Goal: Transaction & Acquisition: Purchase product/service

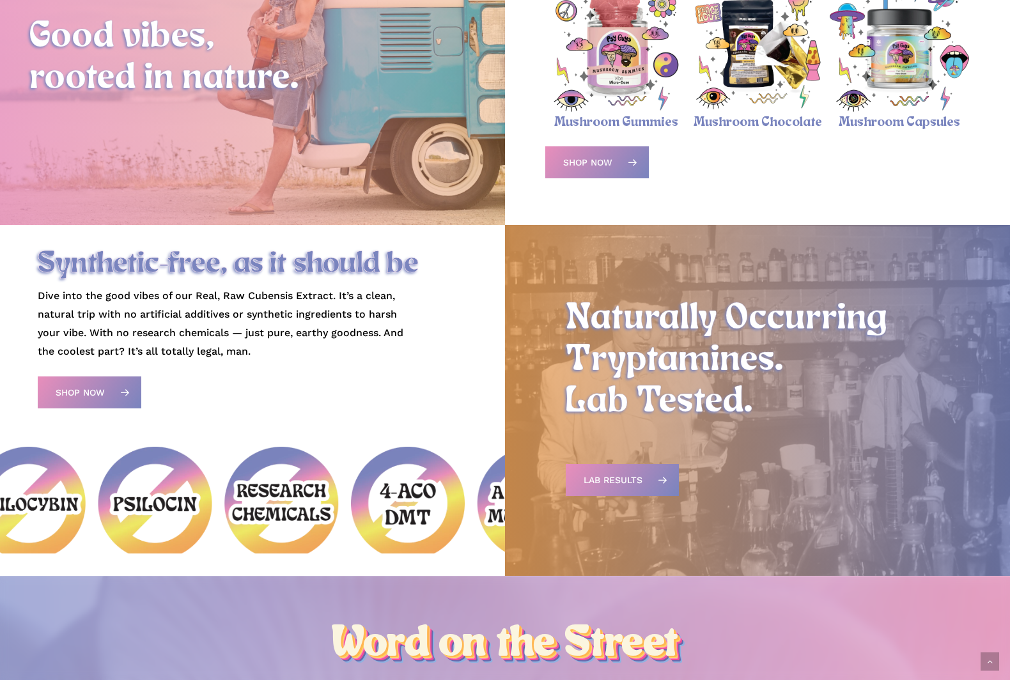
scroll to position [572, 0]
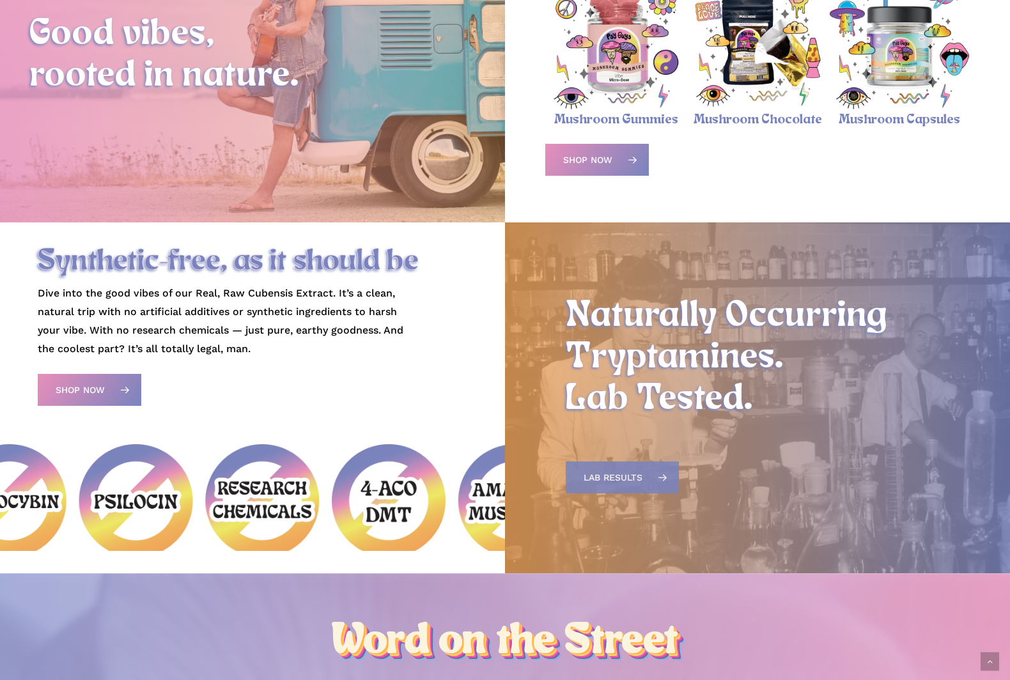
click at [633, 475] on span "Lab Results" at bounding box center [613, 477] width 59 height 13
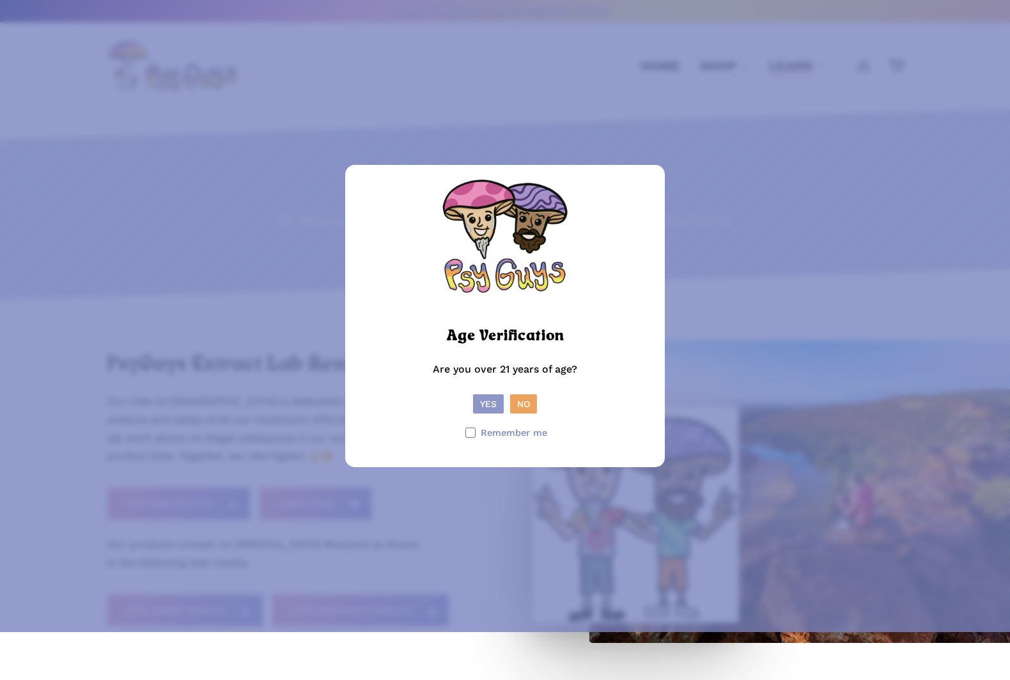
click at [493, 414] on button "Yes" at bounding box center [488, 403] width 31 height 19
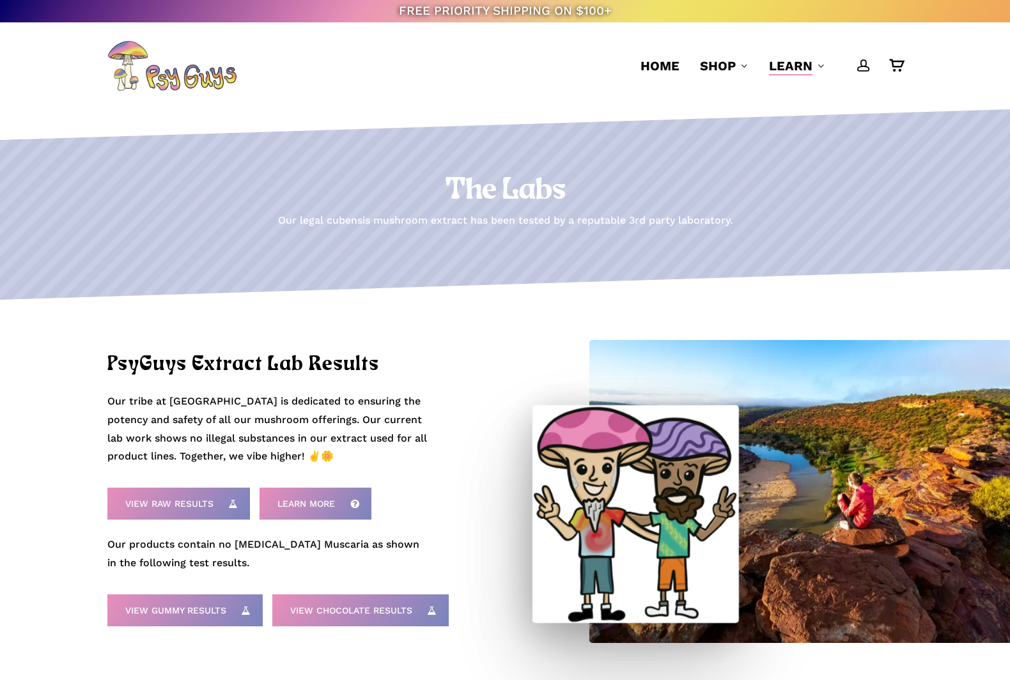
scroll to position [1, 0]
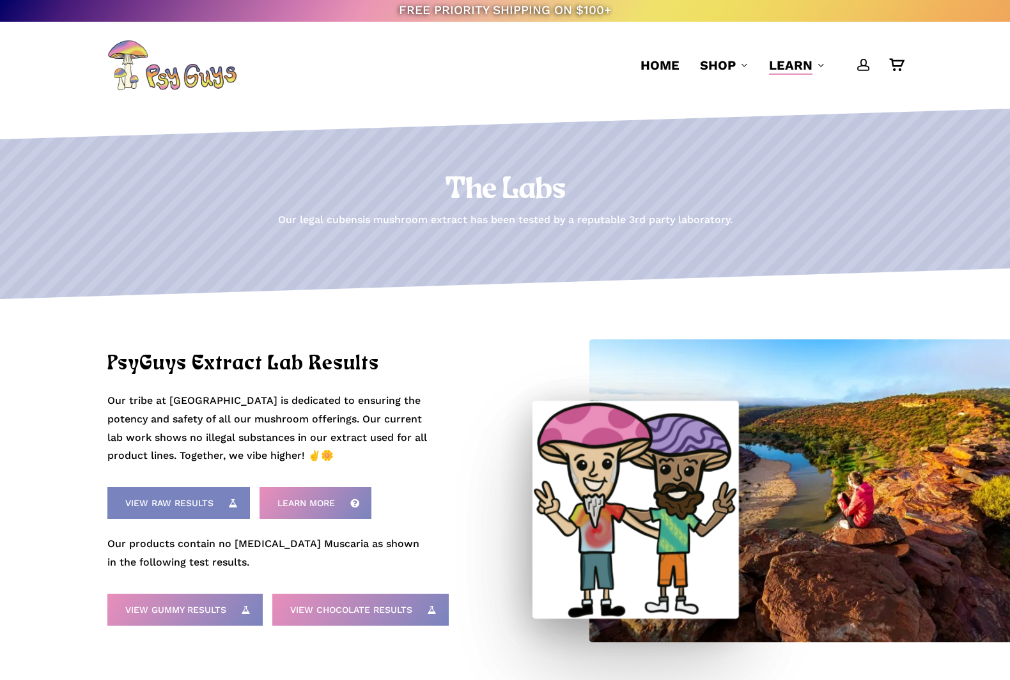
click at [226, 494] on icon at bounding box center [233, 503] width 20 height 20
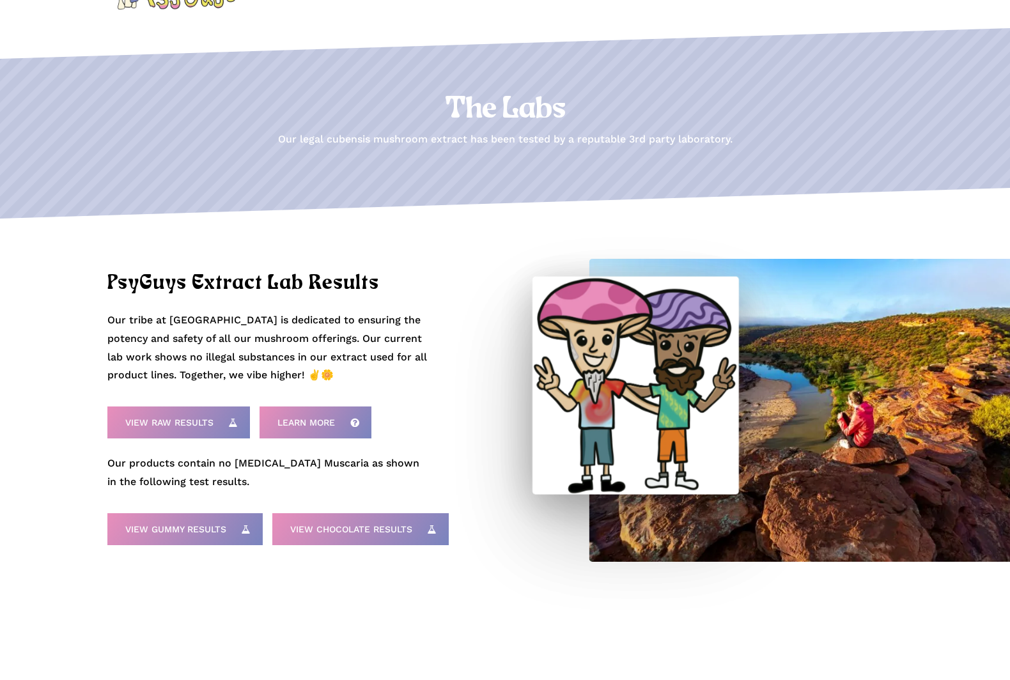
scroll to position [0, 0]
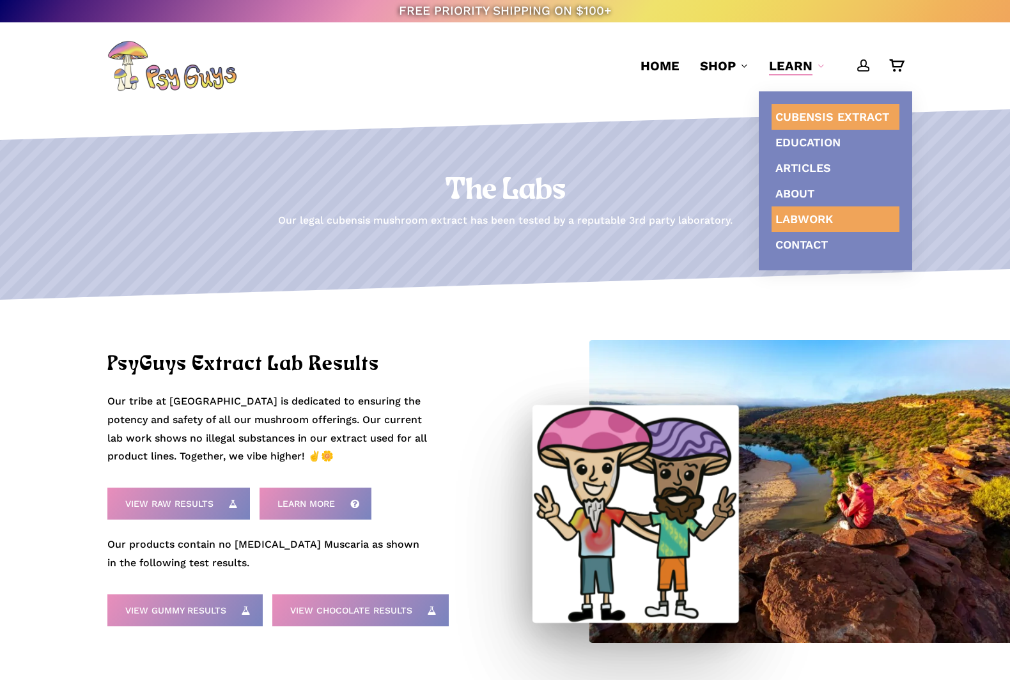
click at [816, 123] on link "Cubensis Extract" at bounding box center [835, 117] width 128 height 26
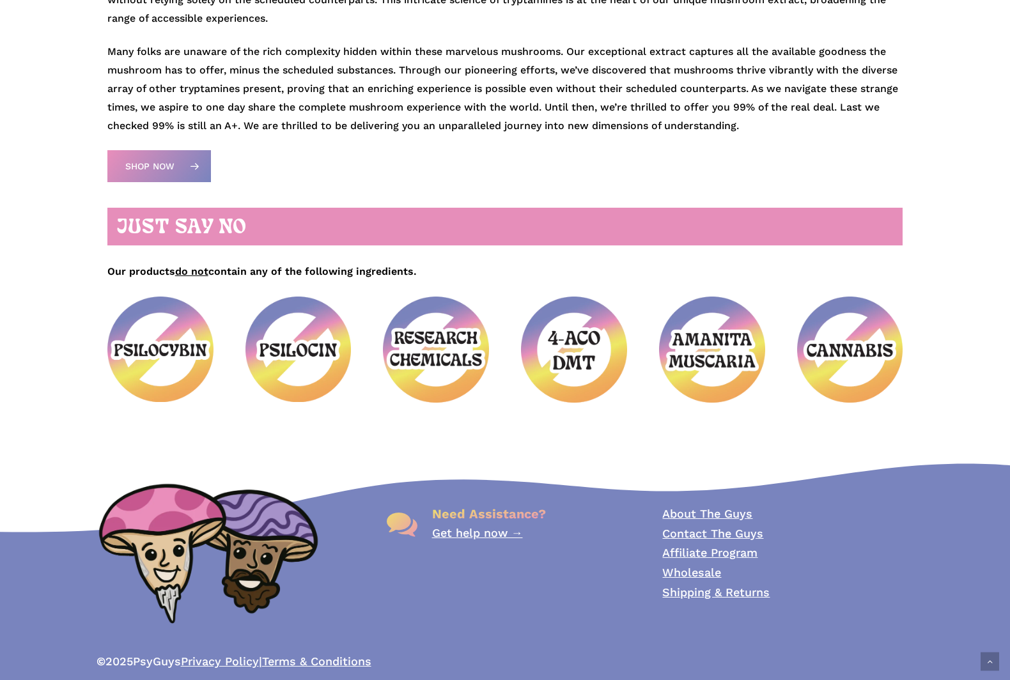
scroll to position [621, 0]
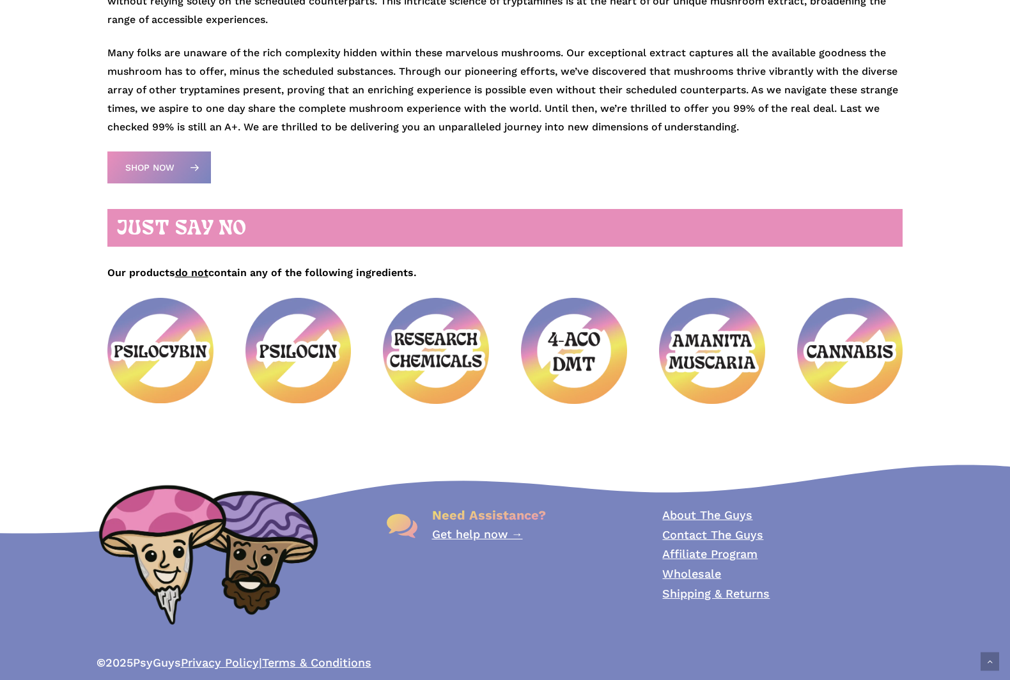
click at [713, 508] on link "About The Guys" at bounding box center [707, 514] width 90 height 13
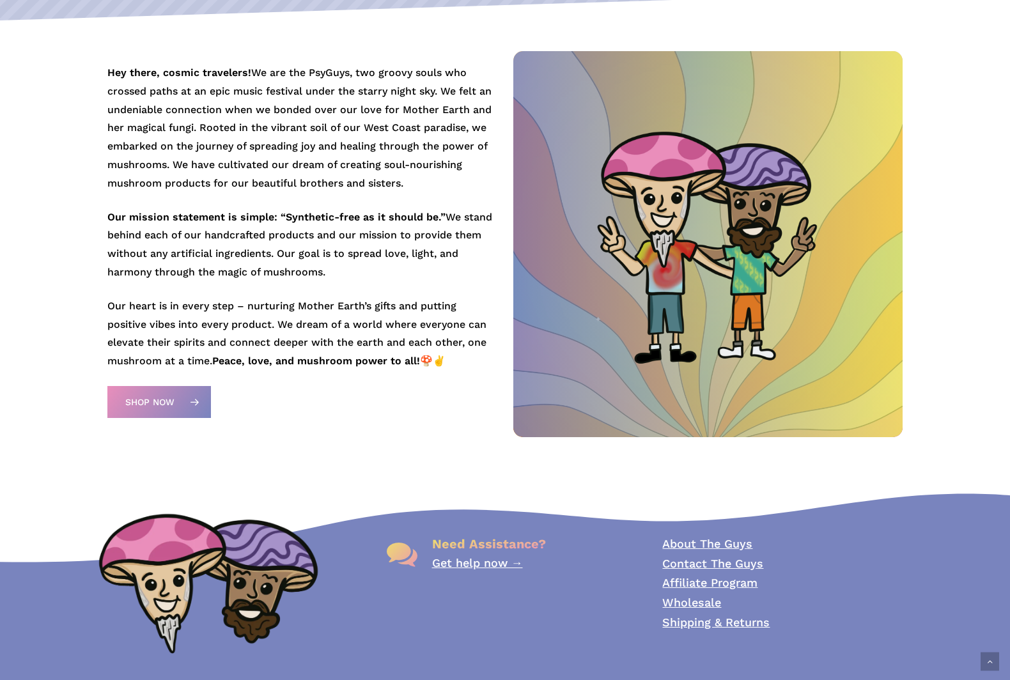
scroll to position [297, 0]
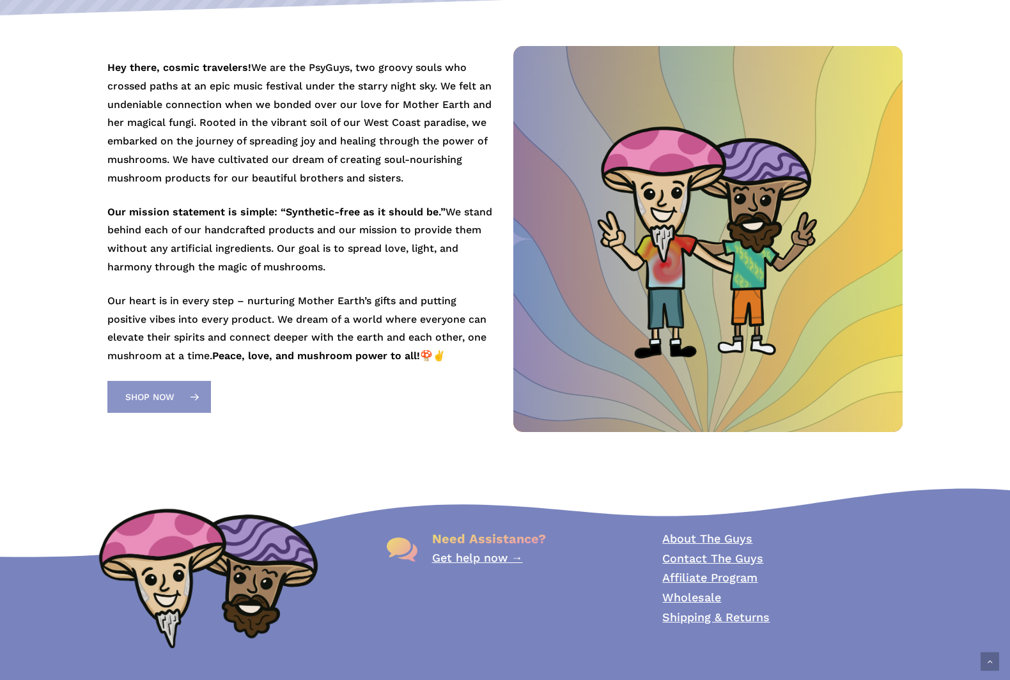
click at [162, 390] on span "Shop Now" at bounding box center [149, 396] width 49 height 13
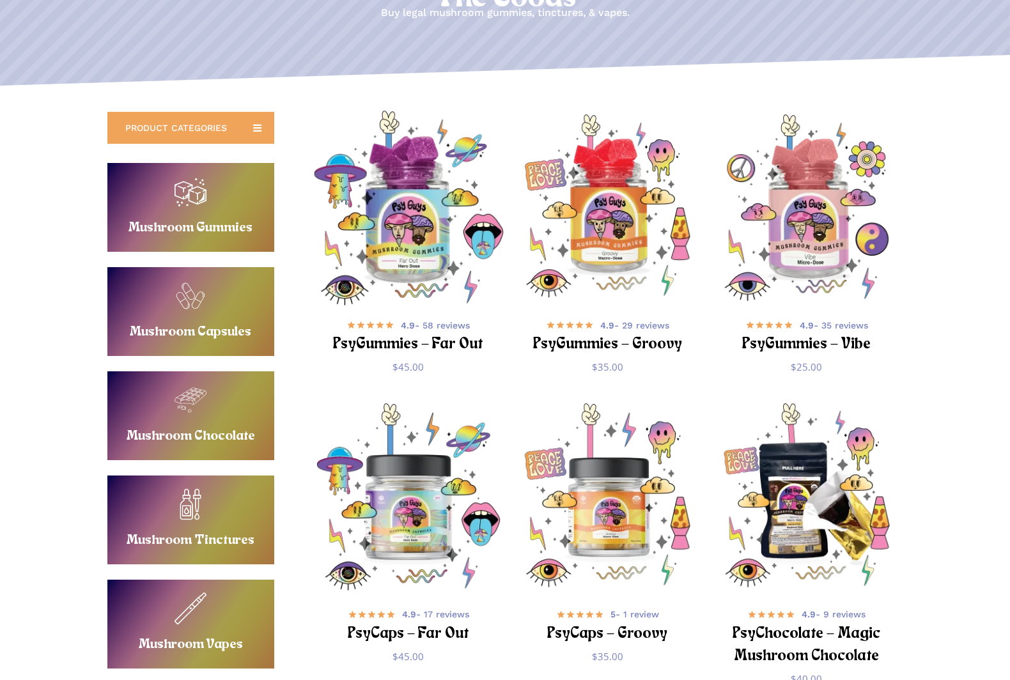
scroll to position [206, 0]
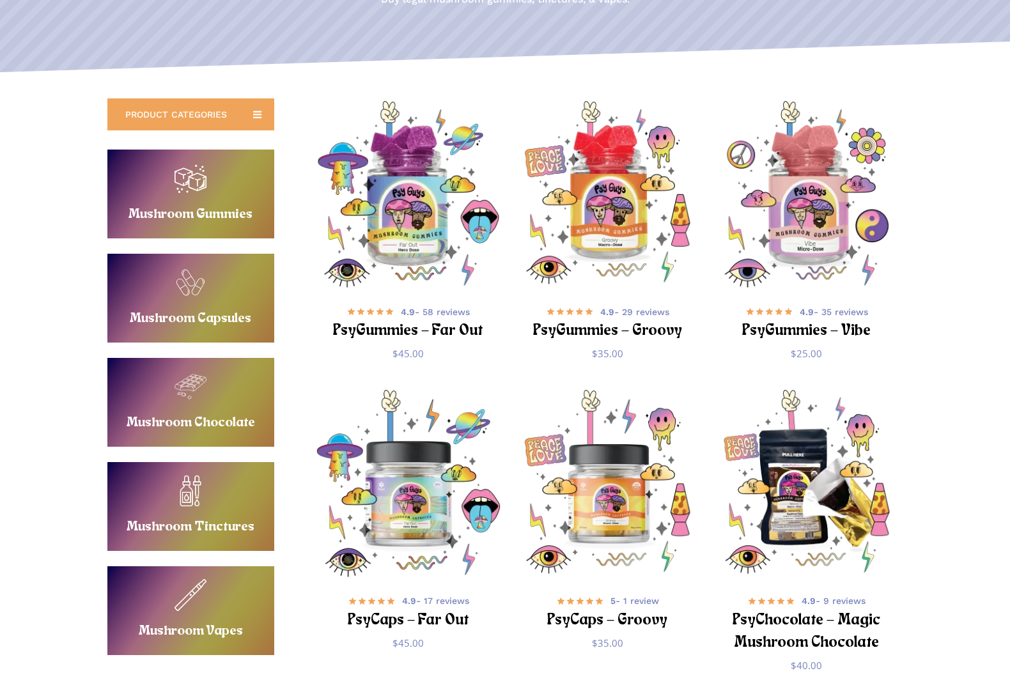
click at [239, 186] on link "Buy Mushroom Gummies" at bounding box center [190, 194] width 167 height 89
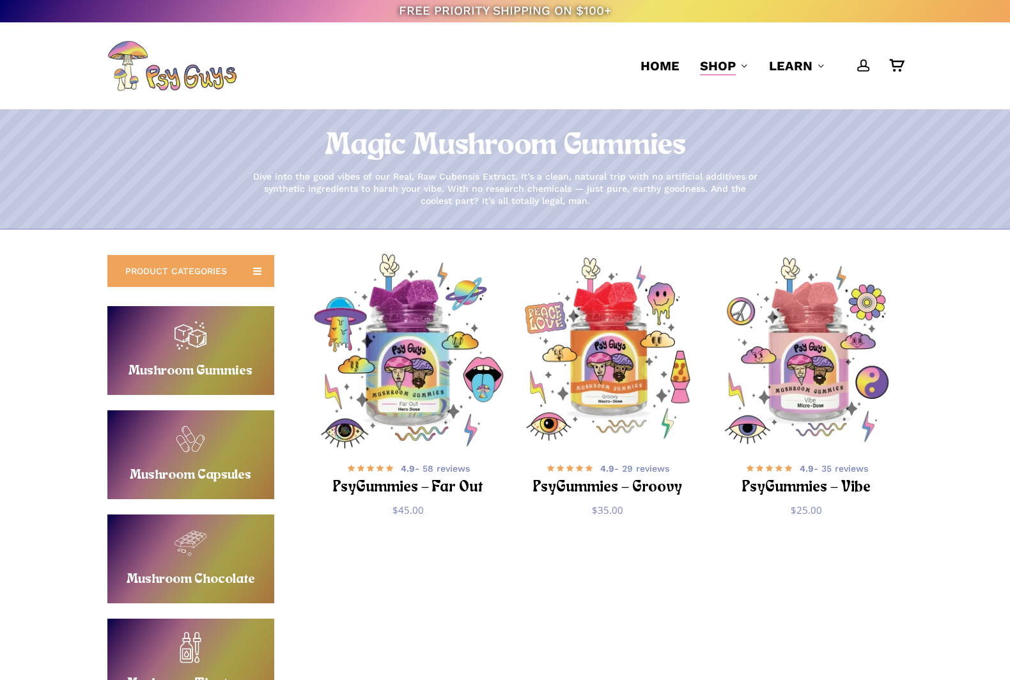
click at [353, 270] on img "PsyGummies - Far Out" at bounding box center [408, 351] width 194 height 194
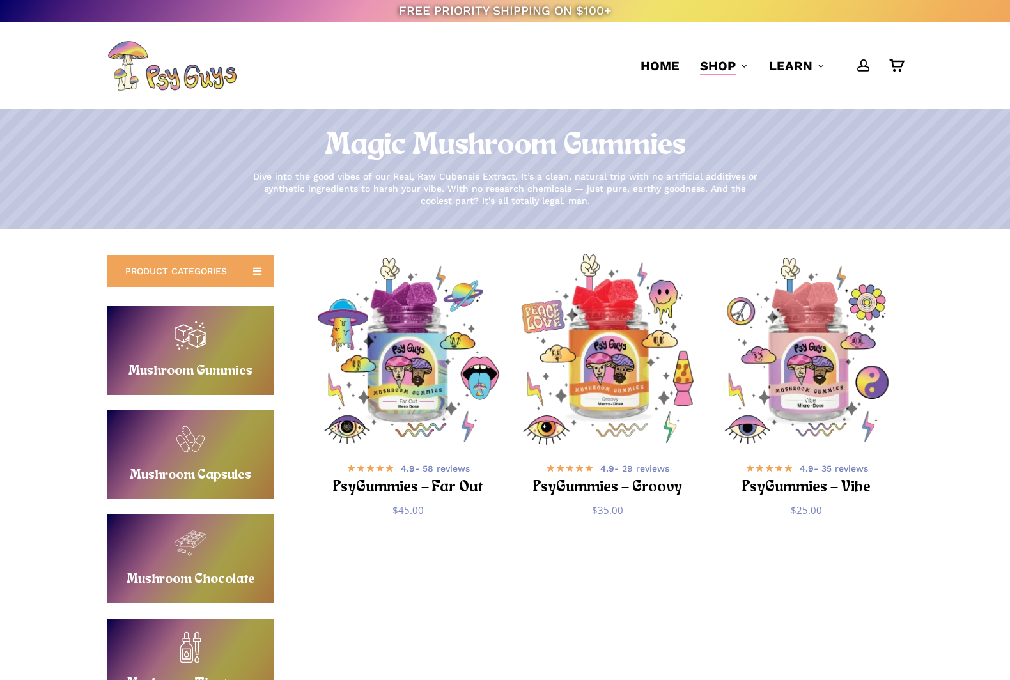
click at [580, 366] on img "PsyGummies - Groovy" at bounding box center [607, 351] width 194 height 194
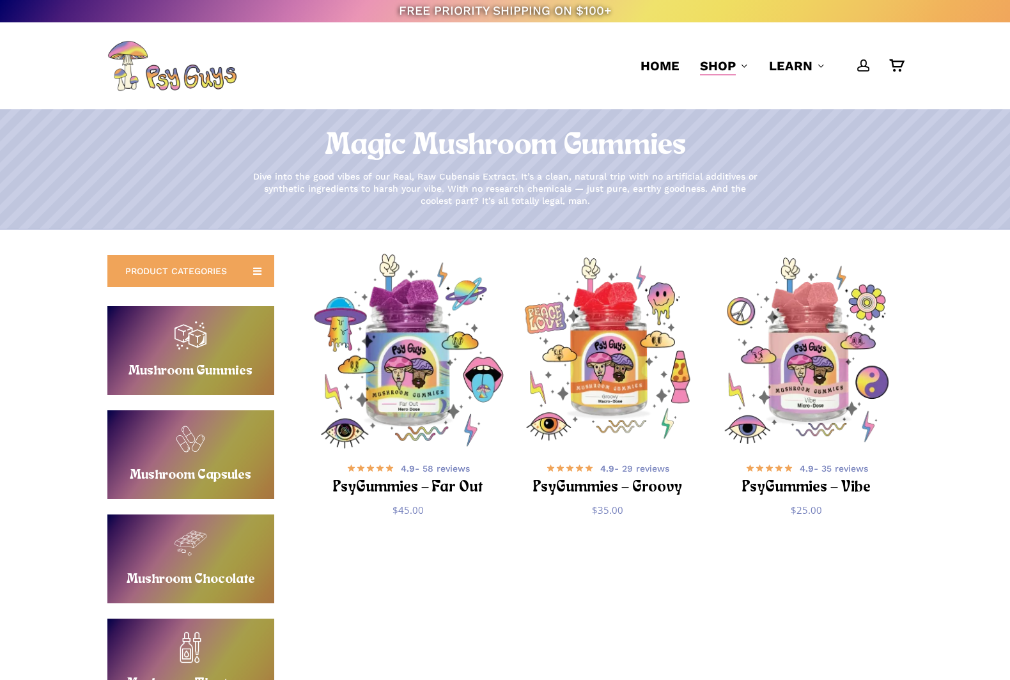
click at [451, 401] on img "PsyGummies - Far Out" at bounding box center [408, 351] width 194 height 194
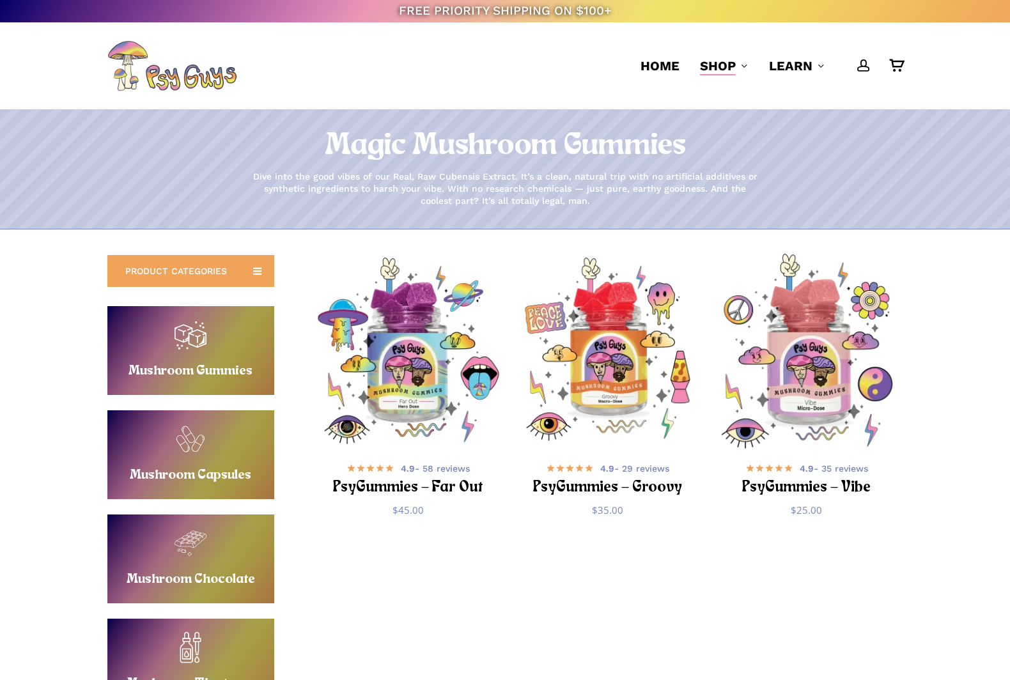
click at [787, 358] on img "PsyGummies - Vibe" at bounding box center [806, 351] width 194 height 194
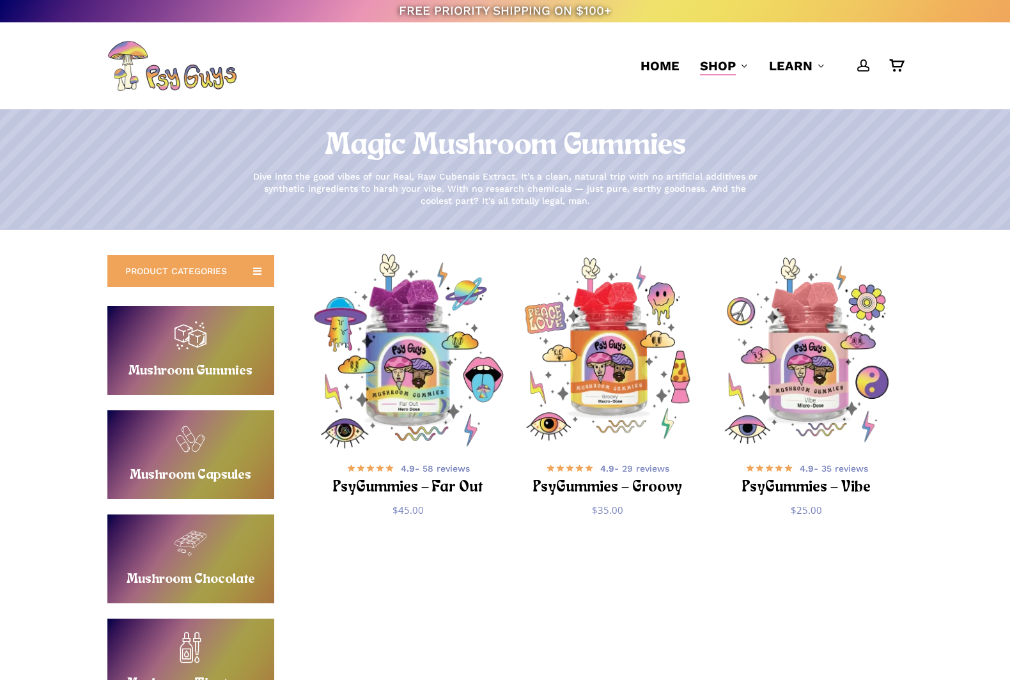
click at [409, 320] on img "PsyGummies - Far Out" at bounding box center [408, 351] width 194 height 194
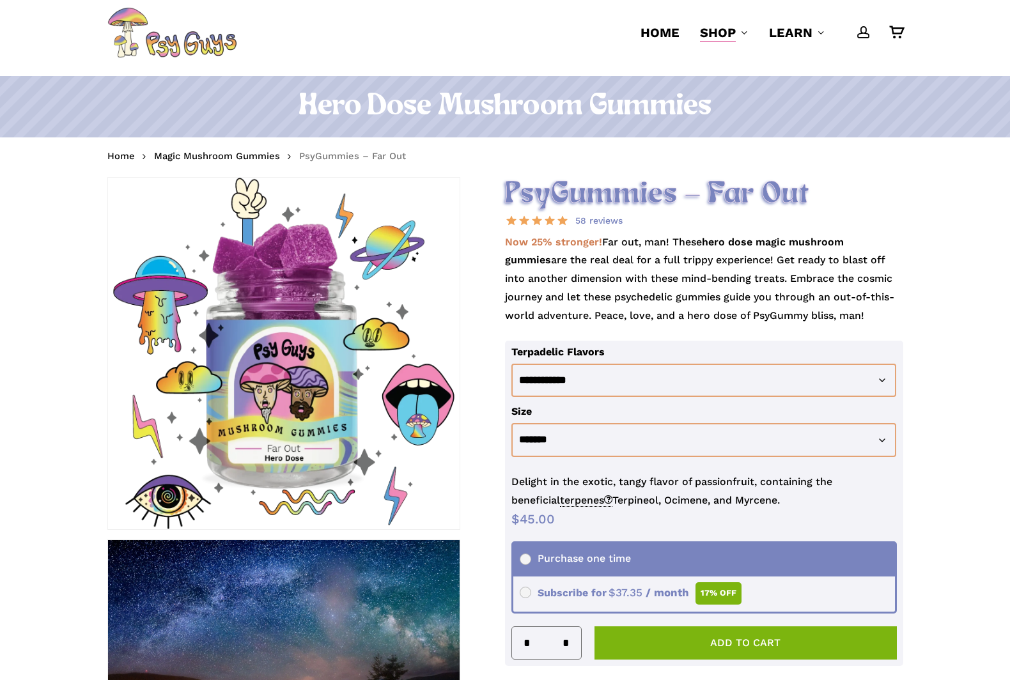
scroll to position [36, 0]
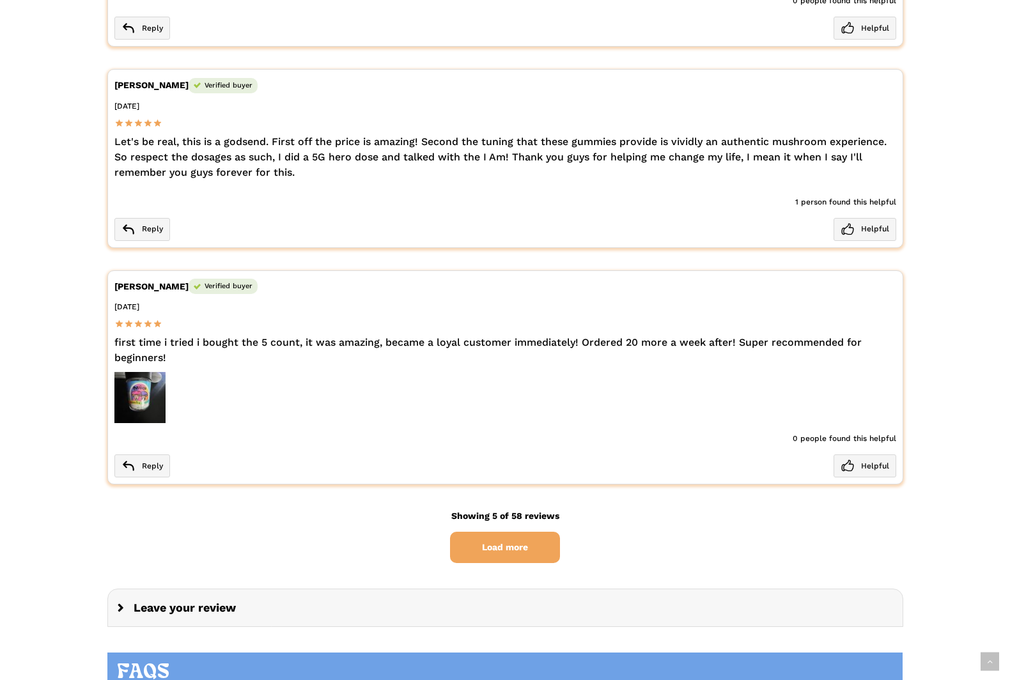
scroll to position [2860, 0]
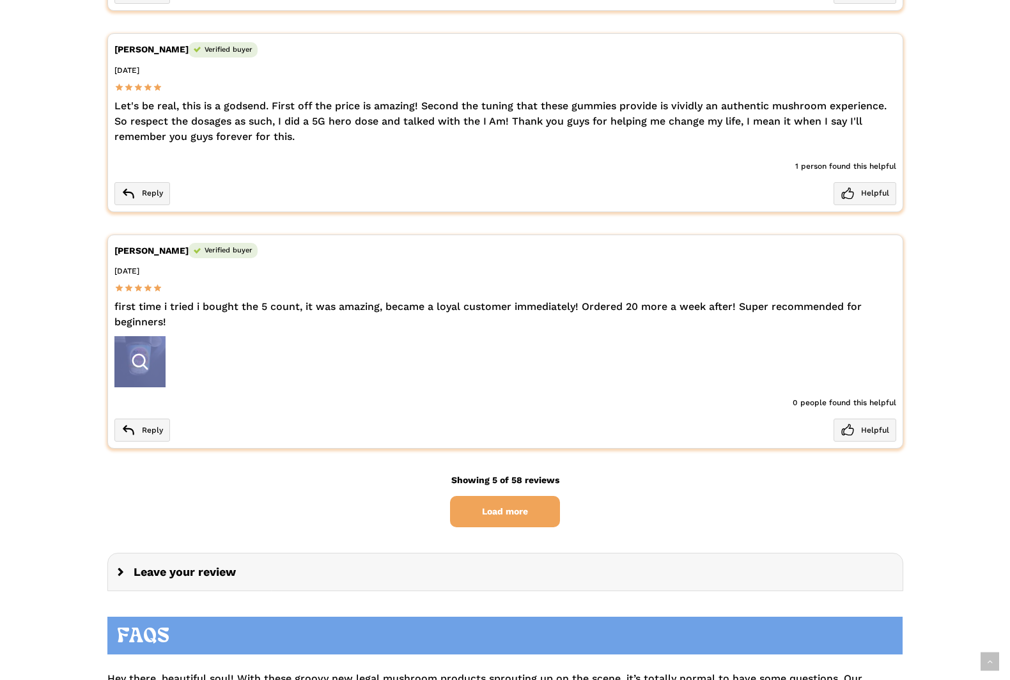
click at [144, 349] on div at bounding box center [139, 361] width 51 height 51
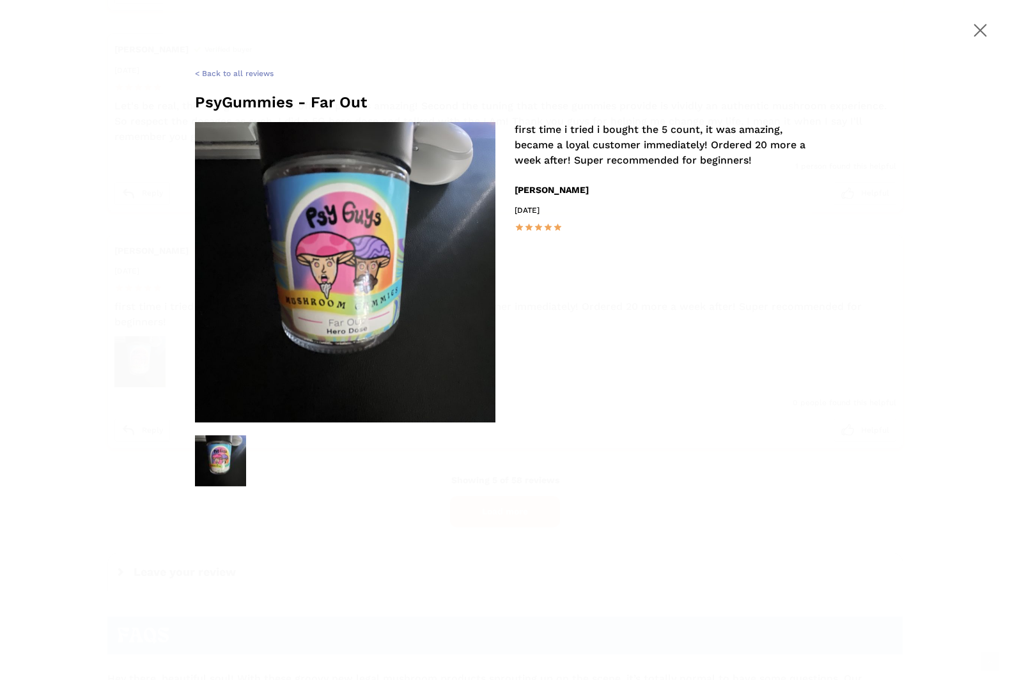
click at [983, 38] on span at bounding box center [979, 30] width 45 height 45
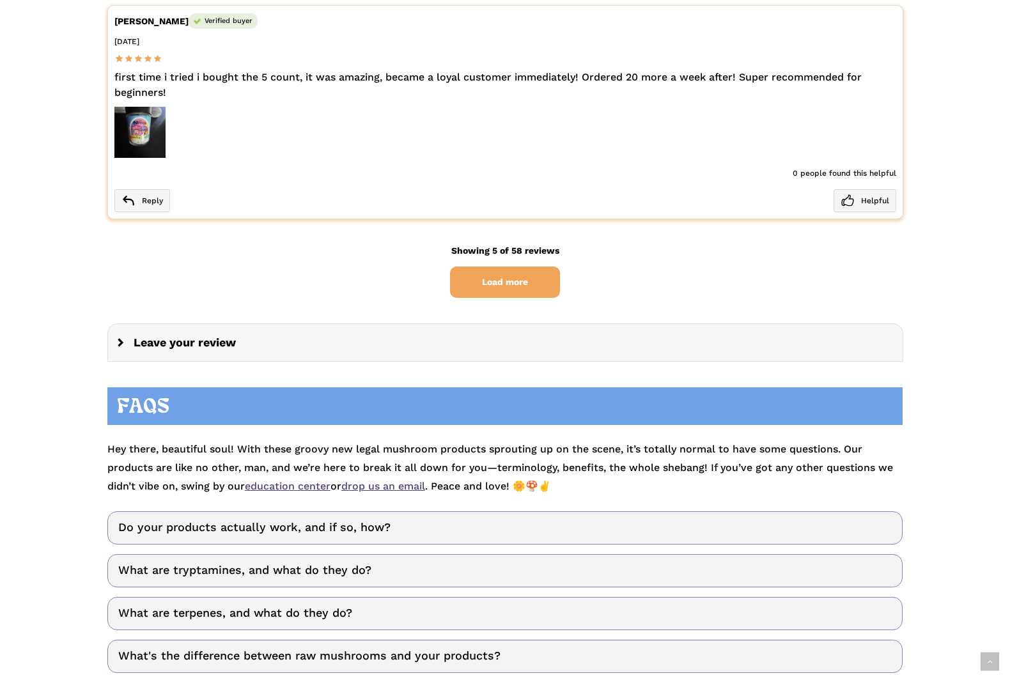
scroll to position [3097, 0]
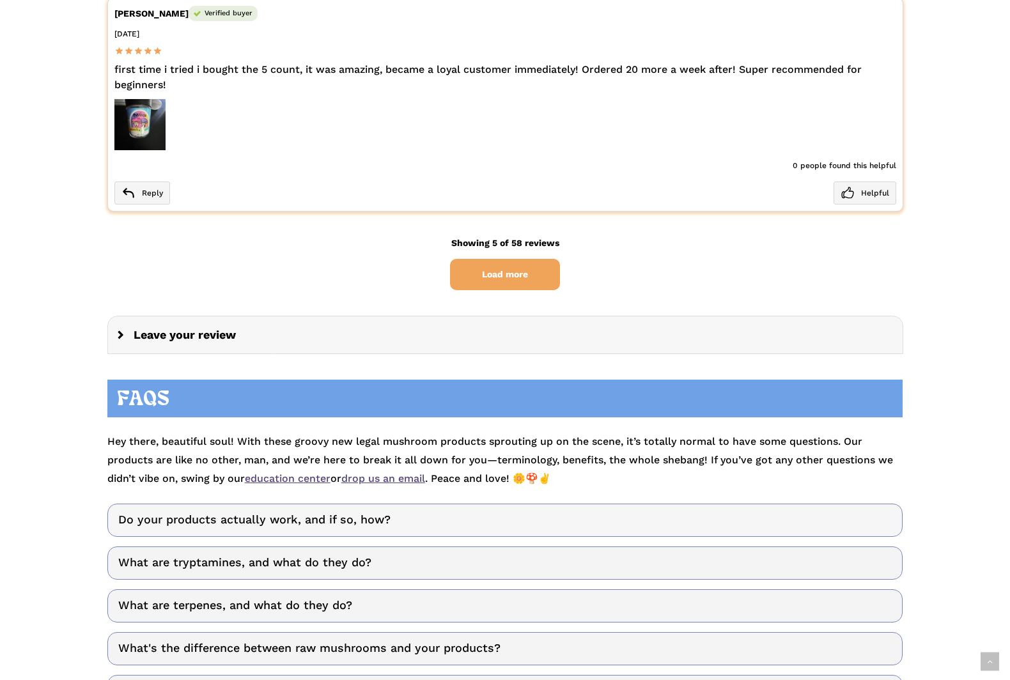
click at [426, 504] on link "Do your products actually work, and if so, how?" at bounding box center [505, 520] width 796 height 33
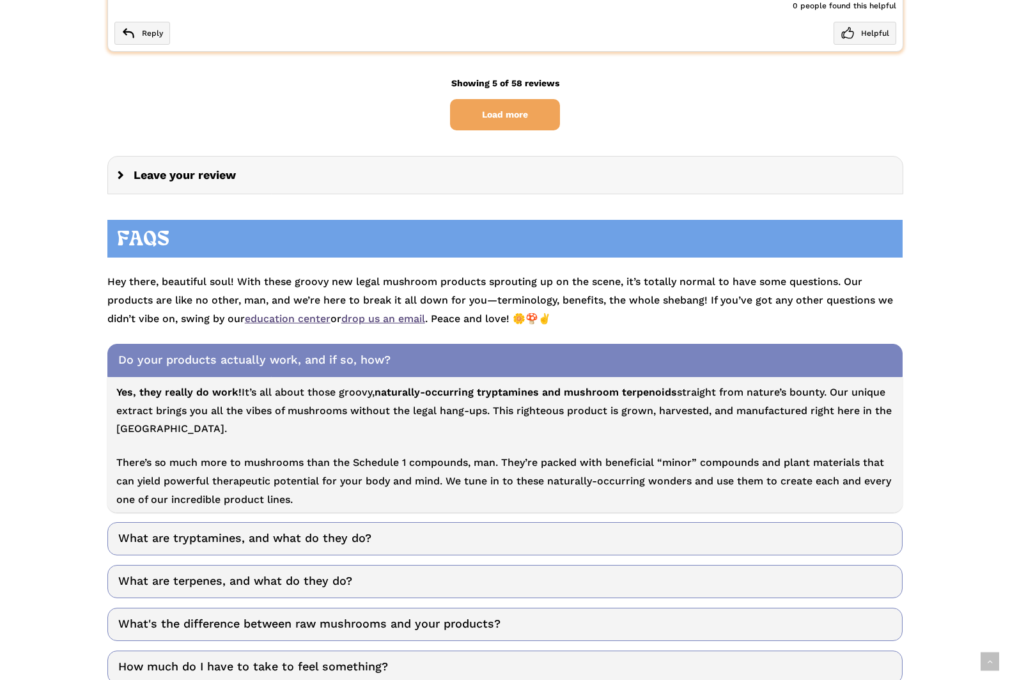
scroll to position [3258, 0]
click at [355, 522] on link "What are tryptamines, and what do they do?" at bounding box center [505, 538] width 796 height 33
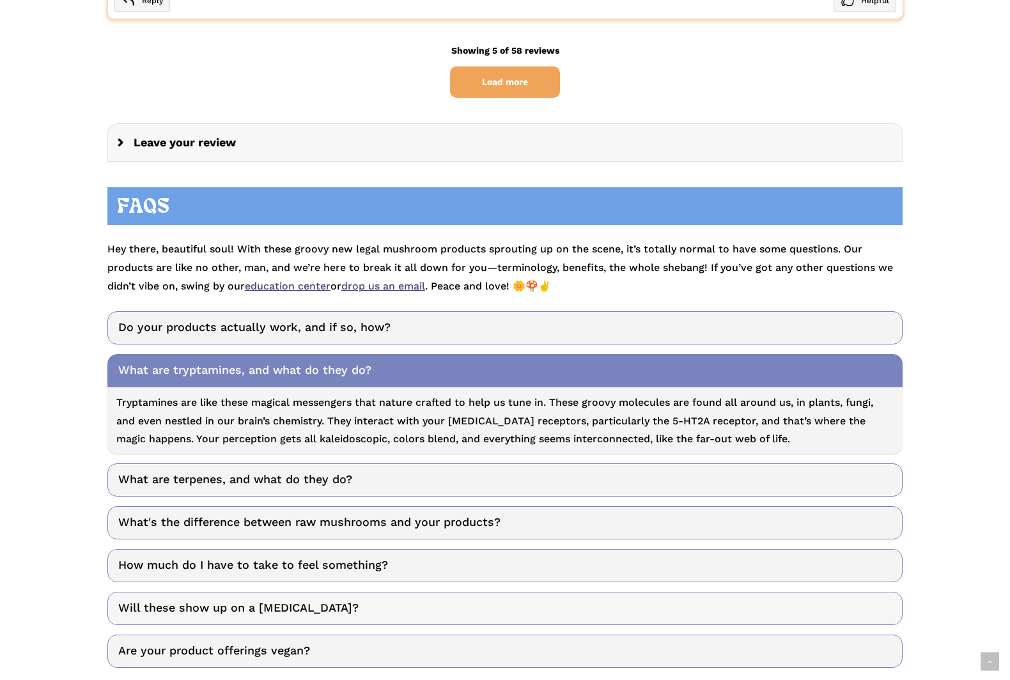
scroll to position [3289, 0]
click at [398, 507] on link "What's the difference between raw mushrooms and your products?" at bounding box center [505, 523] width 796 height 33
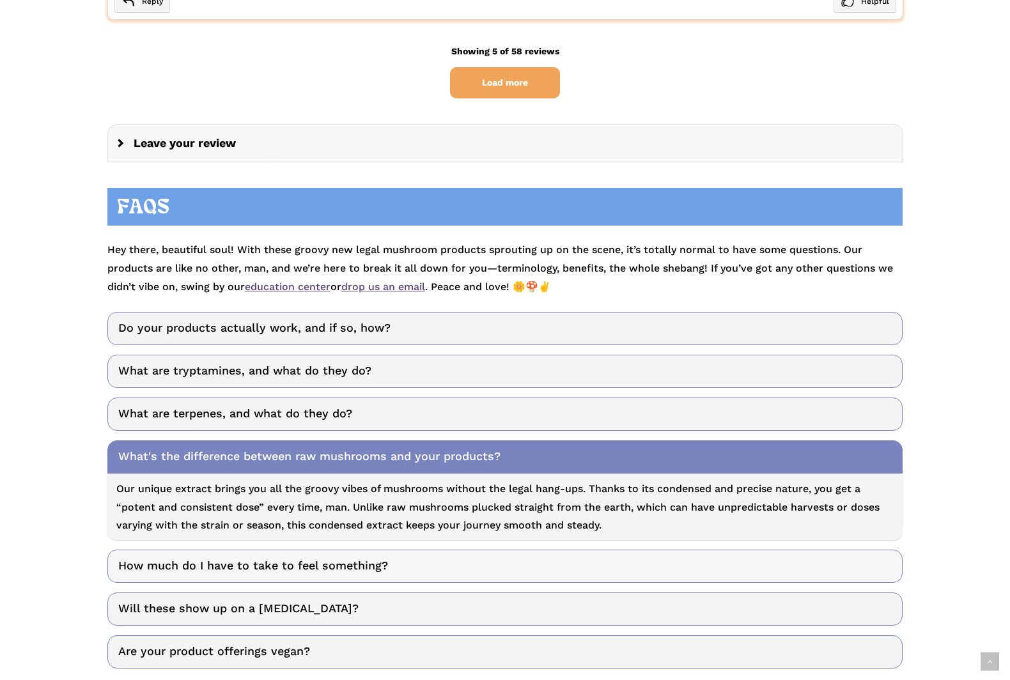
click at [399, 550] on link "How much do I have to take to feel something?" at bounding box center [505, 566] width 796 height 33
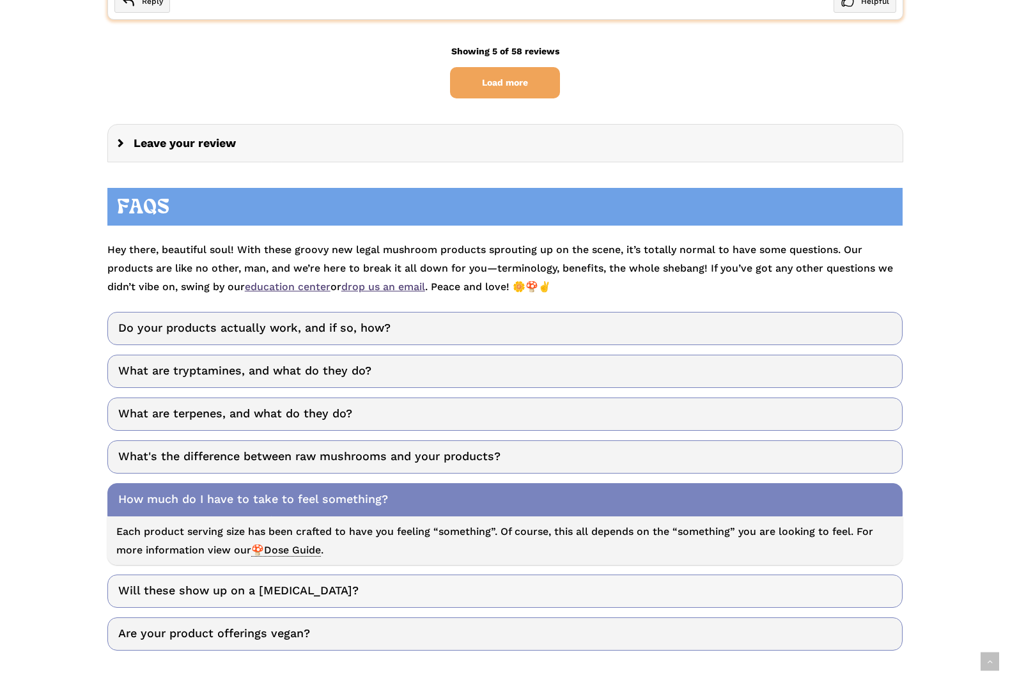
click at [334, 575] on link "Will these show up on a [MEDICAL_DATA]?" at bounding box center [505, 591] width 796 height 33
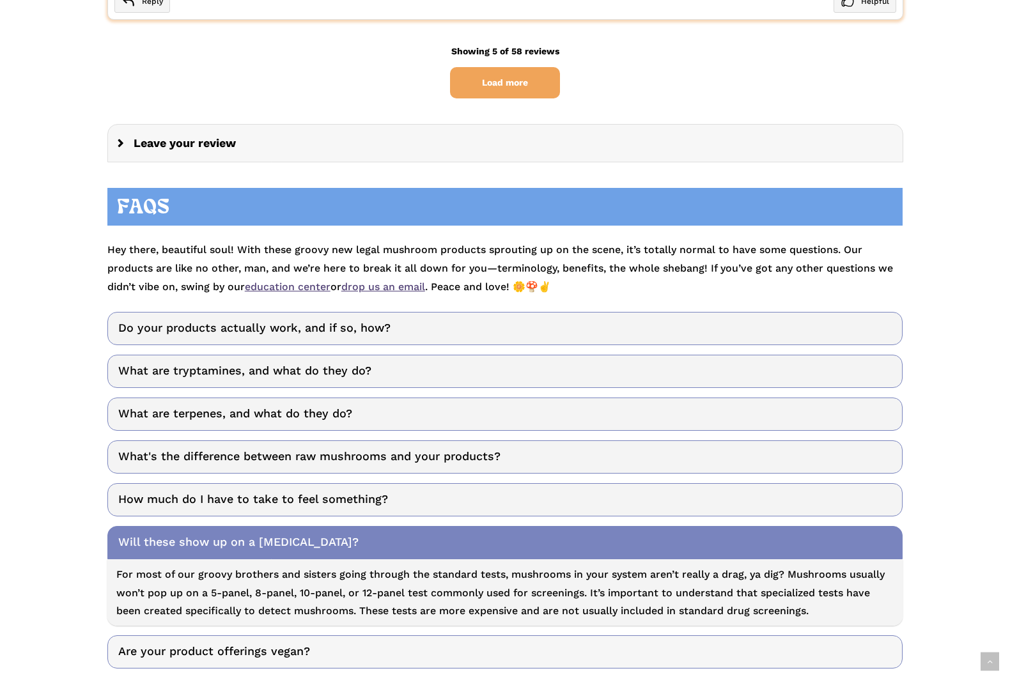
click at [379, 635] on link "Are your product offerings vegan?" at bounding box center [505, 651] width 796 height 33
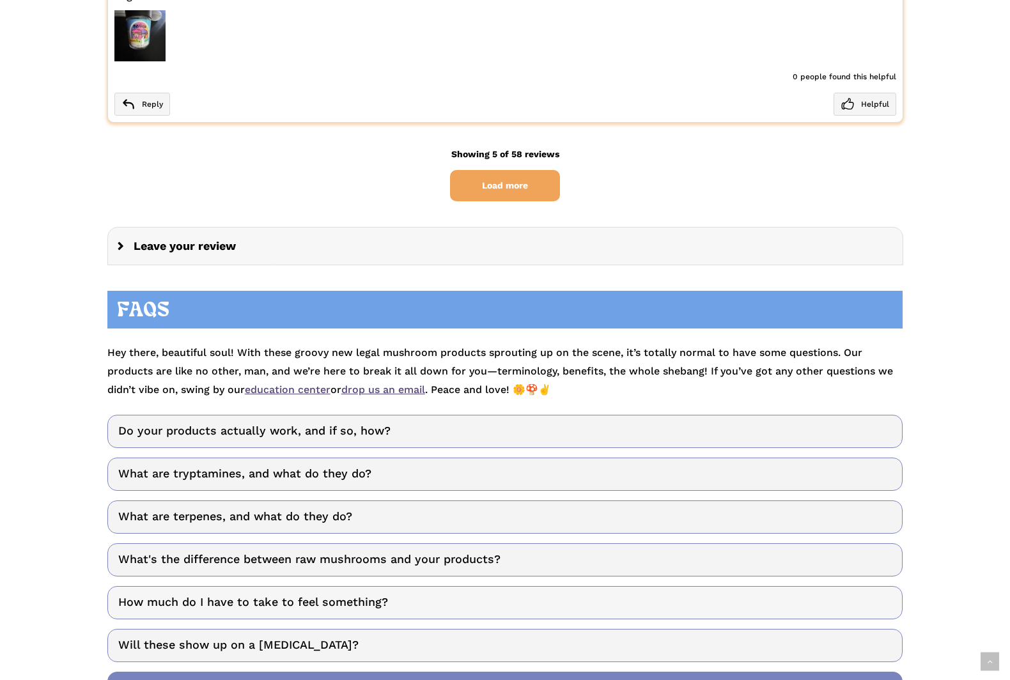
scroll to position [3204, 0]
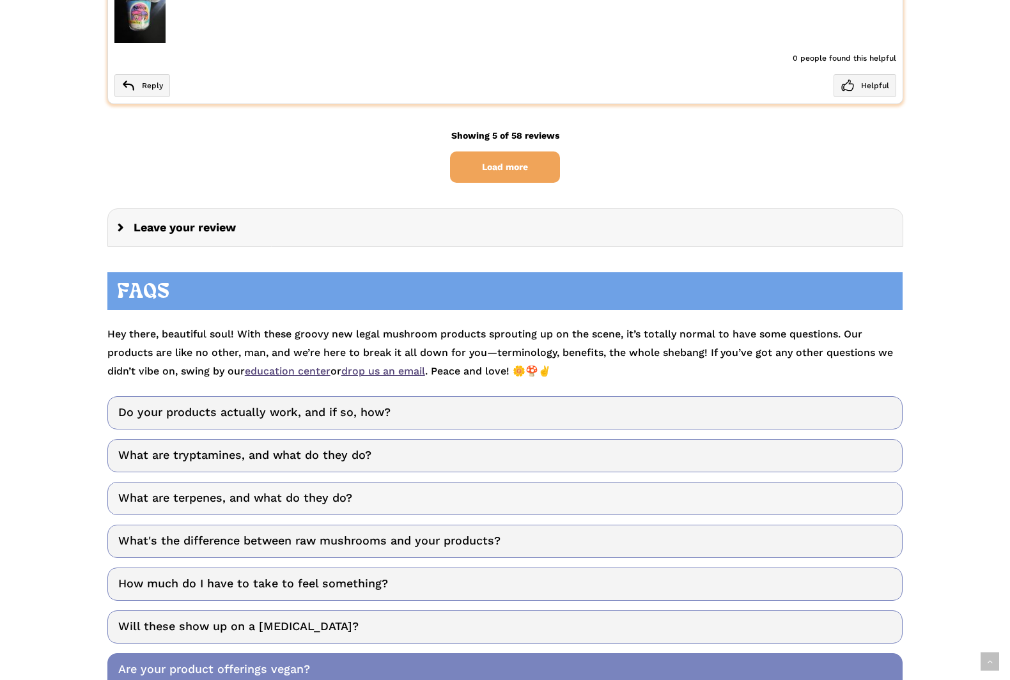
click at [325, 482] on link "What are terpenes, and what do they do?" at bounding box center [505, 498] width 796 height 33
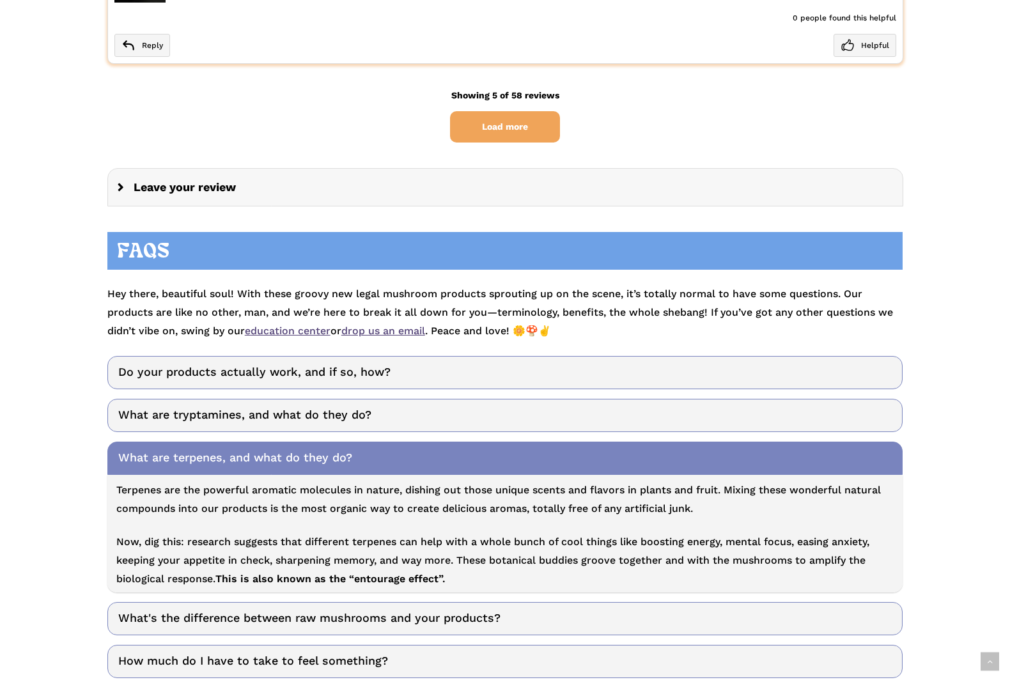
scroll to position [3248, 0]
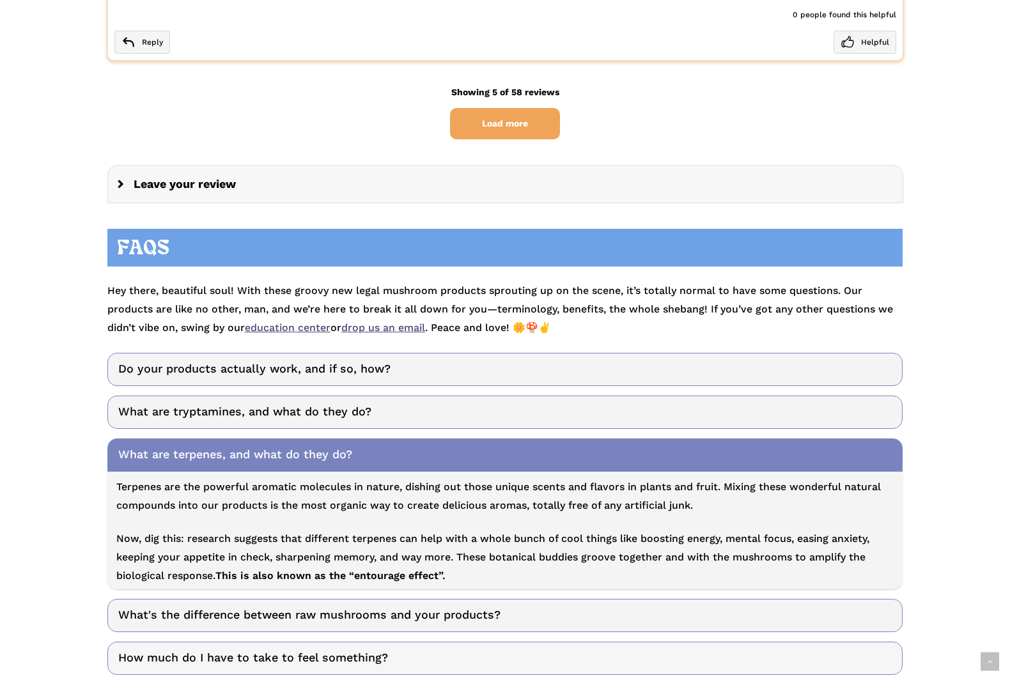
click at [349, 642] on link "How much do I have to take to feel something?" at bounding box center [505, 658] width 796 height 33
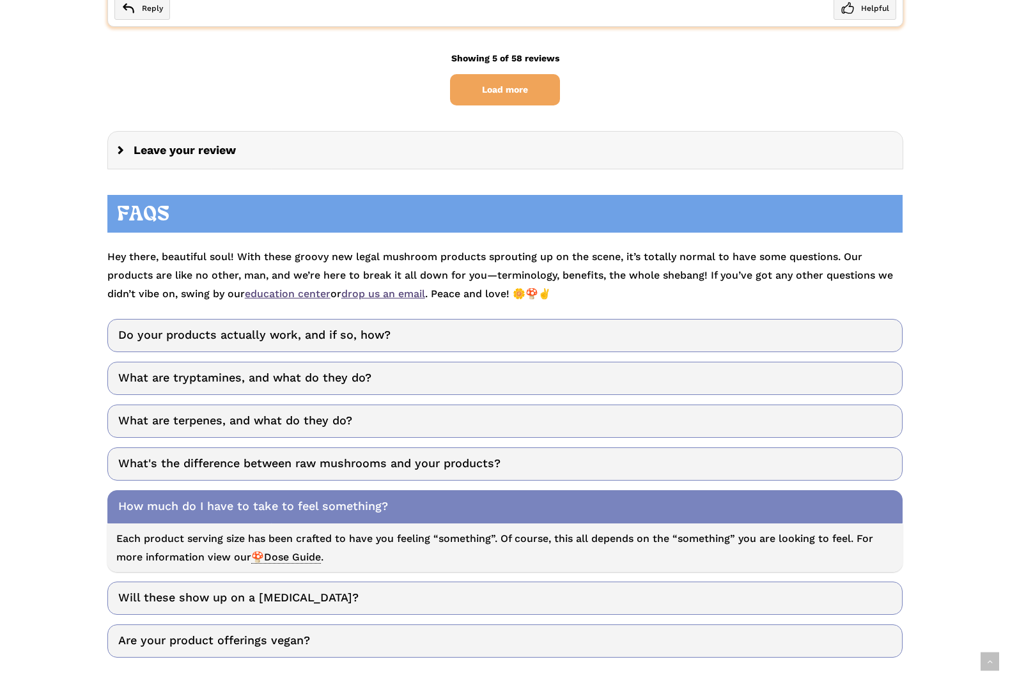
scroll to position [3284, 0]
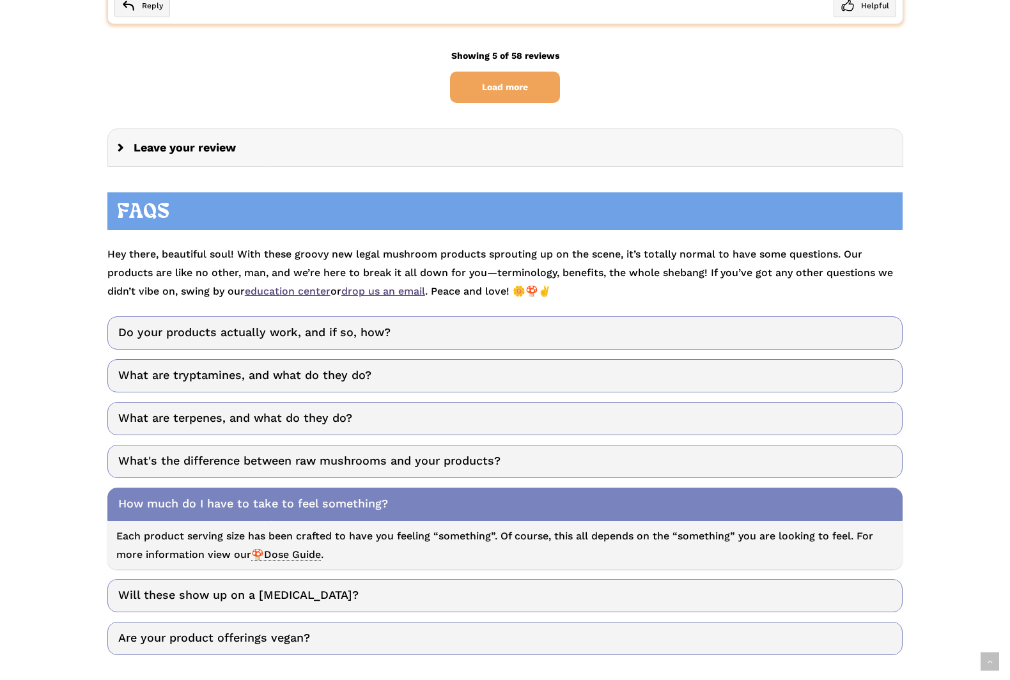
click at [312, 527] on p "Each product serving size has been crafted to have you feeling “something”. Of …" at bounding box center [505, 545] width 778 height 37
click at [300, 548] on span "🍄Dose Guide" at bounding box center [286, 554] width 70 height 13
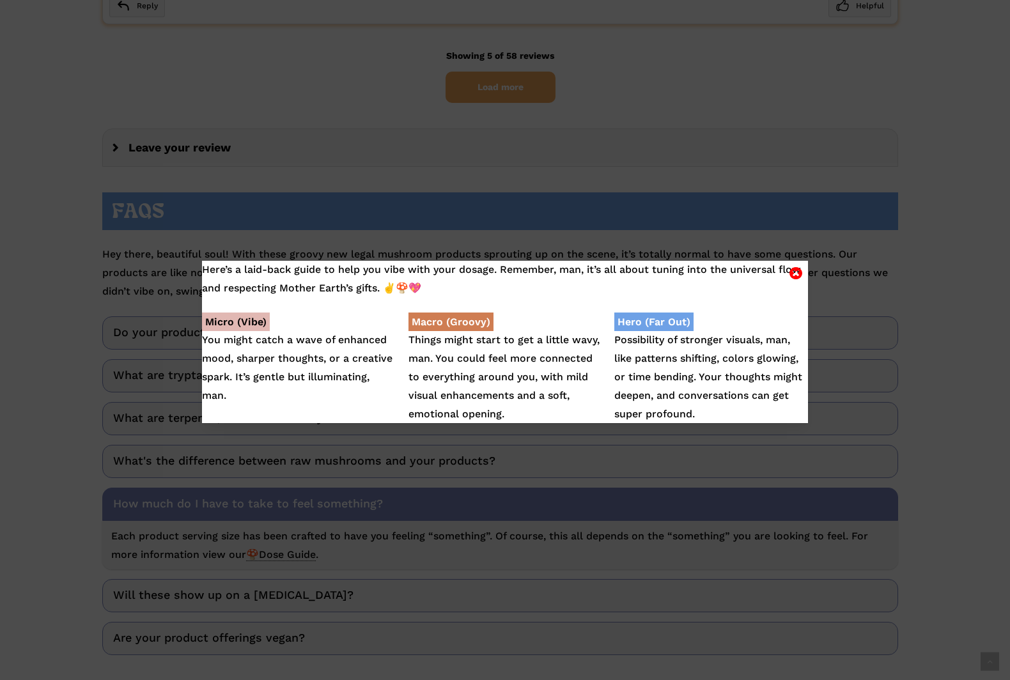
click at [465, 525] on div "Here’s a laid-back guide to help you vibe with your dosage. Remember, man, it’s…" at bounding box center [505, 340] width 1010 height 680
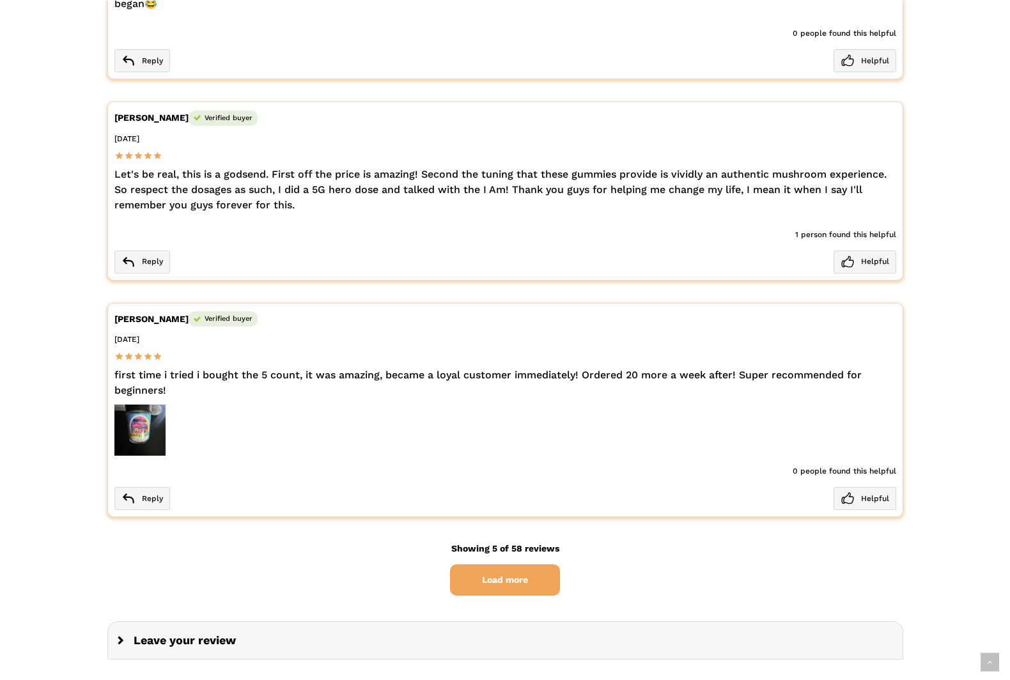
scroll to position [2792, 0]
click at [490, 564] on span "Load more" at bounding box center [505, 579] width 110 height 31
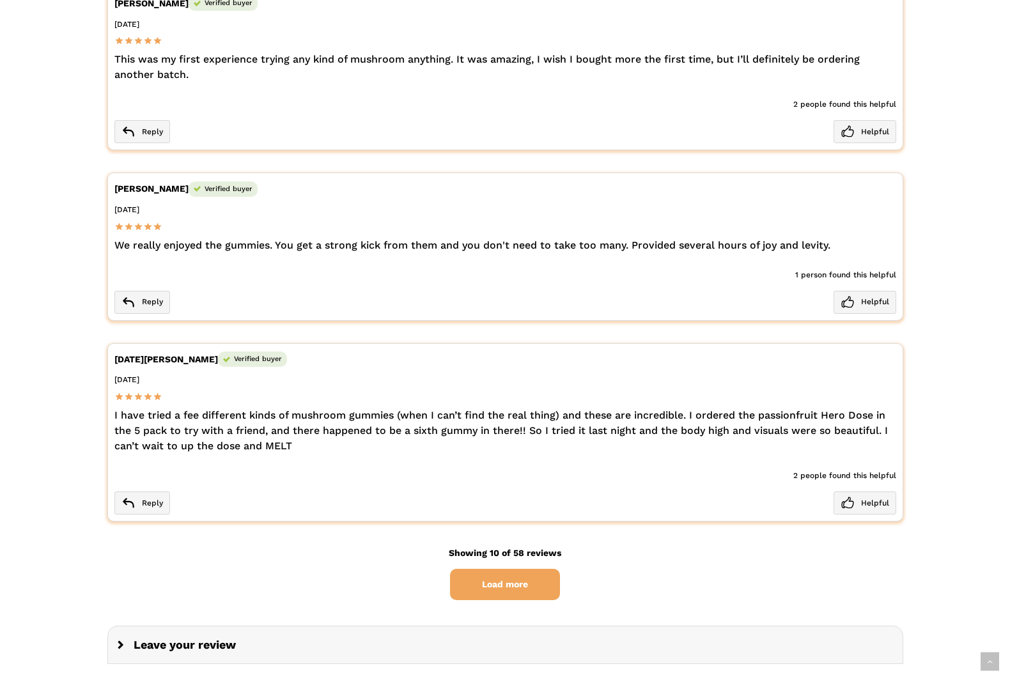
scroll to position [3702, 0]
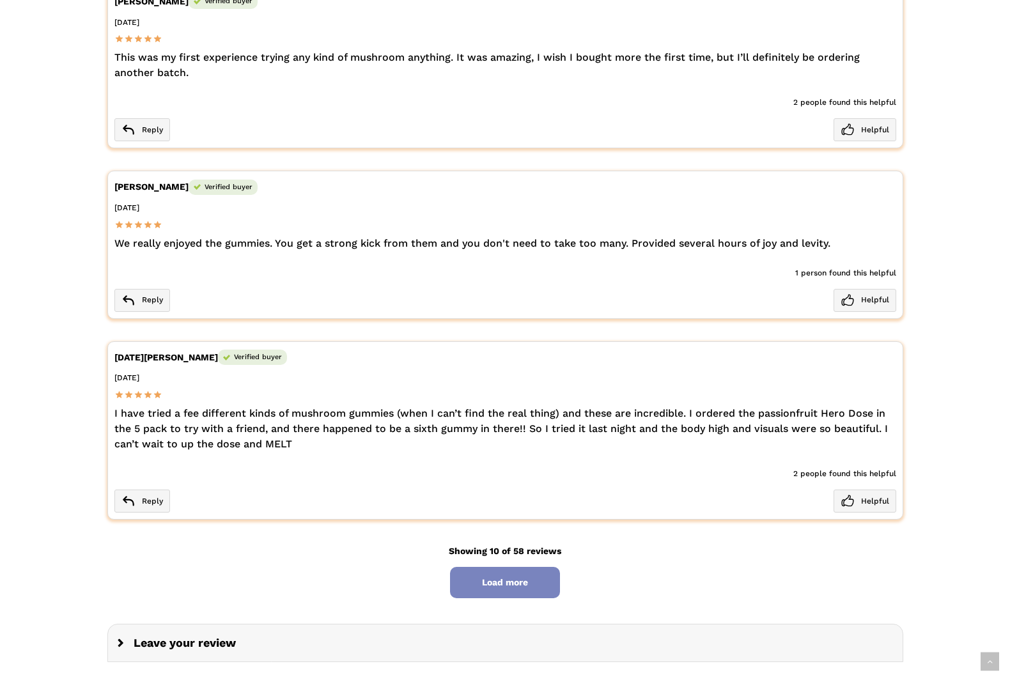
click at [483, 567] on span "Load more" at bounding box center [505, 582] width 110 height 31
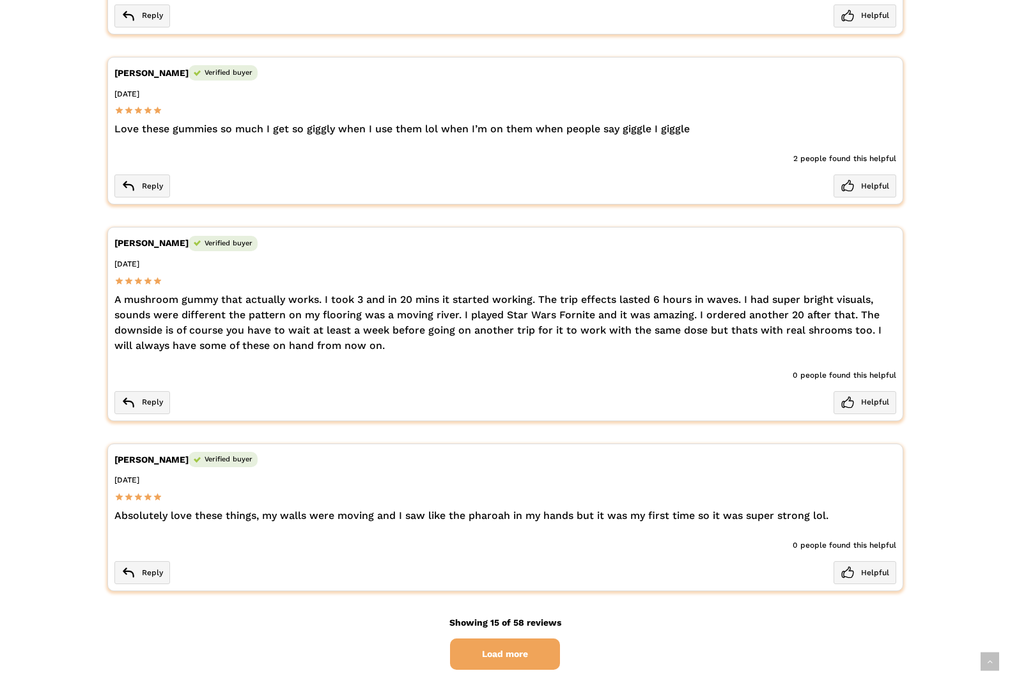
scroll to position [4580, 0]
click at [529, 637] on span "Load more" at bounding box center [505, 652] width 110 height 31
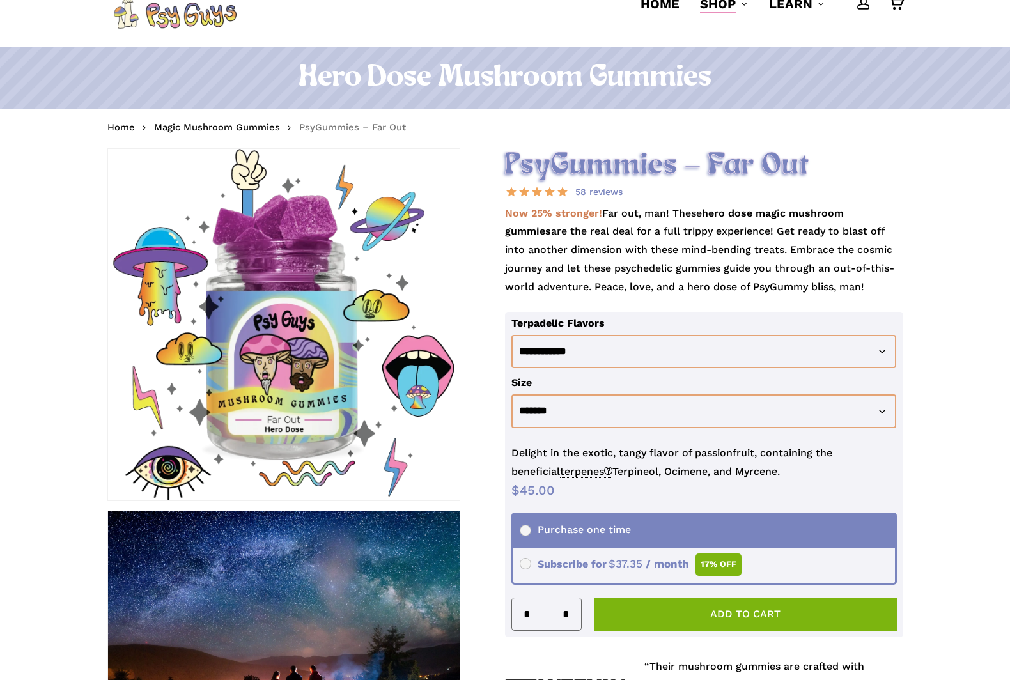
scroll to position [63, 0]
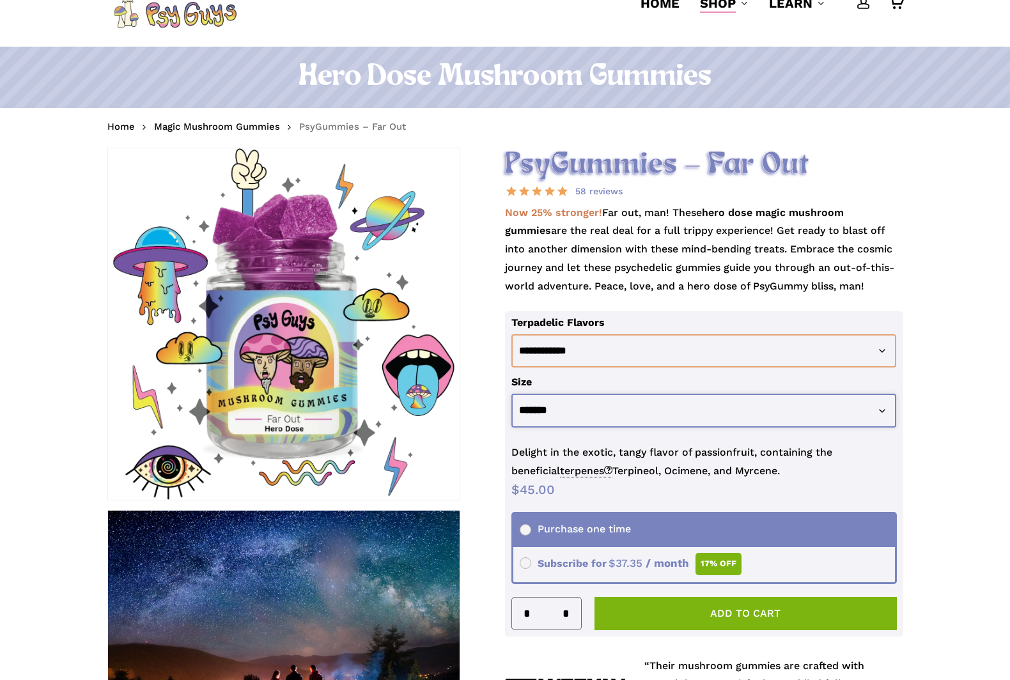
click at [619, 412] on select "**********" at bounding box center [703, 411] width 385 height 34
select select "********"
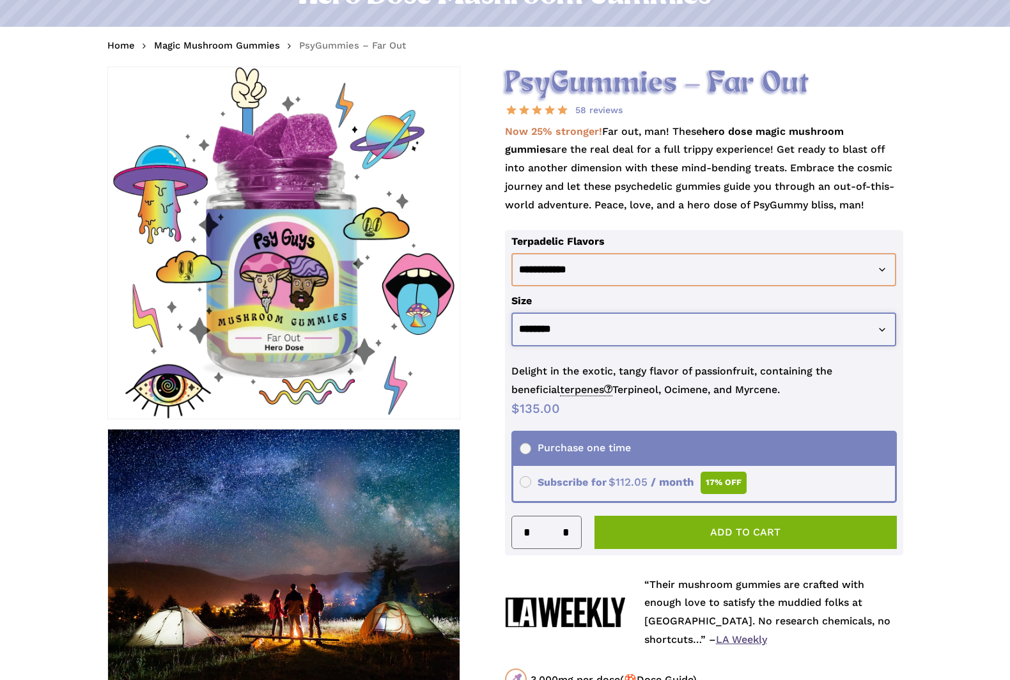
scroll to position [148, 0]
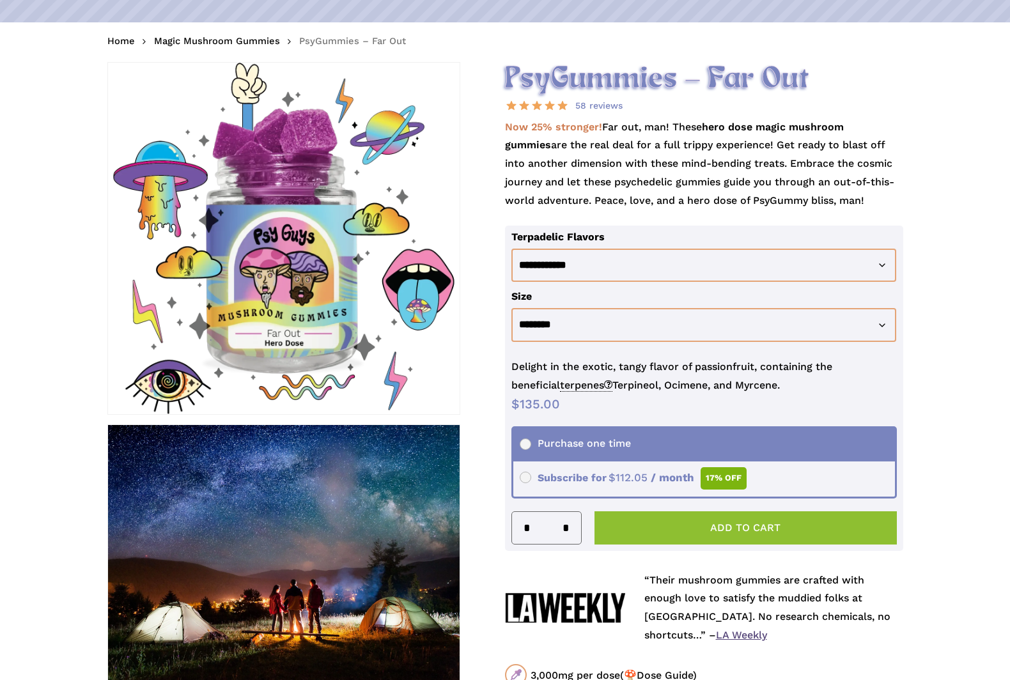
click at [726, 534] on button "Add to cart" at bounding box center [745, 527] width 302 height 33
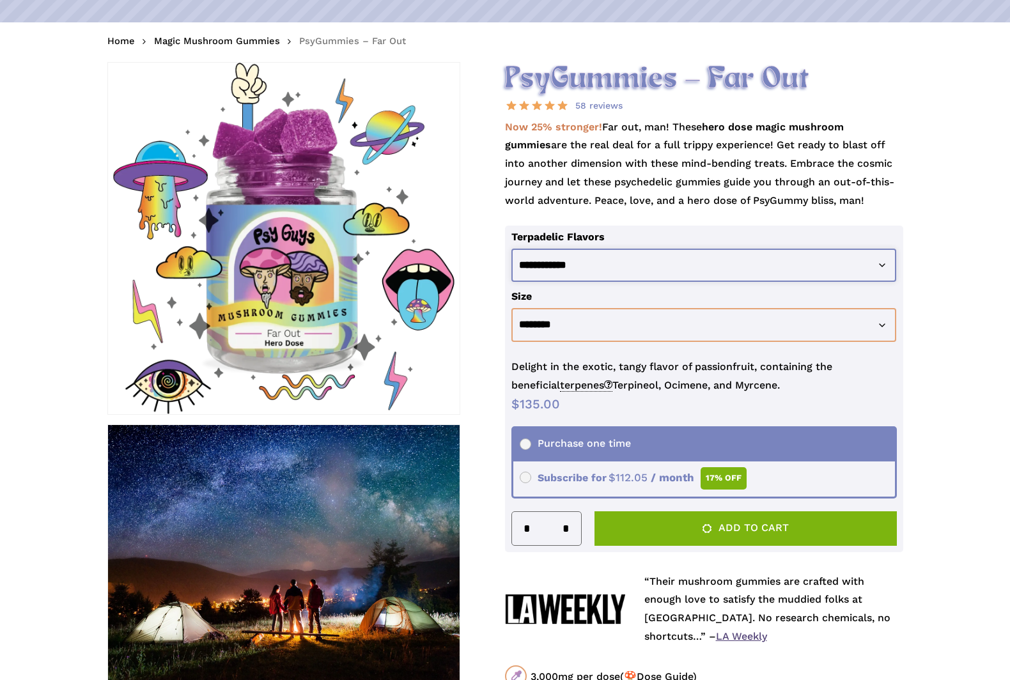
click at [674, 267] on select "**********" at bounding box center [703, 266] width 385 height 34
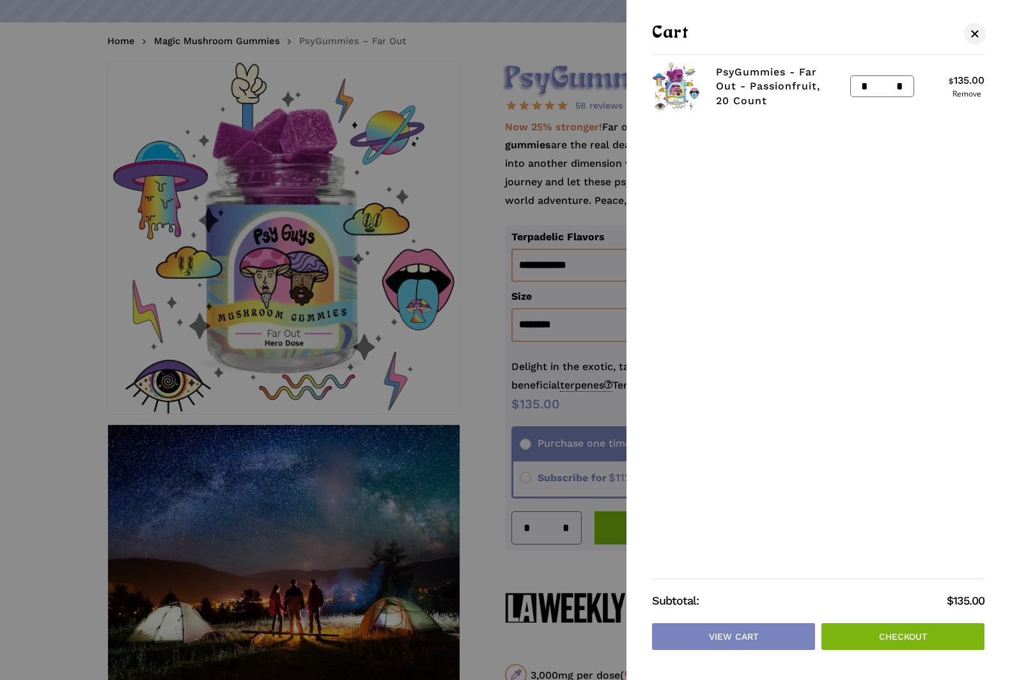
click at [901, 650] on link "Checkout" at bounding box center [902, 636] width 163 height 27
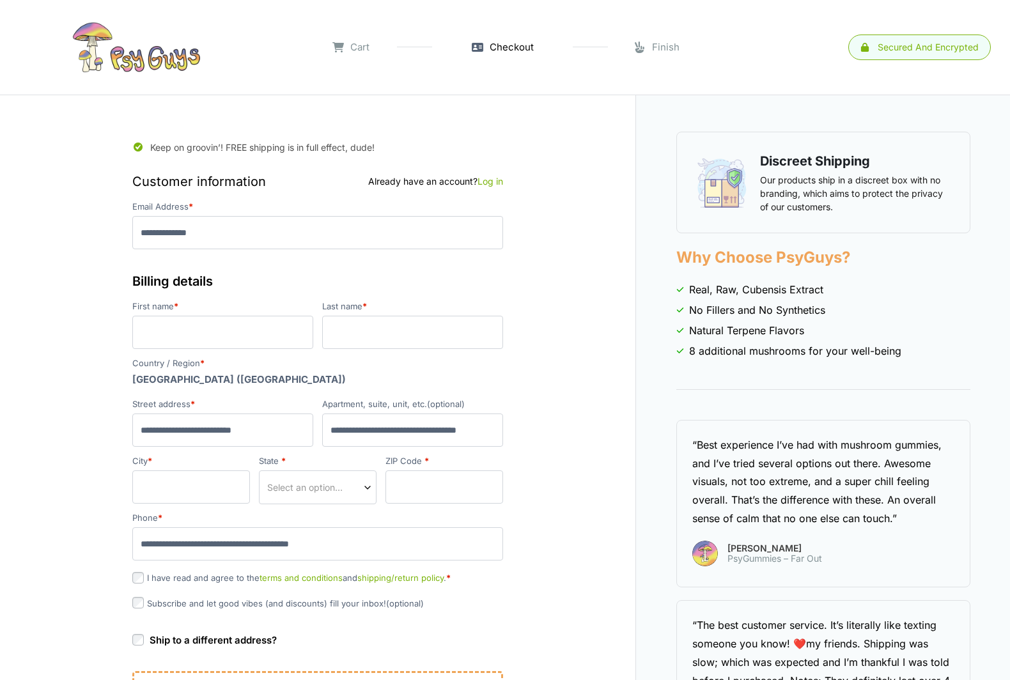
click at [370, 52] on div "Cart" at bounding box center [350, 47] width 54 height 15
click at [362, 49] on link "Cart" at bounding box center [350, 47] width 37 height 15
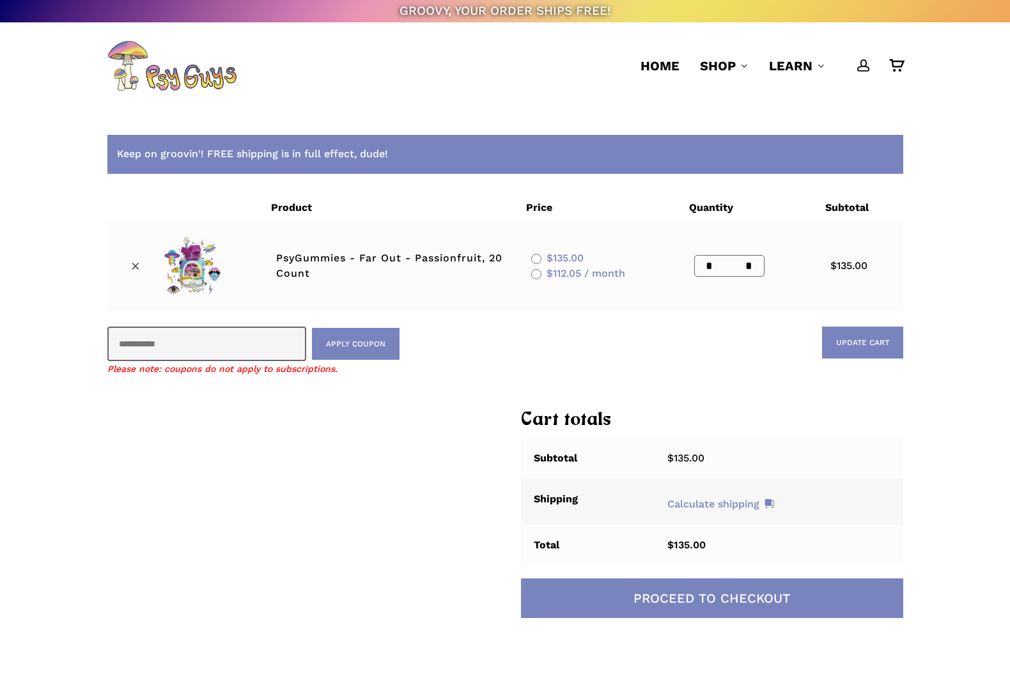
click at [186, 325] on td "Coupon: Apply coupon Please note: coupons do not apply to subscriptions. Update…" at bounding box center [505, 352] width 796 height 82
click at [179, 342] on input "Coupon:" at bounding box center [206, 344] width 199 height 35
type input "********"
click at [355, 343] on button "Apply coupon" at bounding box center [356, 344] width 88 height 32
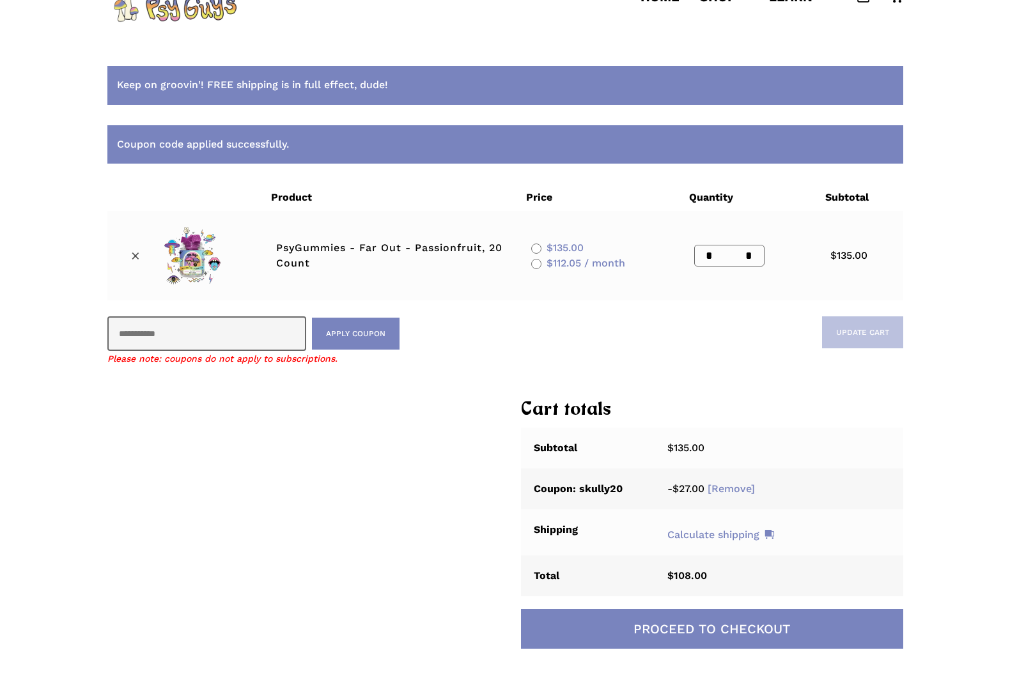
scroll to position [70, 0]
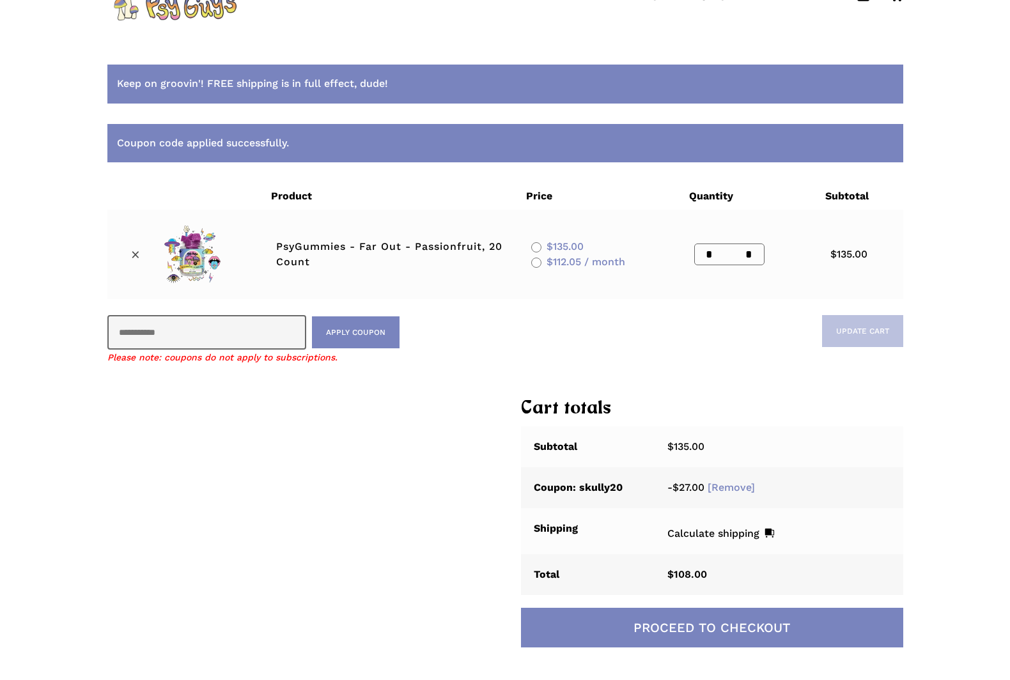
click at [719, 527] on link "Calculate shipping" at bounding box center [720, 533] width 107 height 15
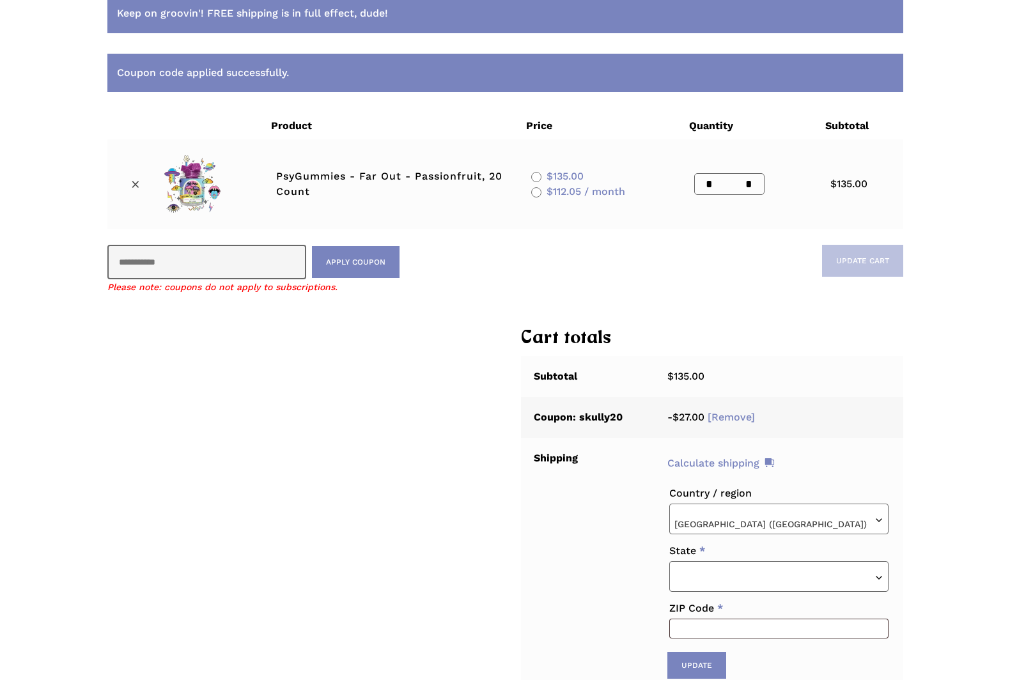
scroll to position [160, 0]
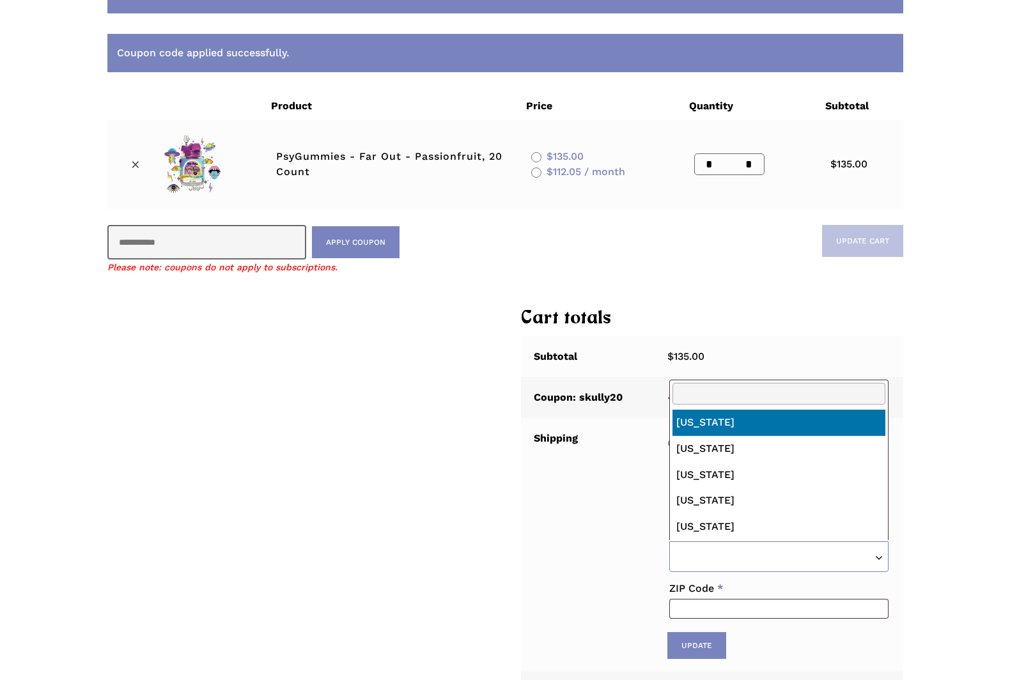
click at [698, 546] on span at bounding box center [778, 557] width 217 height 31
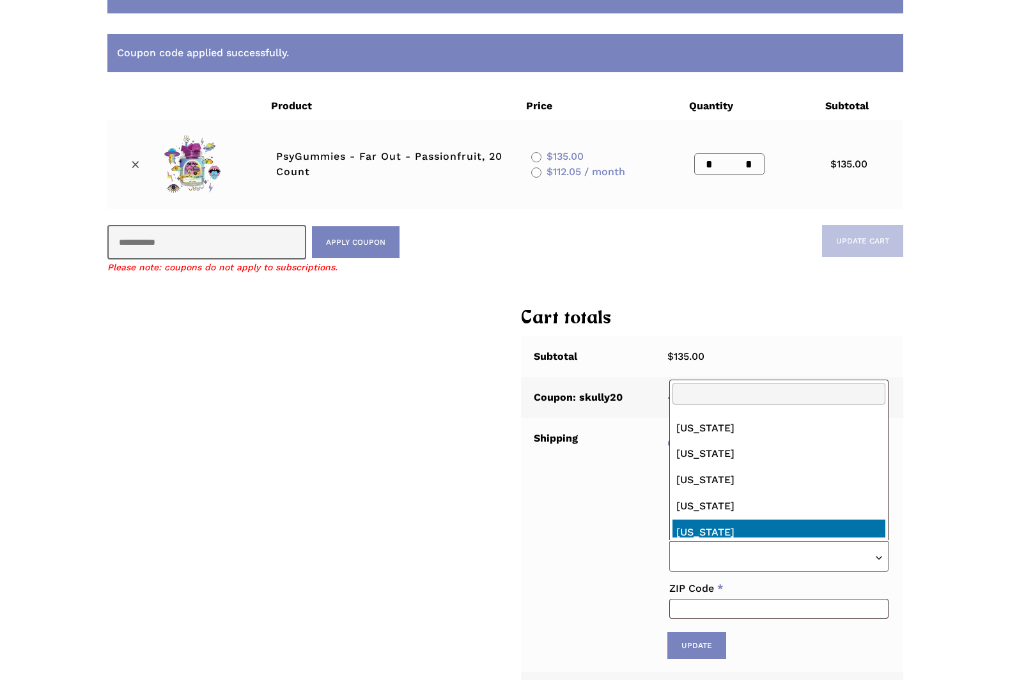
scroll to position [354, 0]
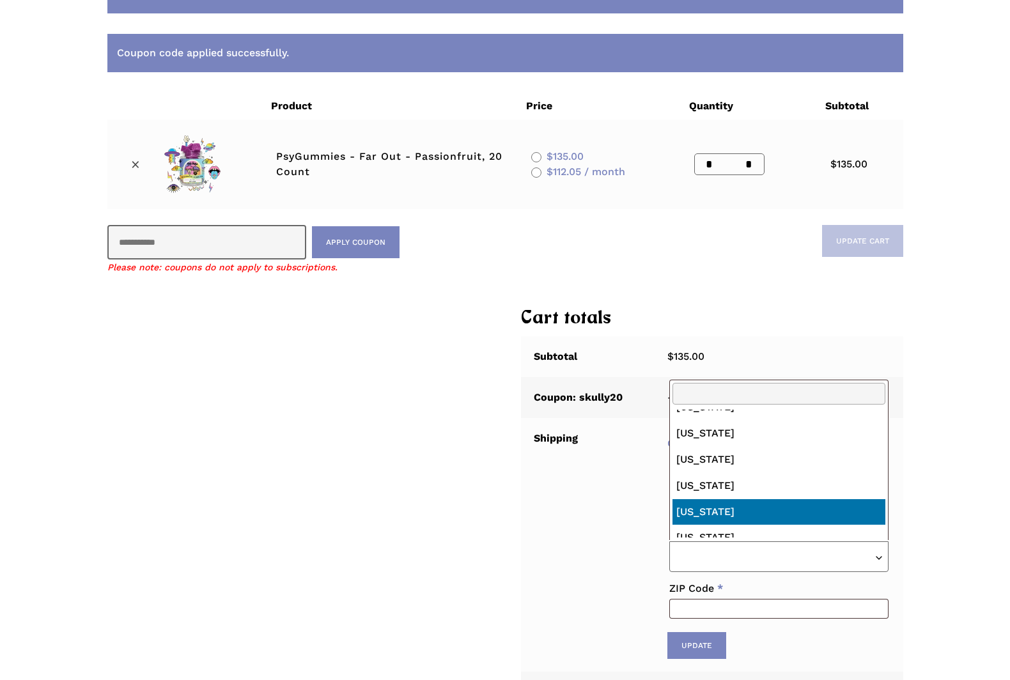
select select "**"
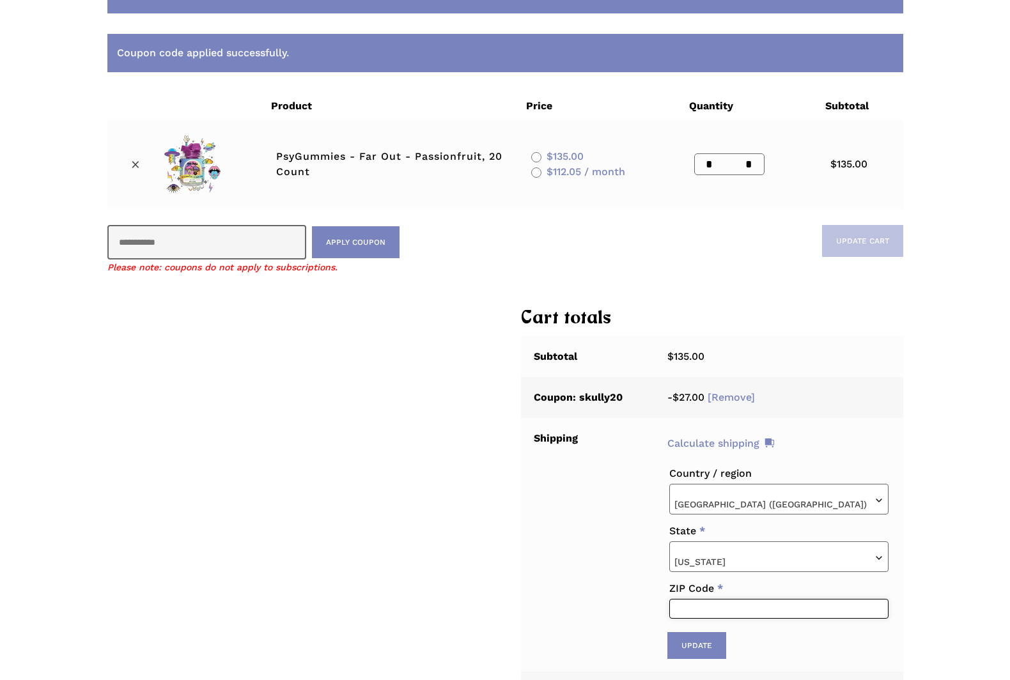
click at [716, 602] on input "ZIP Code *" at bounding box center [778, 609] width 219 height 20
type input "*****"
click at [708, 659] on button "Update" at bounding box center [696, 645] width 59 height 27
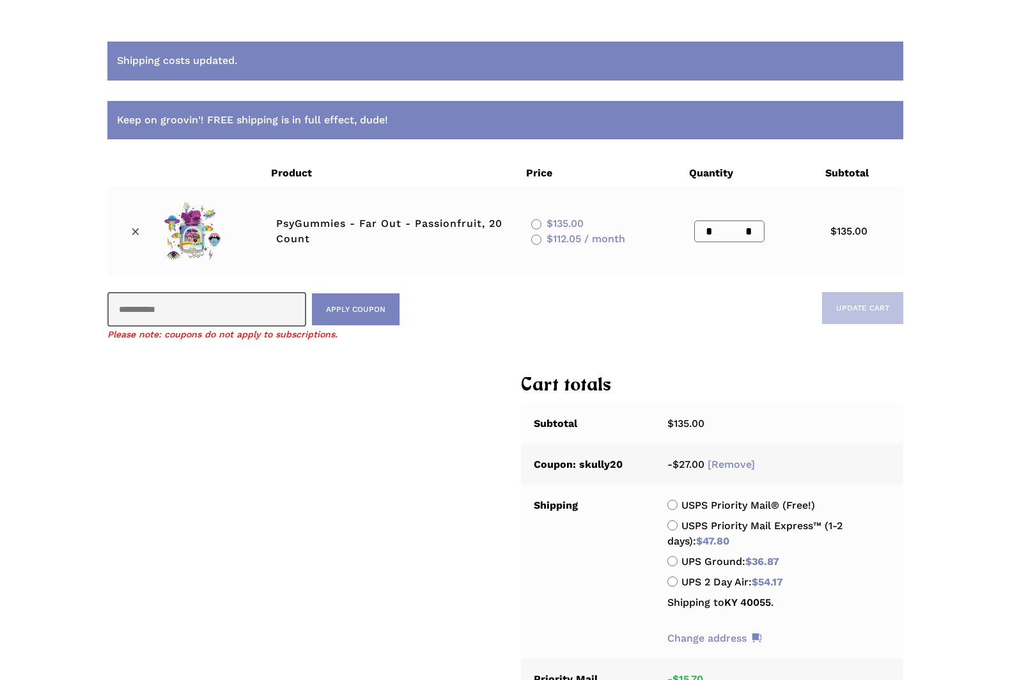
scroll to position [0, 0]
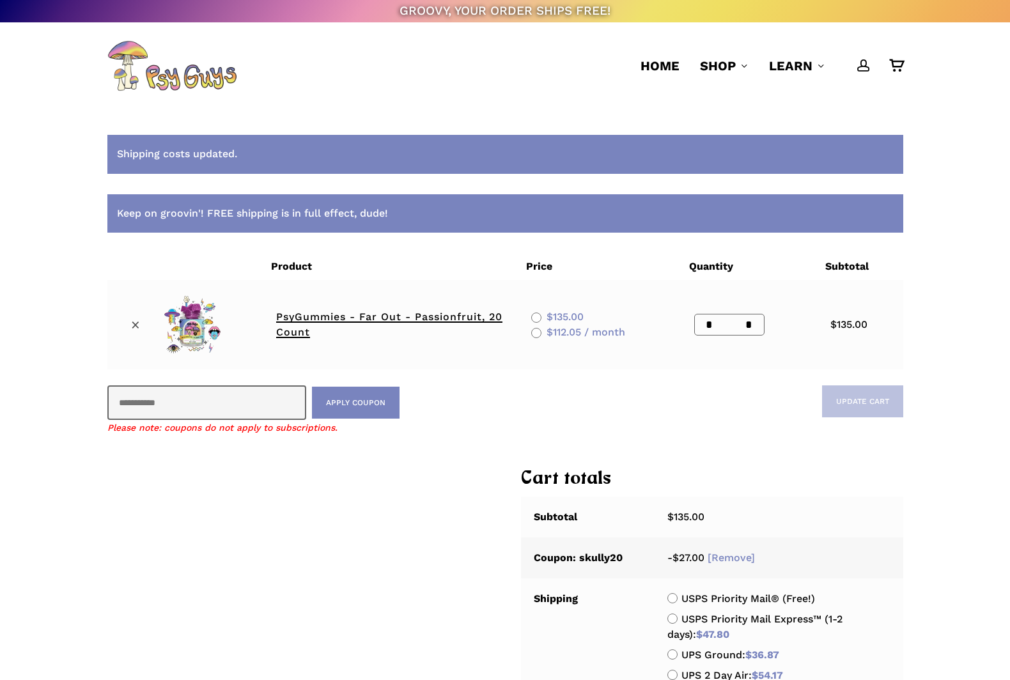
click at [354, 317] on link "PsyGummies - Far Out - Passionfruit, 20 Count" at bounding box center [389, 324] width 226 height 27
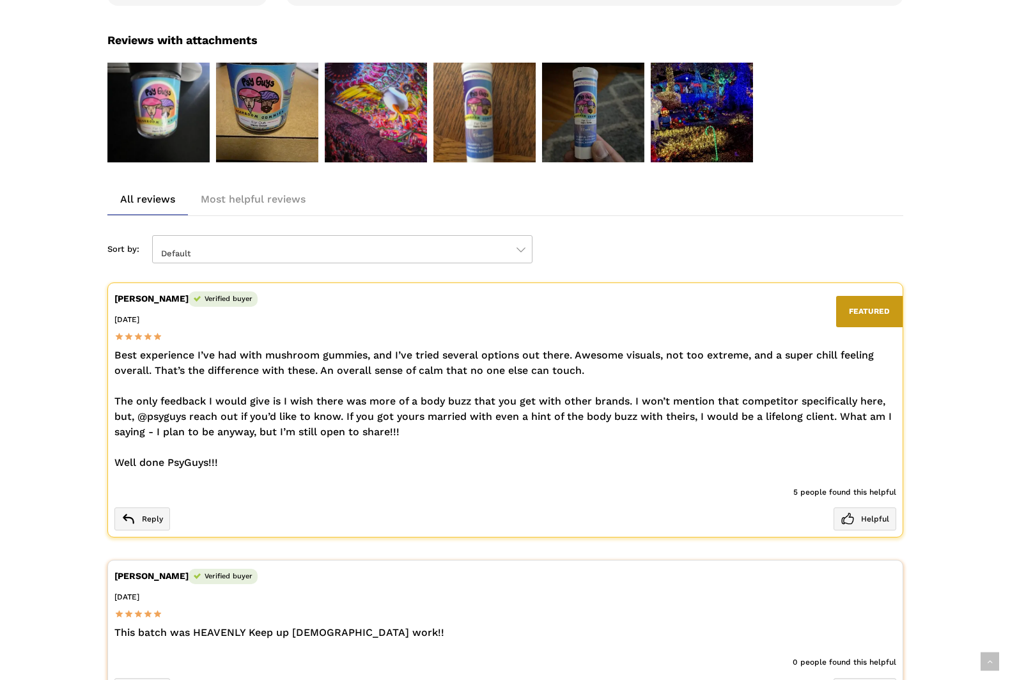
scroll to position [1994, 0]
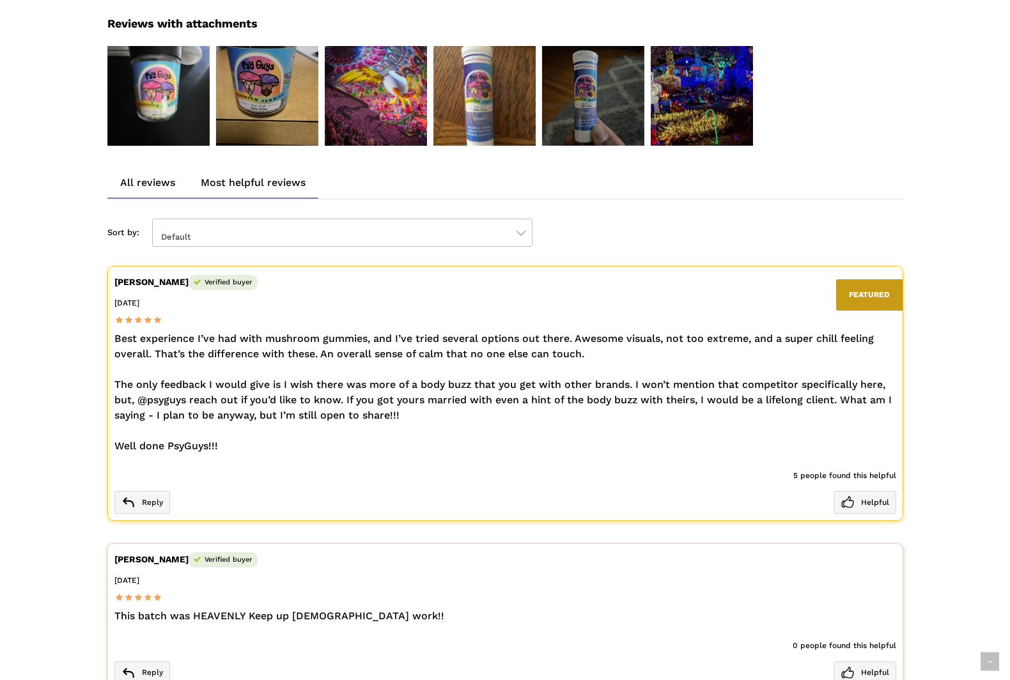
click at [303, 167] on span "Most helpful reviews" at bounding box center [253, 182] width 130 height 31
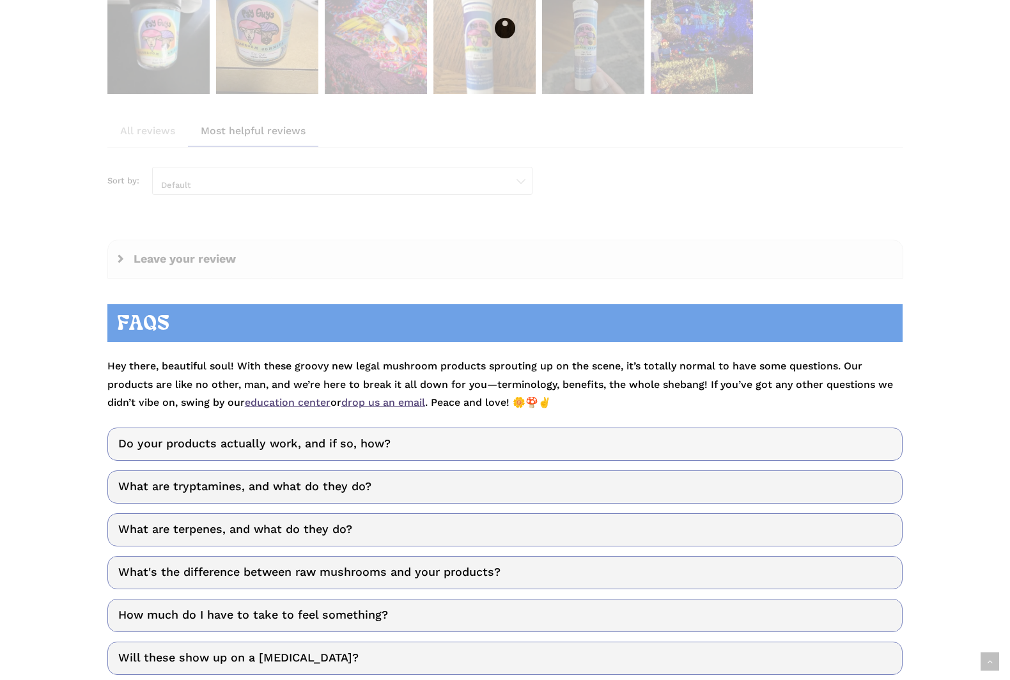
scroll to position [2048, 0]
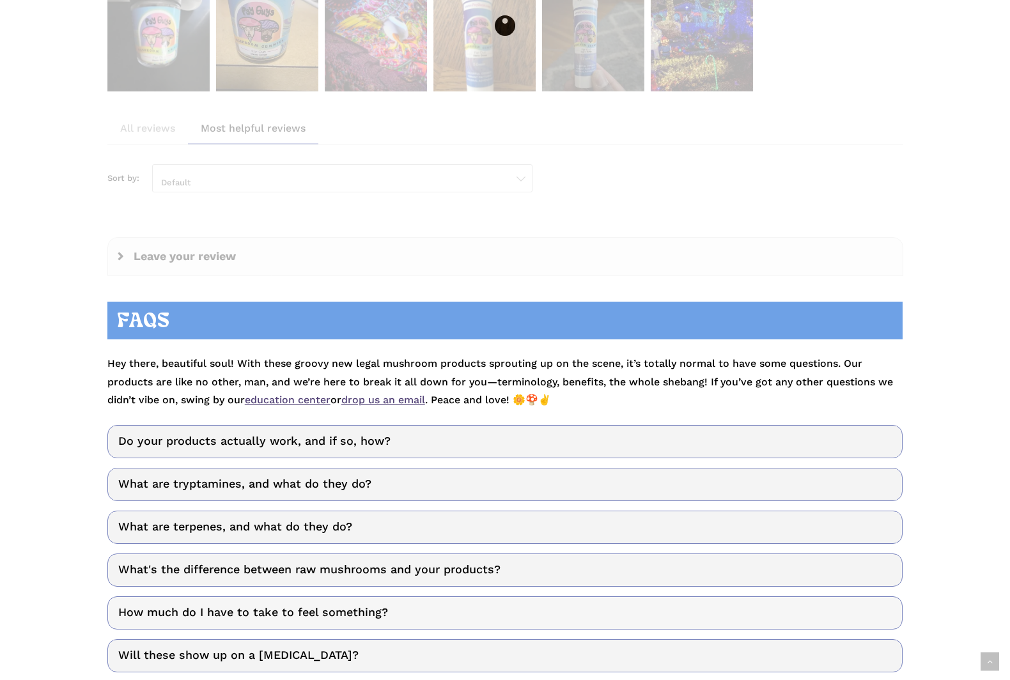
click at [326, 596] on link "How much do I have to take to feel something?" at bounding box center [505, 612] width 796 height 33
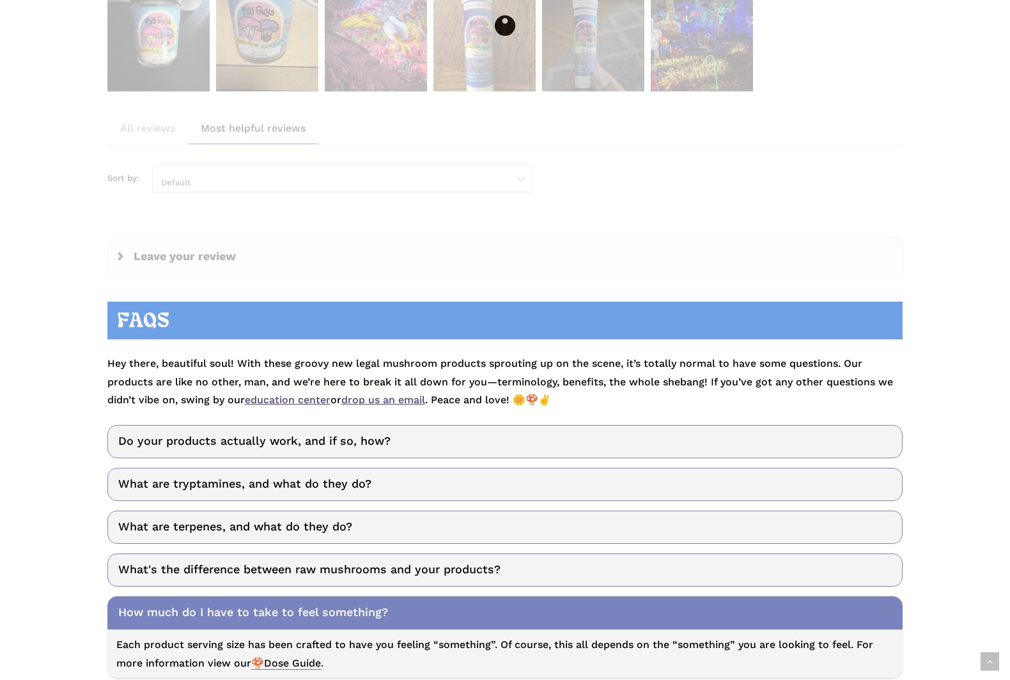
click at [326, 596] on link "How much do I have to take to feel something?" at bounding box center [505, 612] width 796 height 33
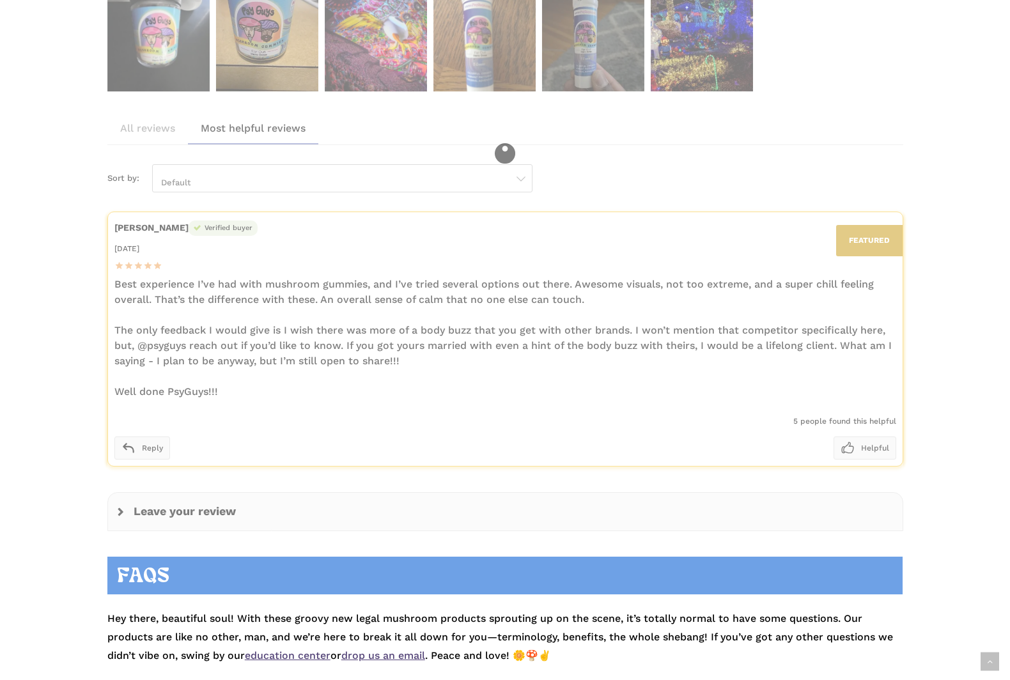
click at [326, 597] on p "Hey there, beautiful soul! With these groovy new legal mushroom products sprout…" at bounding box center [505, 631] width 796 height 68
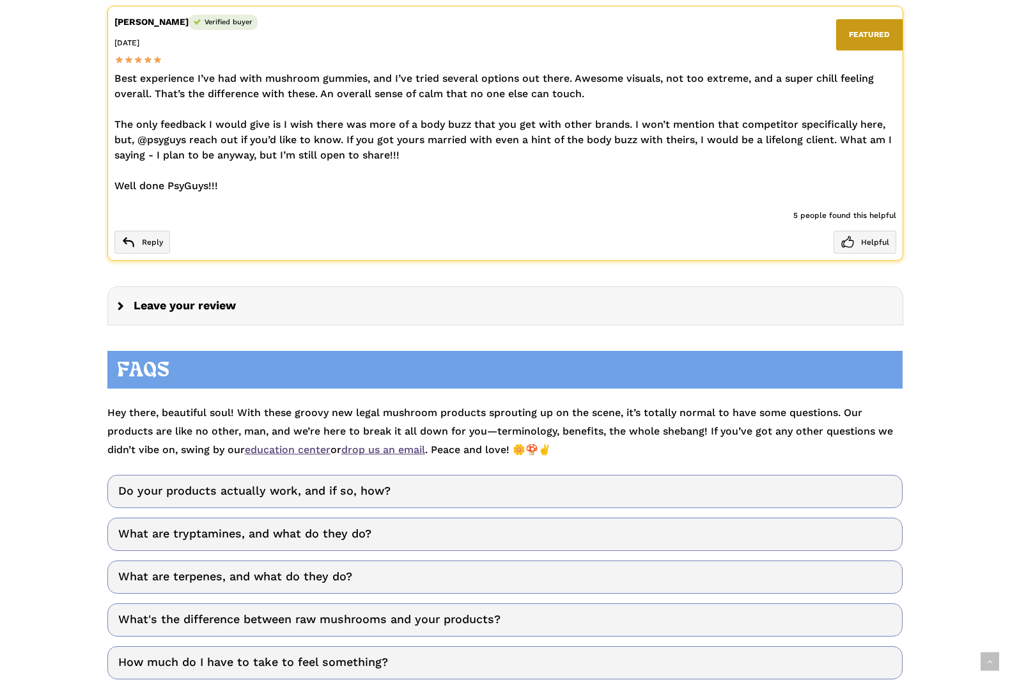
scroll to position [2276, 0]
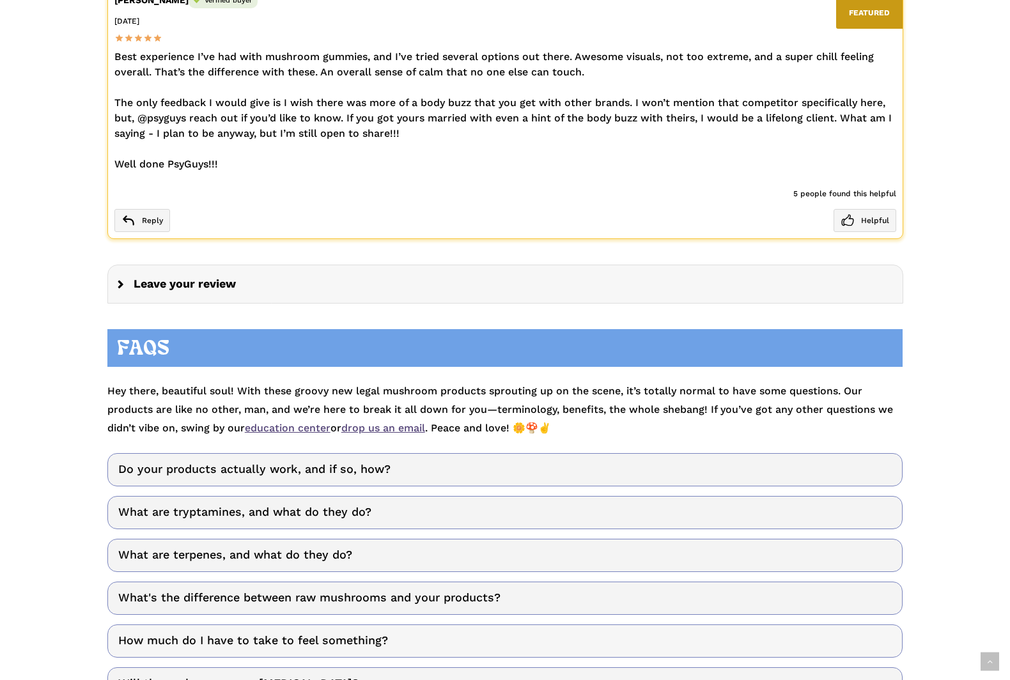
click at [378, 624] on link "How much do I have to take to feel something?" at bounding box center [505, 640] width 796 height 33
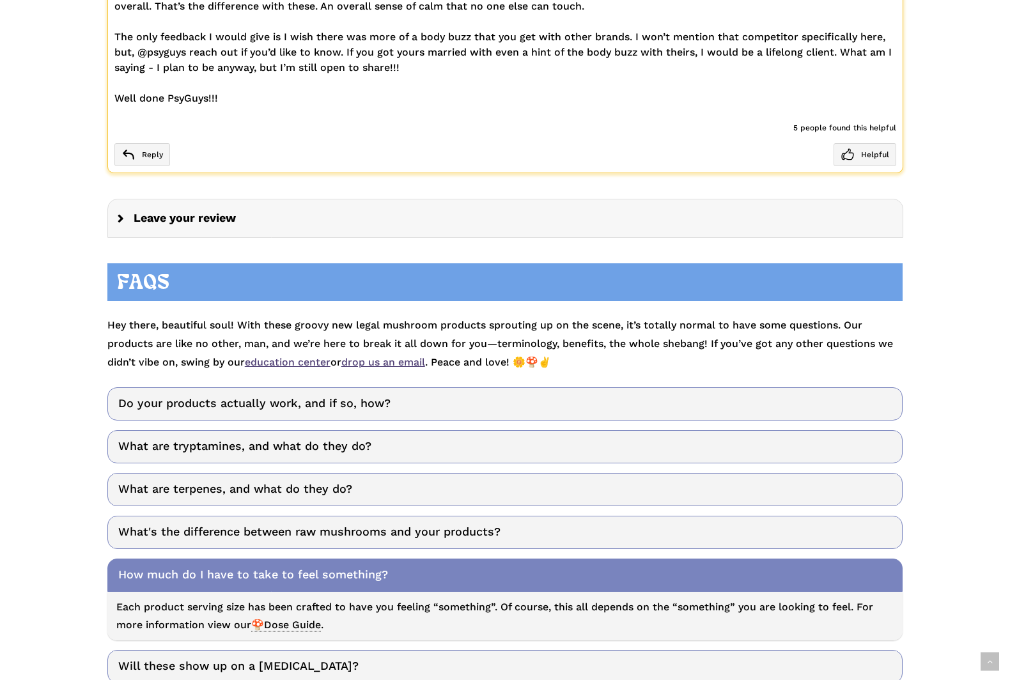
scroll to position [2347, 0]
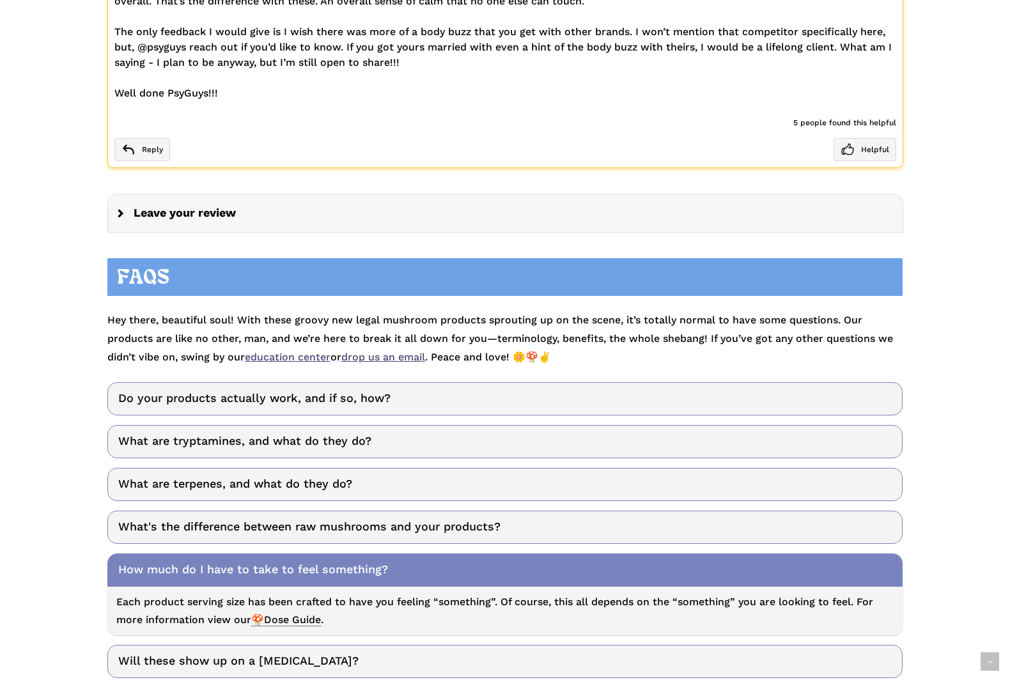
click at [321, 614] on span "🍄Dose Guide" at bounding box center [286, 620] width 70 height 13
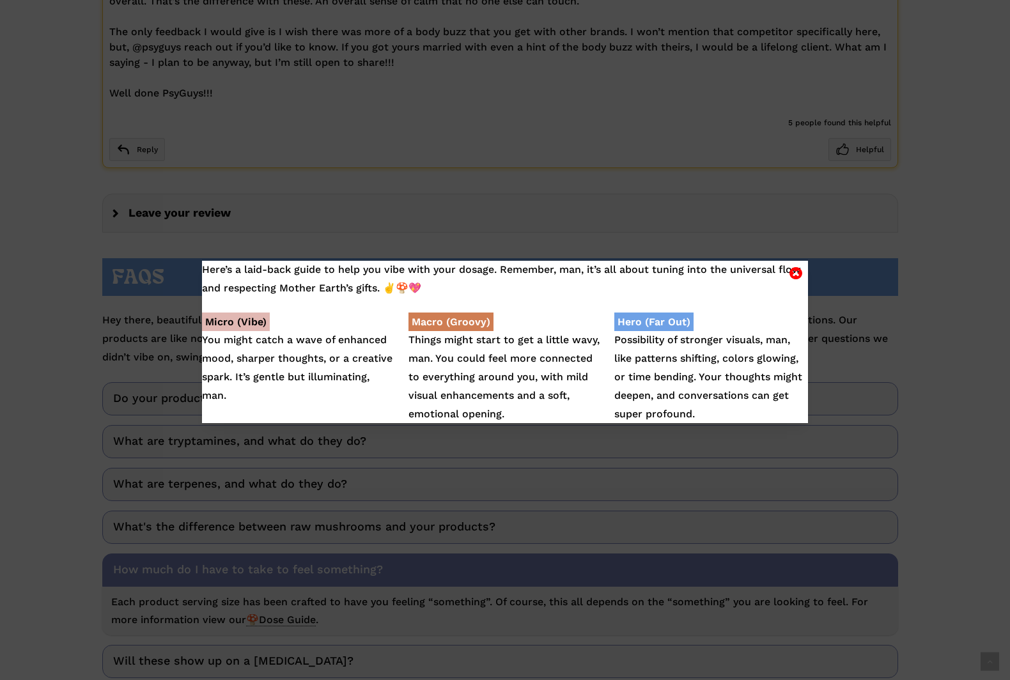
click at [852, 338] on div "Here’s a laid-back guide to help you vibe with your dosage. Remember, man, it’s…" at bounding box center [505, 340] width 1010 height 680
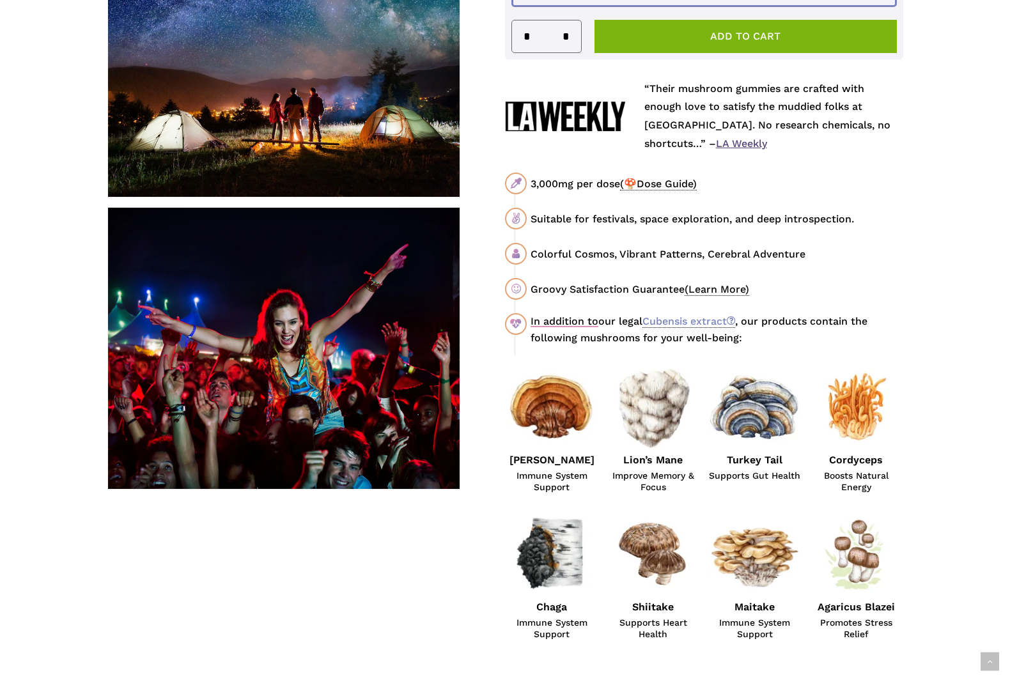
scroll to position [635, 0]
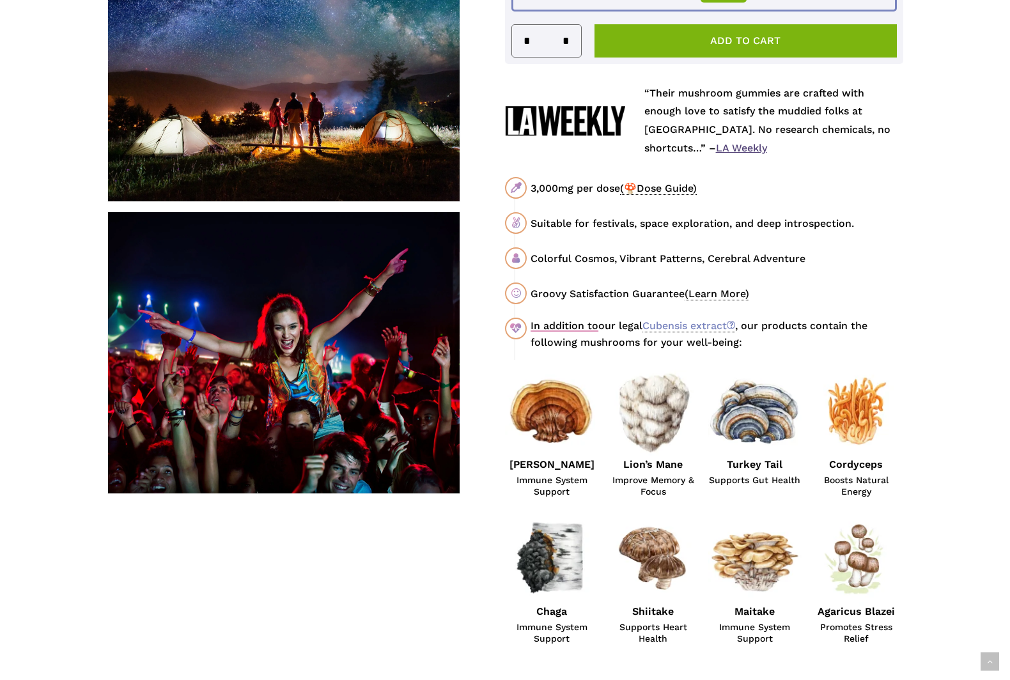
click at [716, 288] on span "(Learn More)" at bounding box center [716, 294] width 65 height 13
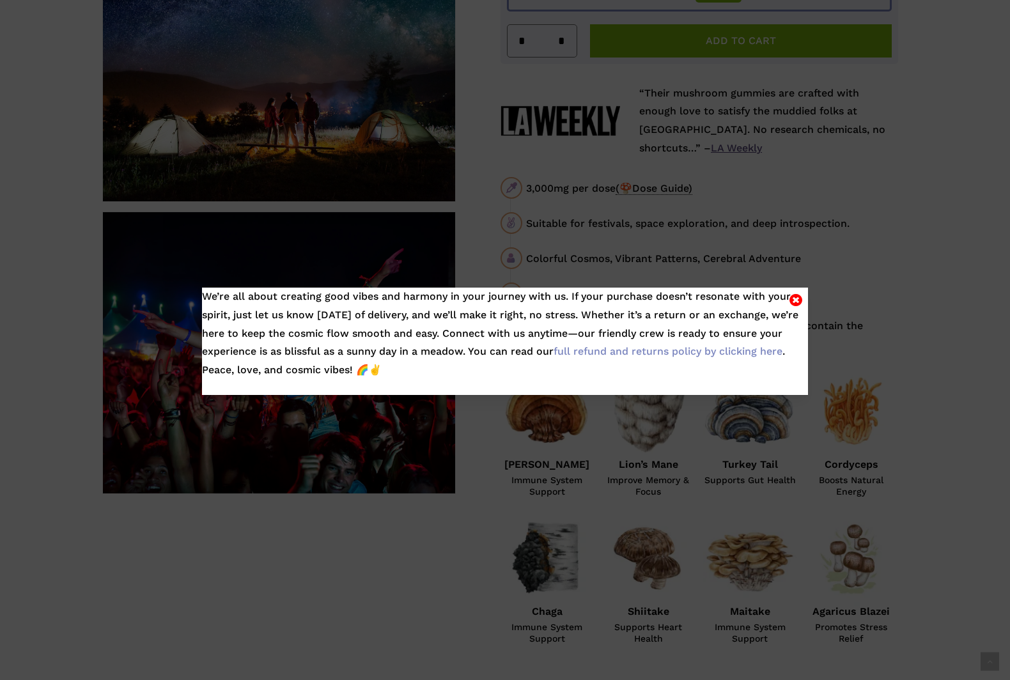
click at [684, 188] on div "We’re all about creating good vibes and harmony in your journey with us. If you…" at bounding box center [505, 340] width 1010 height 680
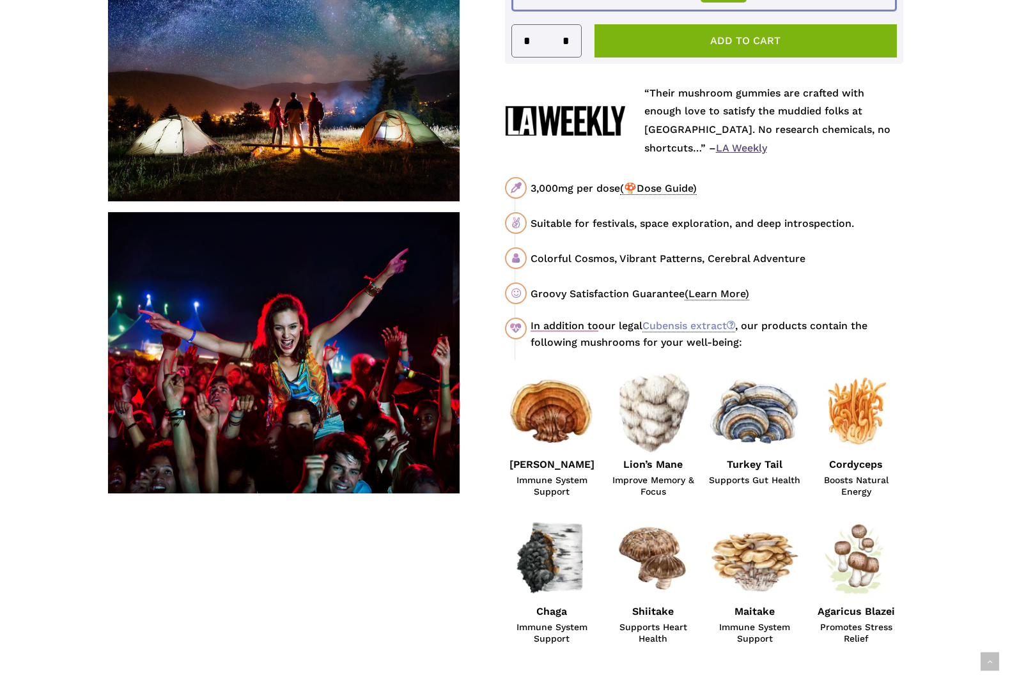
click at [668, 185] on span "(🍄Dose Guide)" at bounding box center [658, 188] width 77 height 13
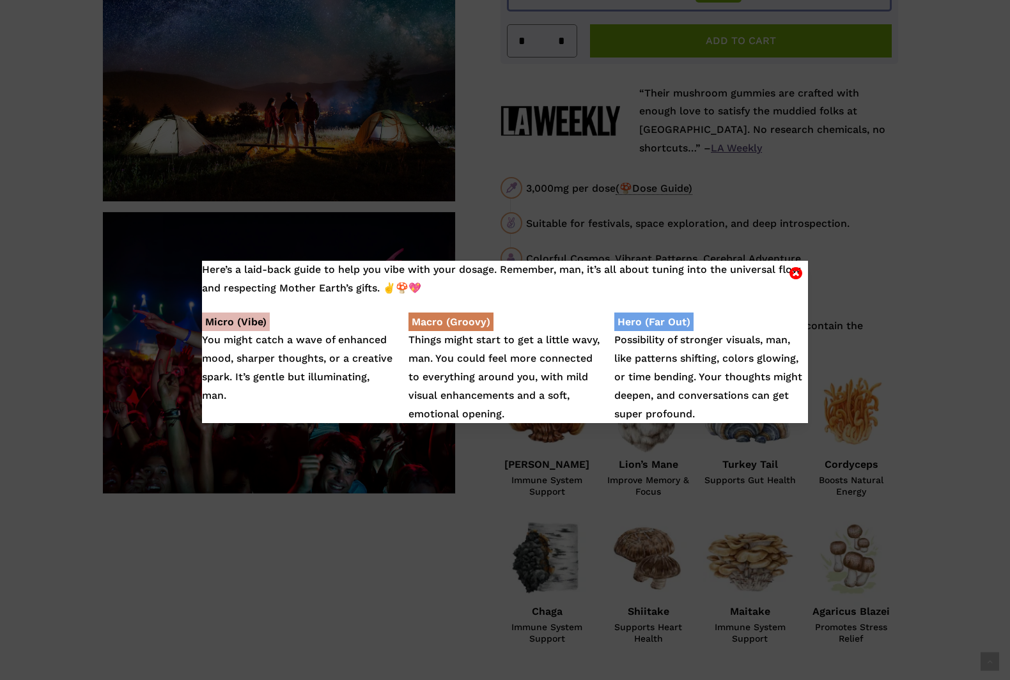
click at [669, 185] on div "Here’s a laid-back guide to help you vibe with your dosage. Remember, man, it’s…" at bounding box center [505, 340] width 1010 height 680
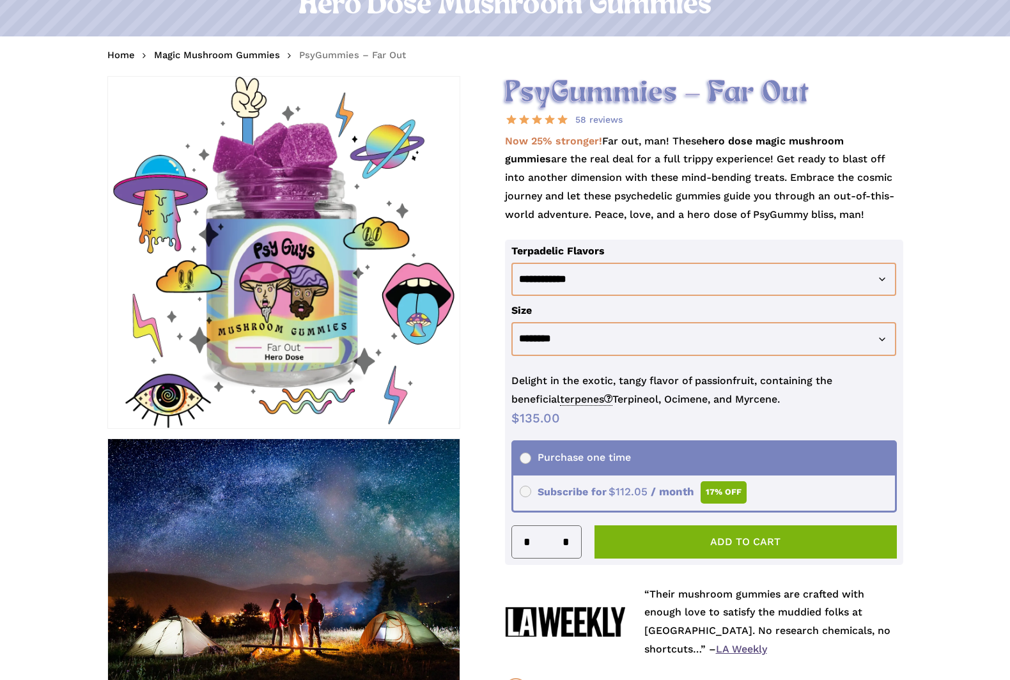
scroll to position [132, 0]
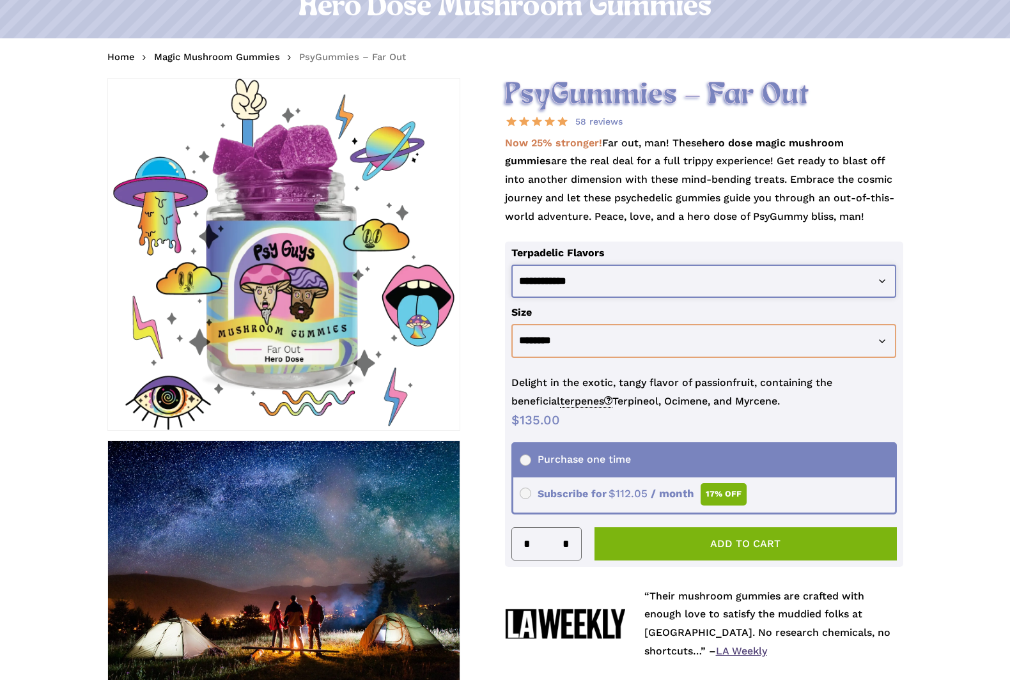
click at [694, 277] on select "**********" at bounding box center [703, 282] width 385 height 34
click at [652, 286] on select "**********" at bounding box center [703, 282] width 385 height 34
click at [660, 297] on td "**********" at bounding box center [706, 283] width 391 height 37
click at [649, 285] on select "**********" at bounding box center [703, 282] width 385 height 34
click at [624, 272] on select "**********" at bounding box center [703, 282] width 385 height 34
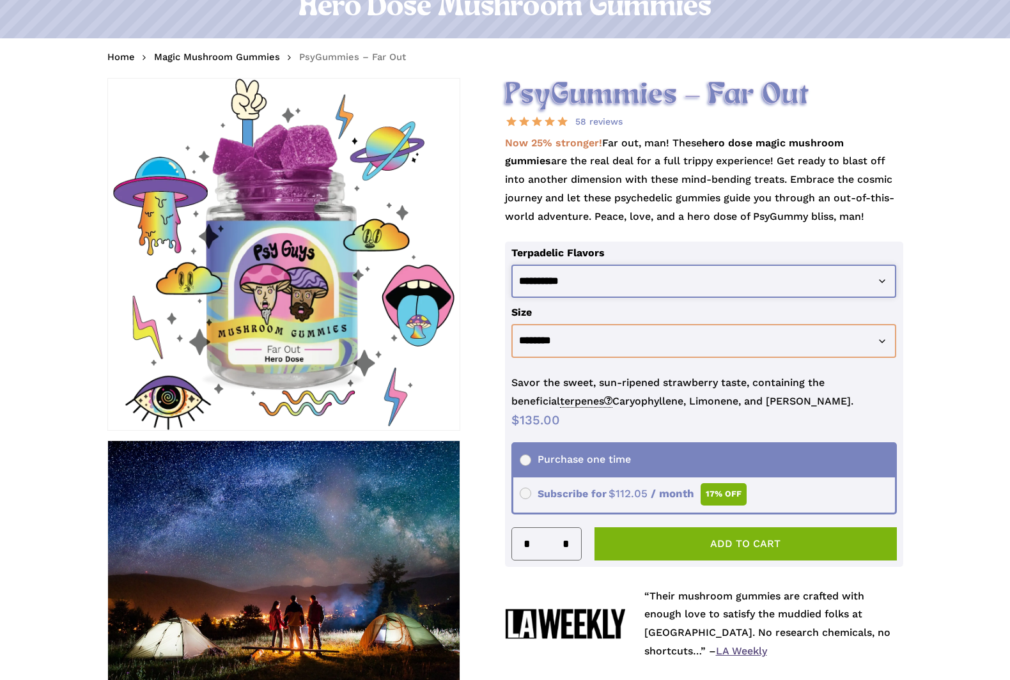
select select "**********"
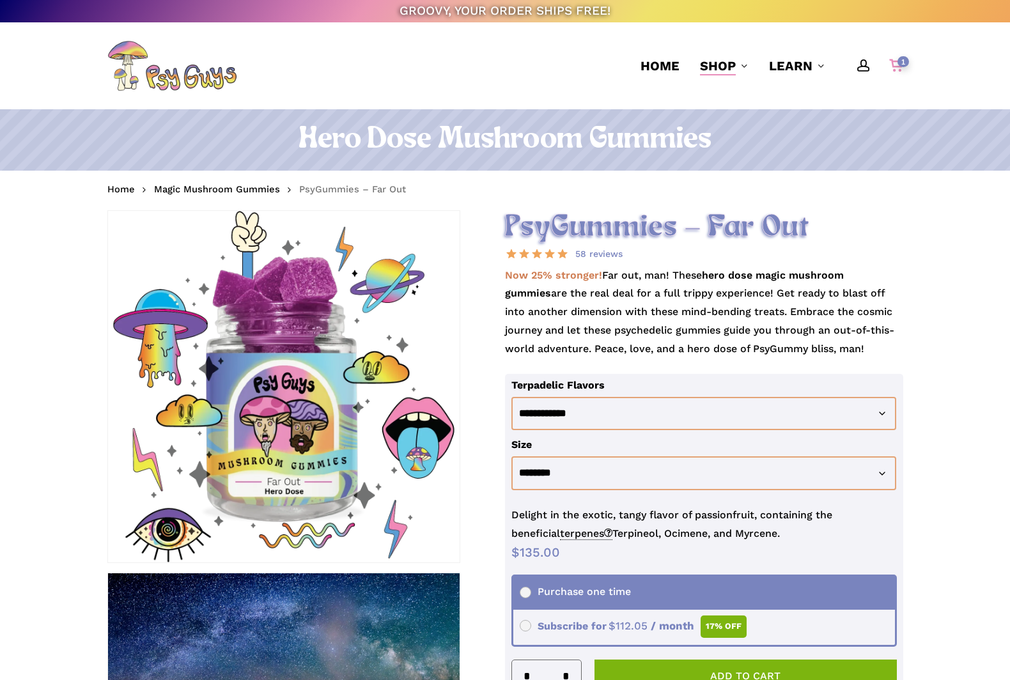
click at [905, 66] on span "1" at bounding box center [903, 61] width 12 height 11
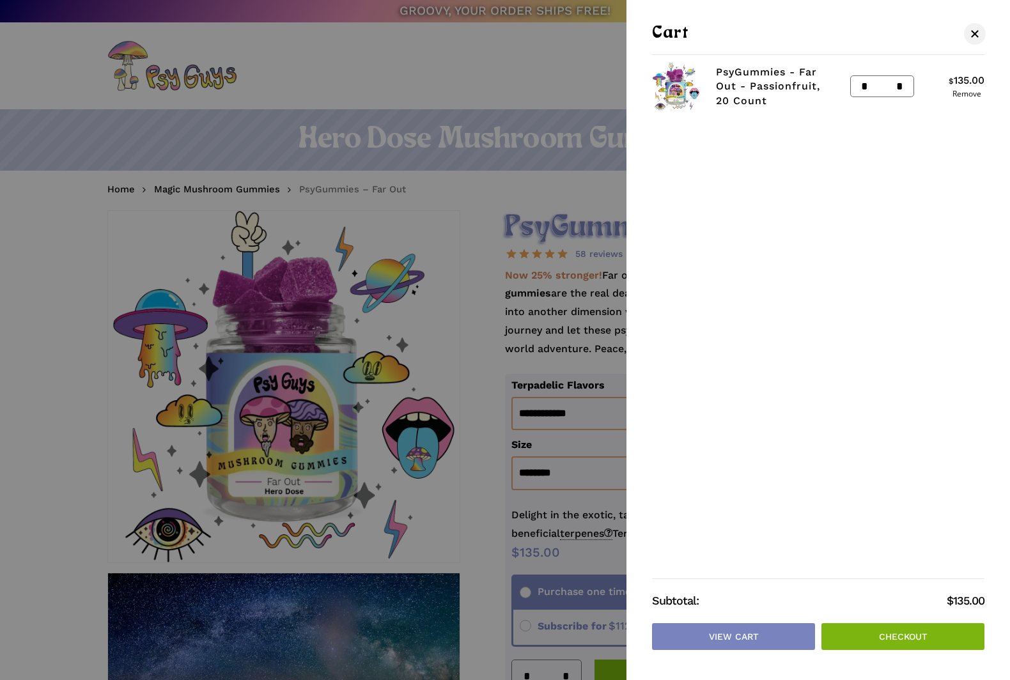
click at [900, 642] on link "Checkout" at bounding box center [902, 636] width 163 height 27
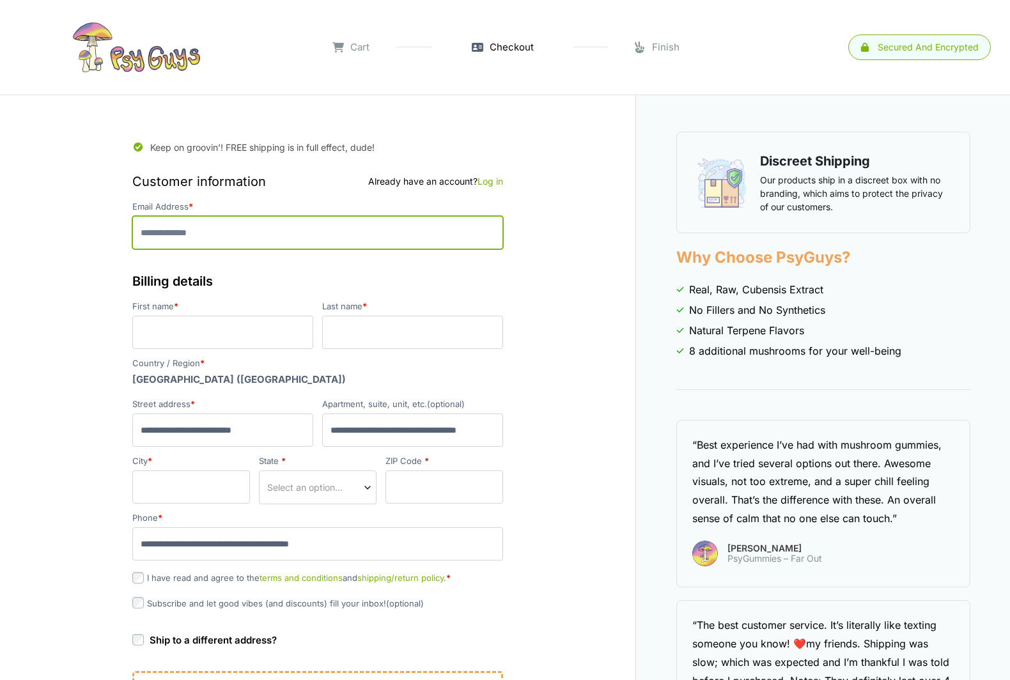
click at [343, 240] on input "Email Address *" at bounding box center [317, 232] width 371 height 33
type input "**********"
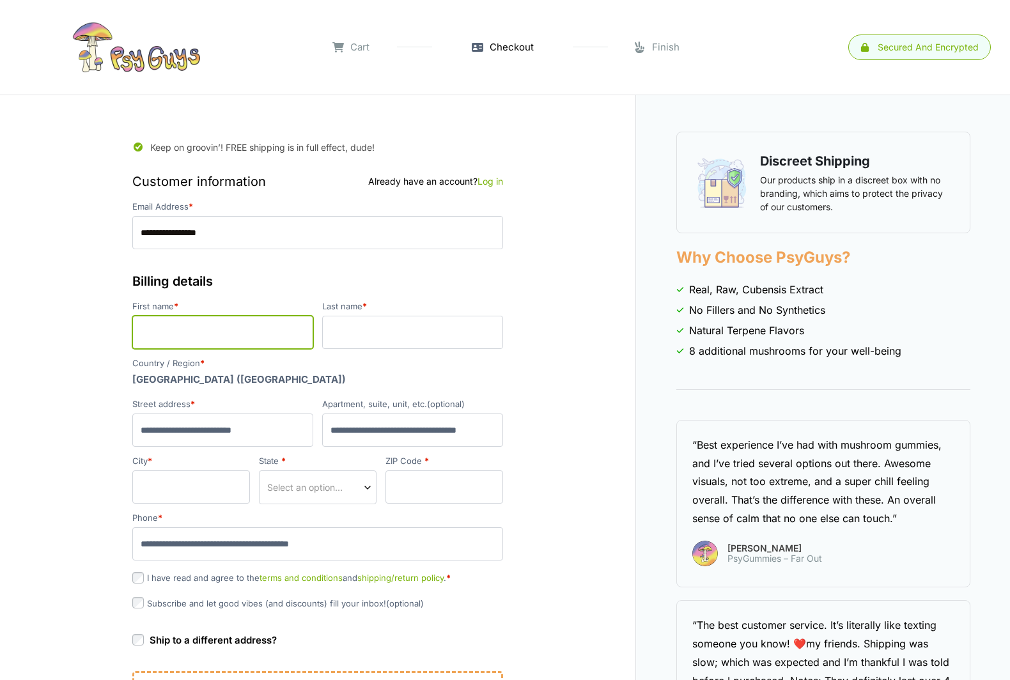
click at [236, 330] on input "First name *" at bounding box center [222, 332] width 181 height 33
type input "****"
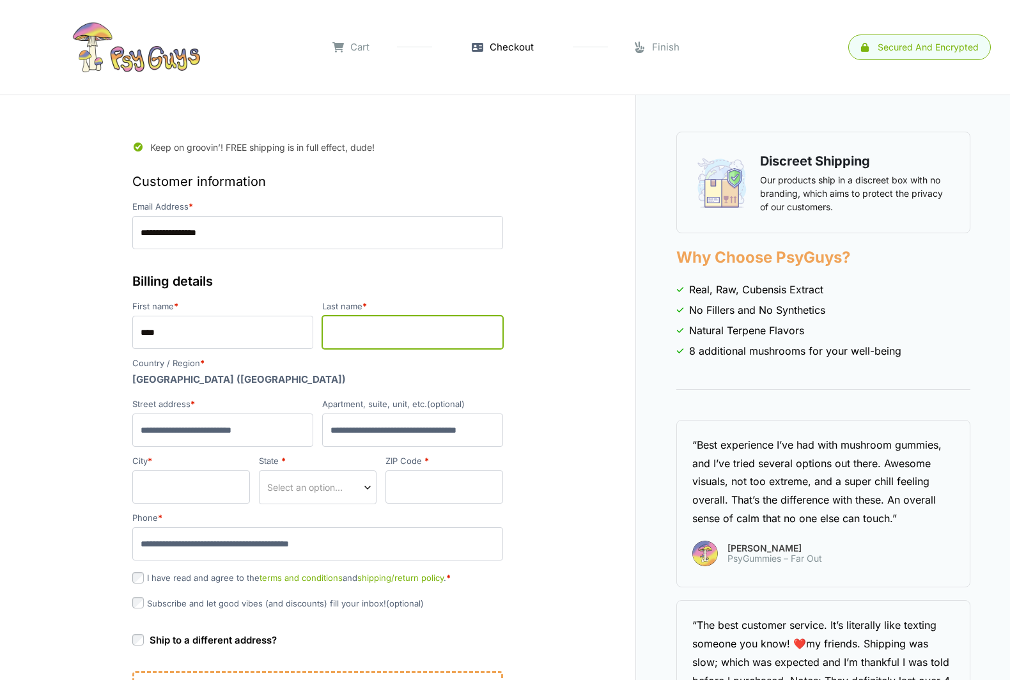
click at [405, 348] on input "Last name *" at bounding box center [412, 332] width 181 height 33
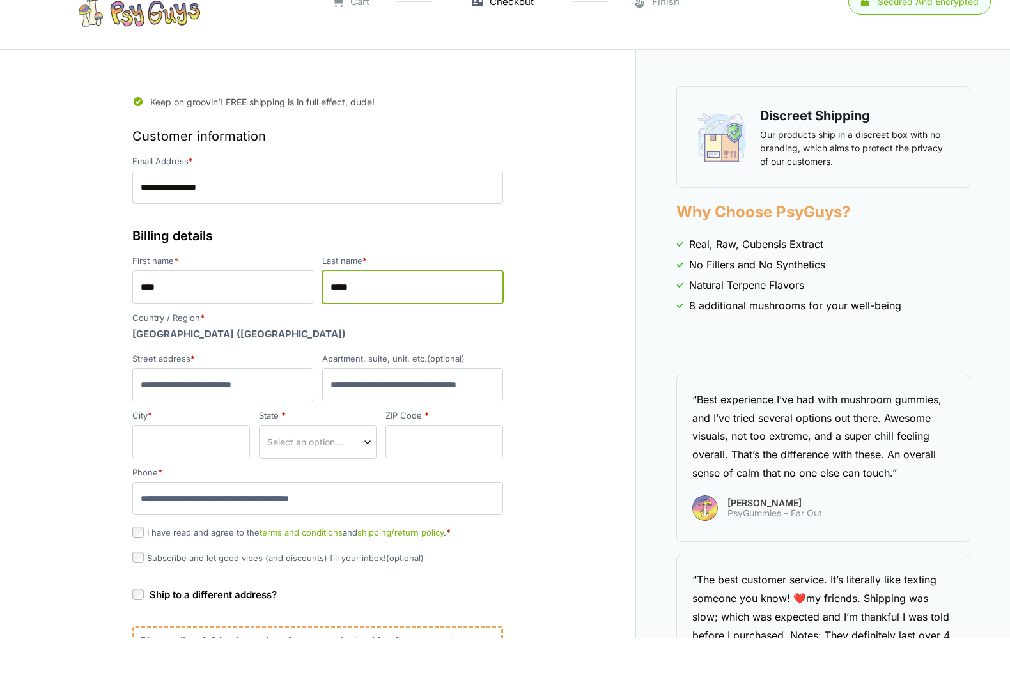
scroll to position [10, 0]
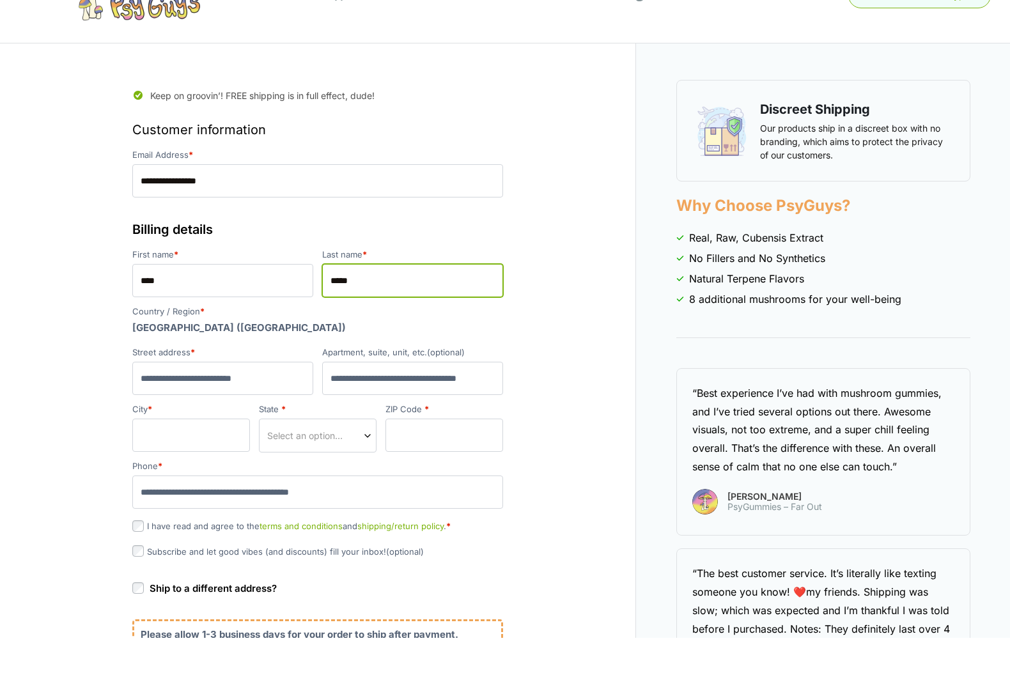
type input "*****"
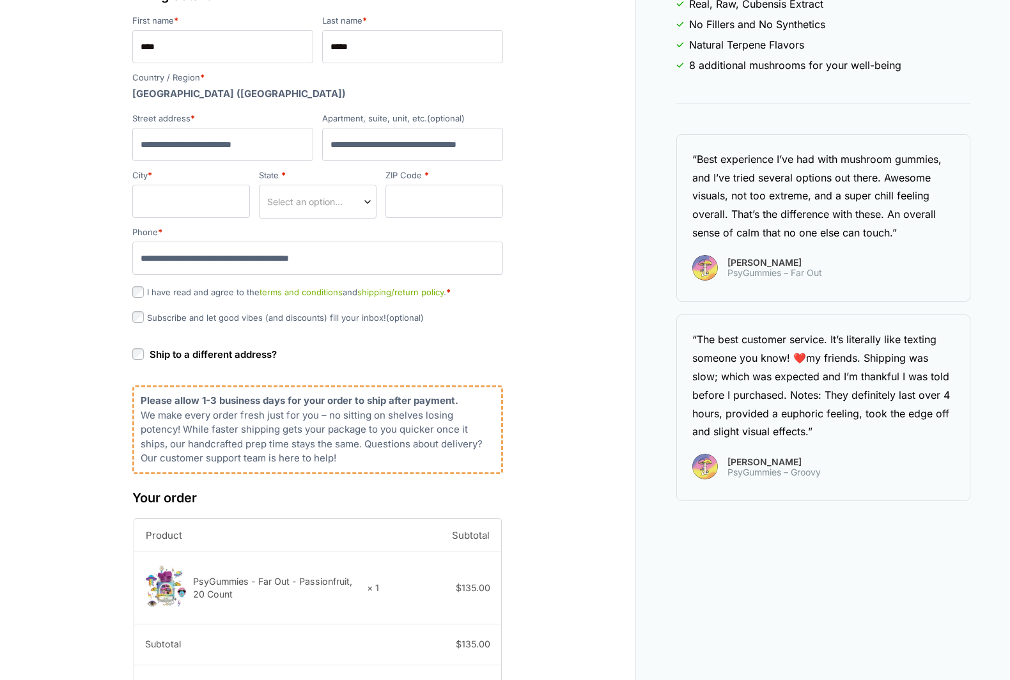
scroll to position [259, 0]
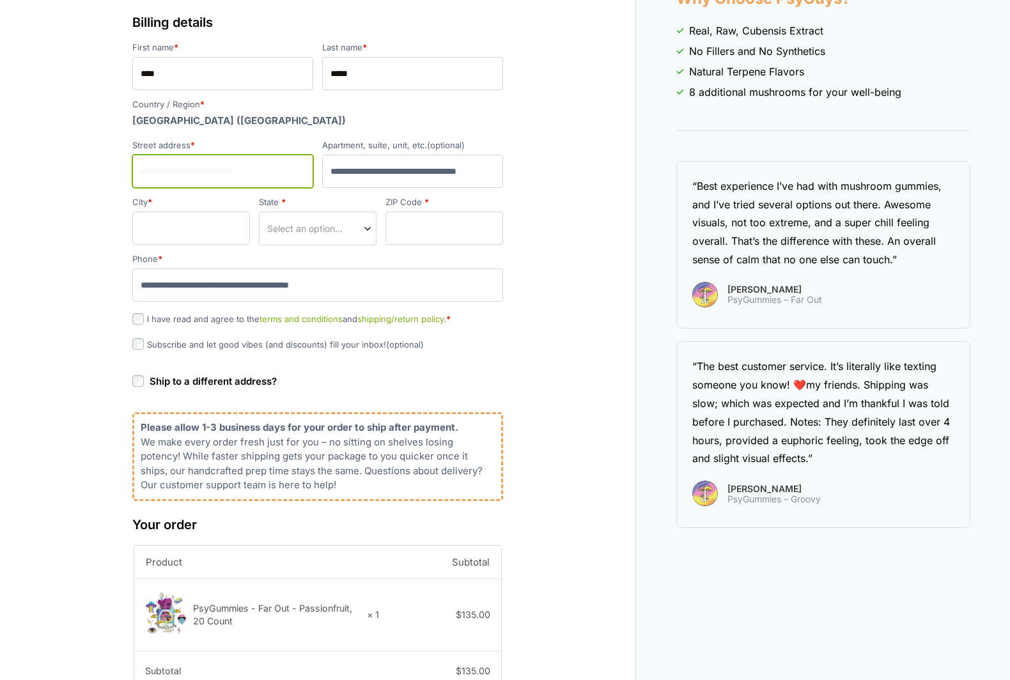
click at [194, 178] on input "Street address *" at bounding box center [222, 171] width 181 height 33
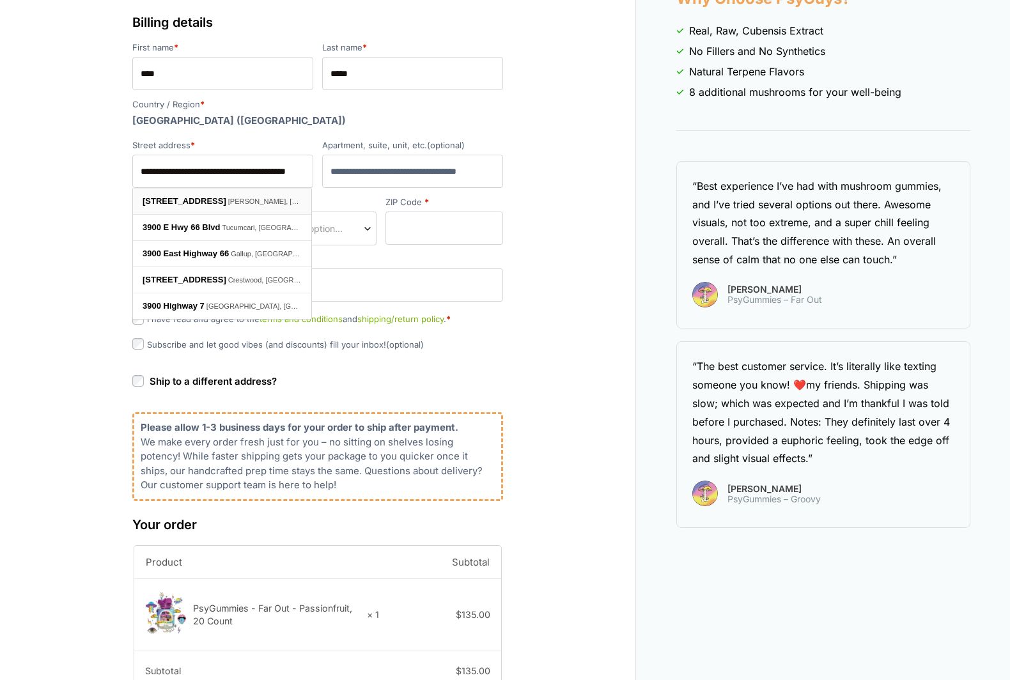
type input "**********"
type input "*********"
type input "*****"
select select "**"
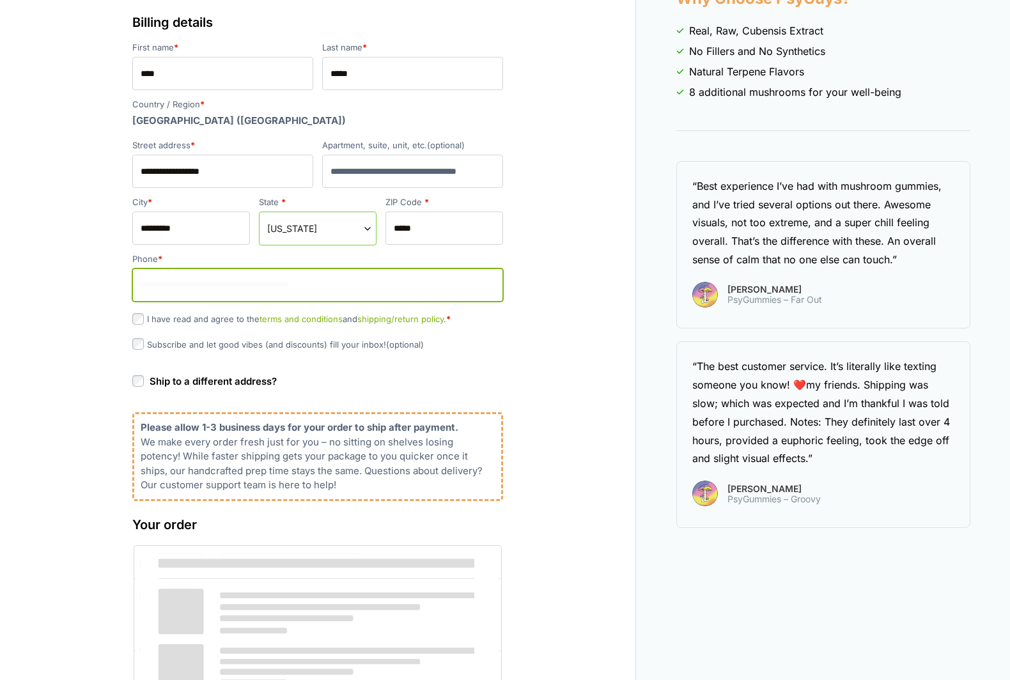
click at [289, 297] on input "Phone *" at bounding box center [317, 284] width 371 height 33
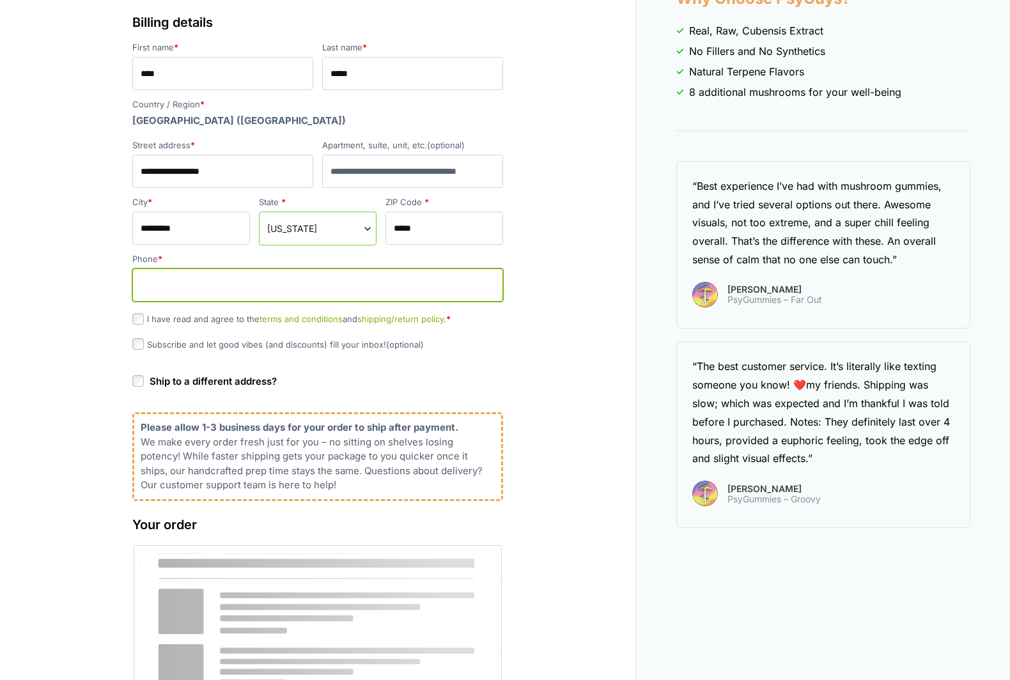
scroll to position [258, 0]
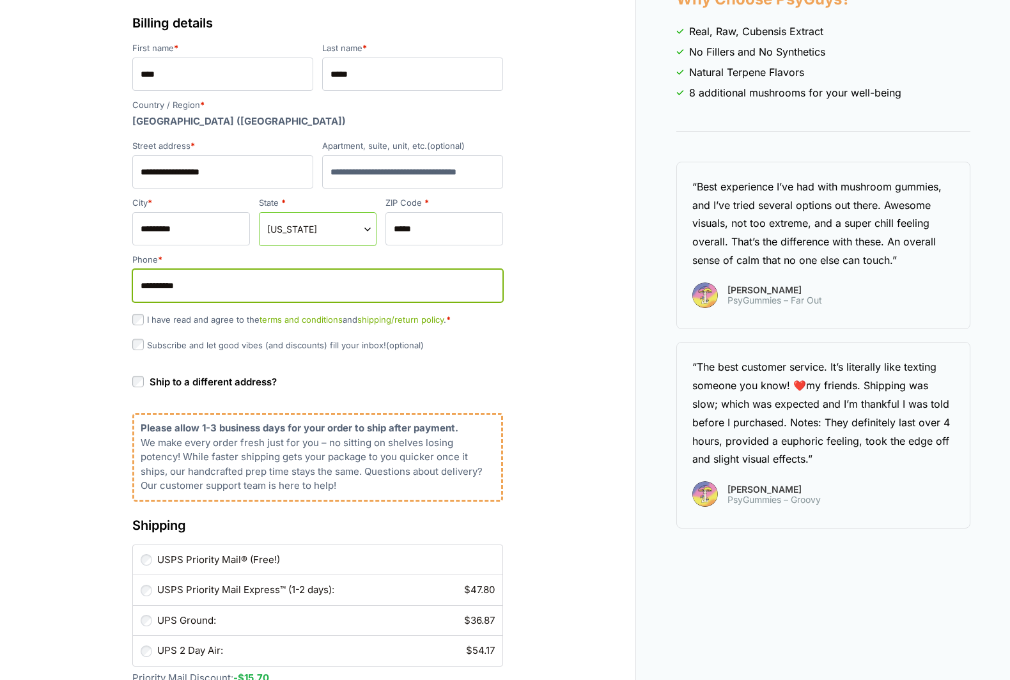
type input "**********"
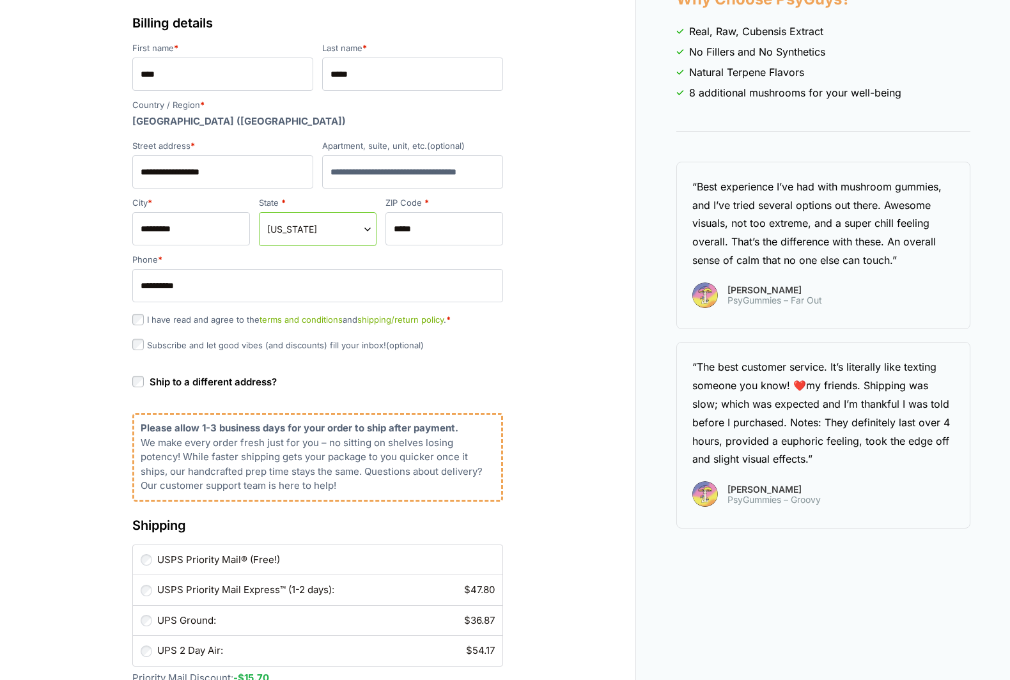
click at [227, 322] on label "I have read and agree to the terms and conditions and shipping/return policy . *" at bounding box center [291, 319] width 318 height 10
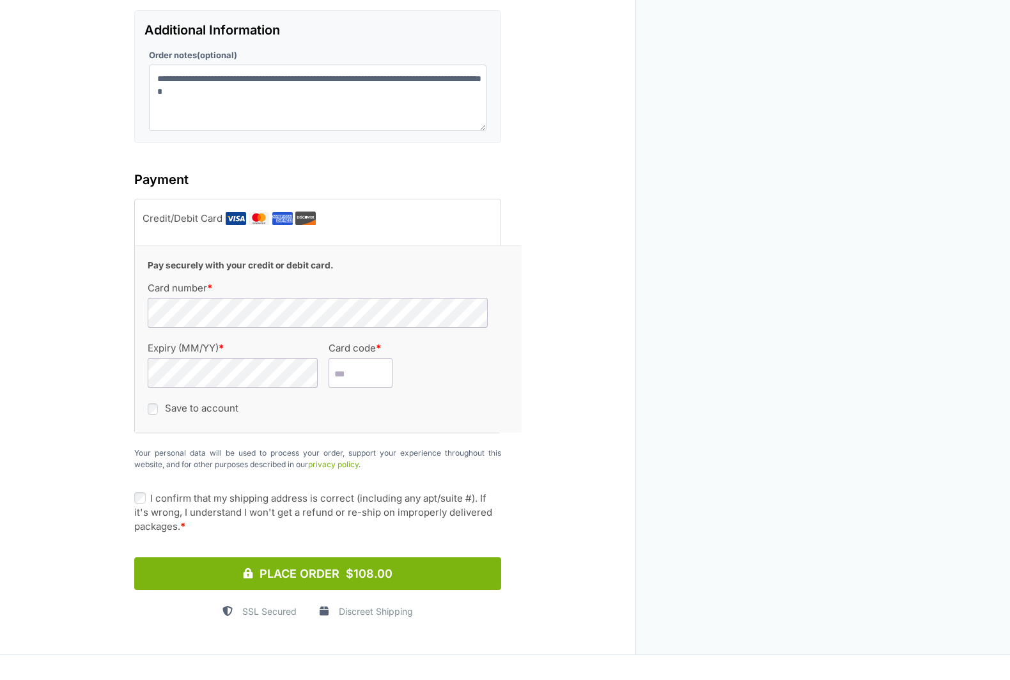
scroll to position [1302, 0]
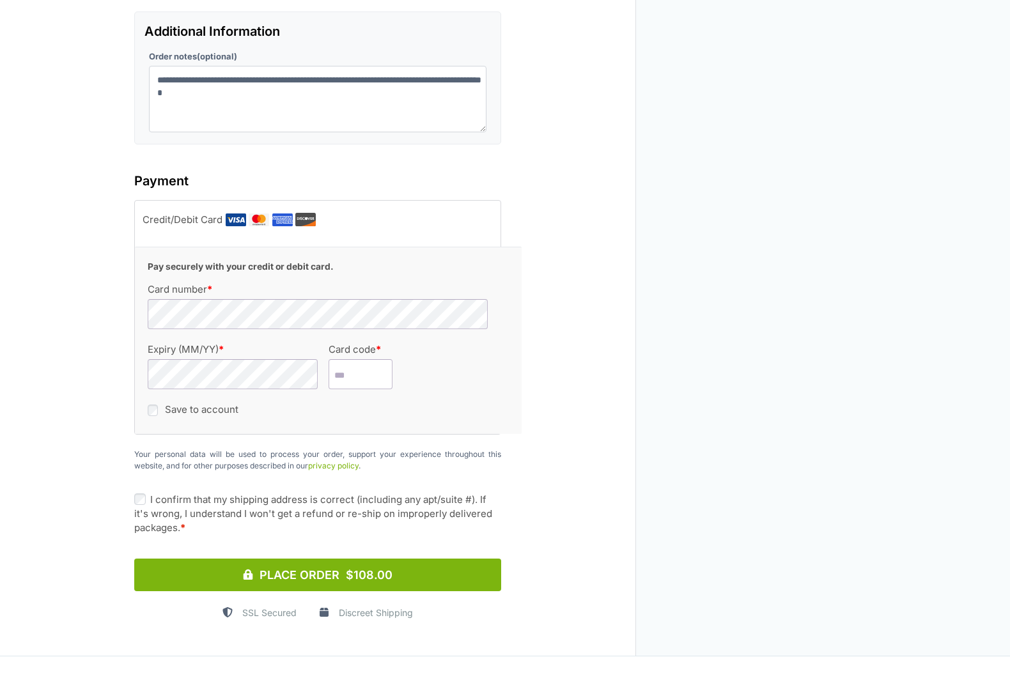
click at [151, 493] on label "I confirm that my shipping address is correct (including any apt/suite #). If i…" at bounding box center [317, 514] width 367 height 42
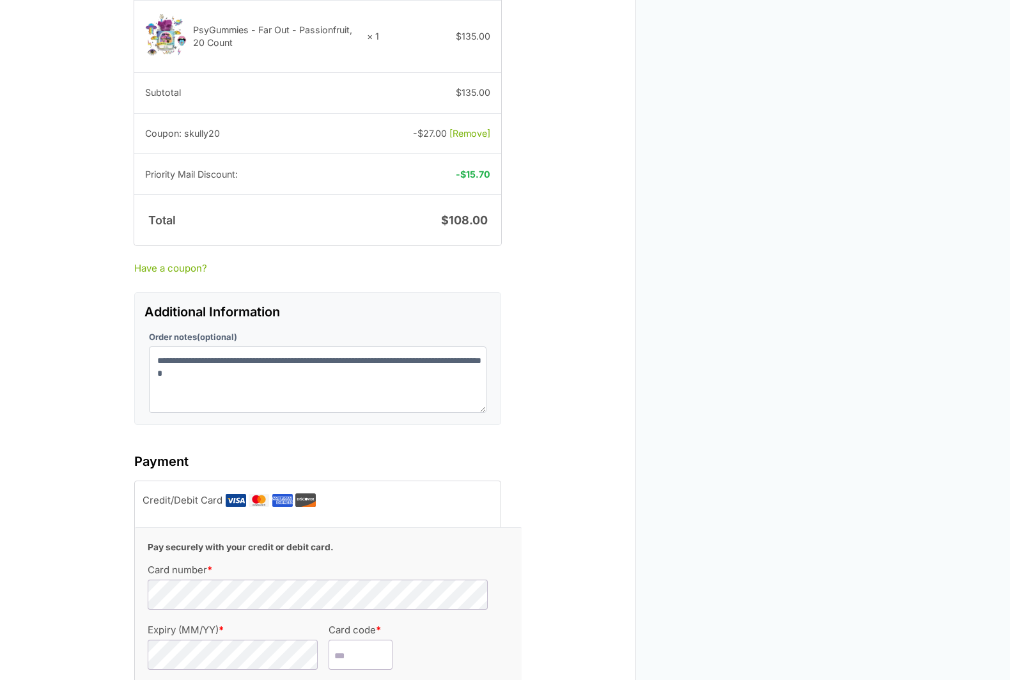
scroll to position [1063, 0]
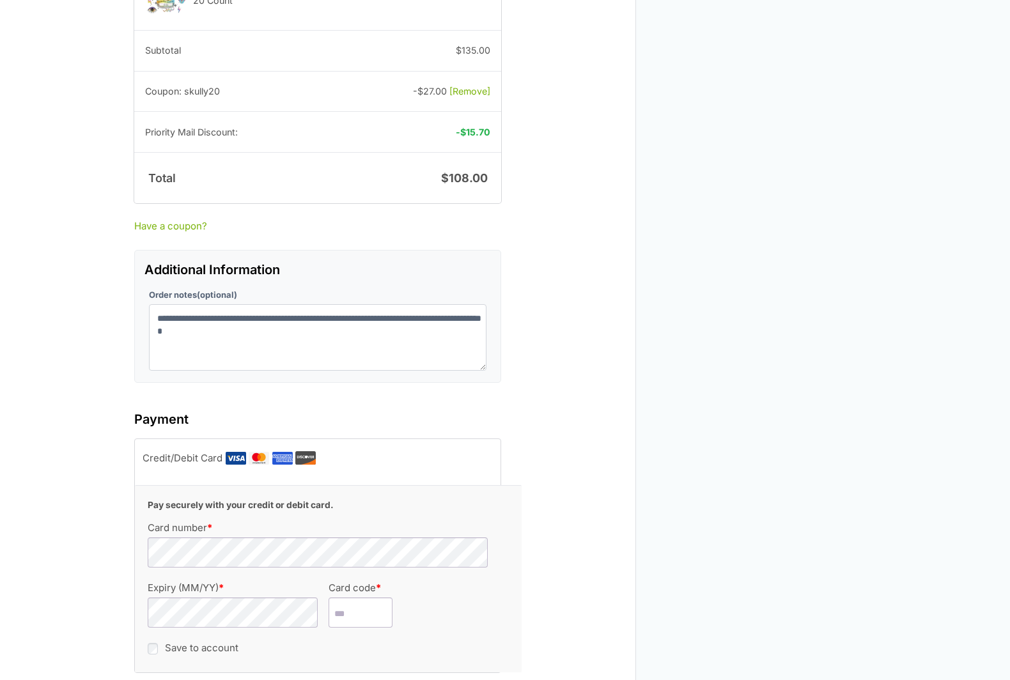
click at [351, 598] on input "Card code *" at bounding box center [361, 613] width 64 height 31
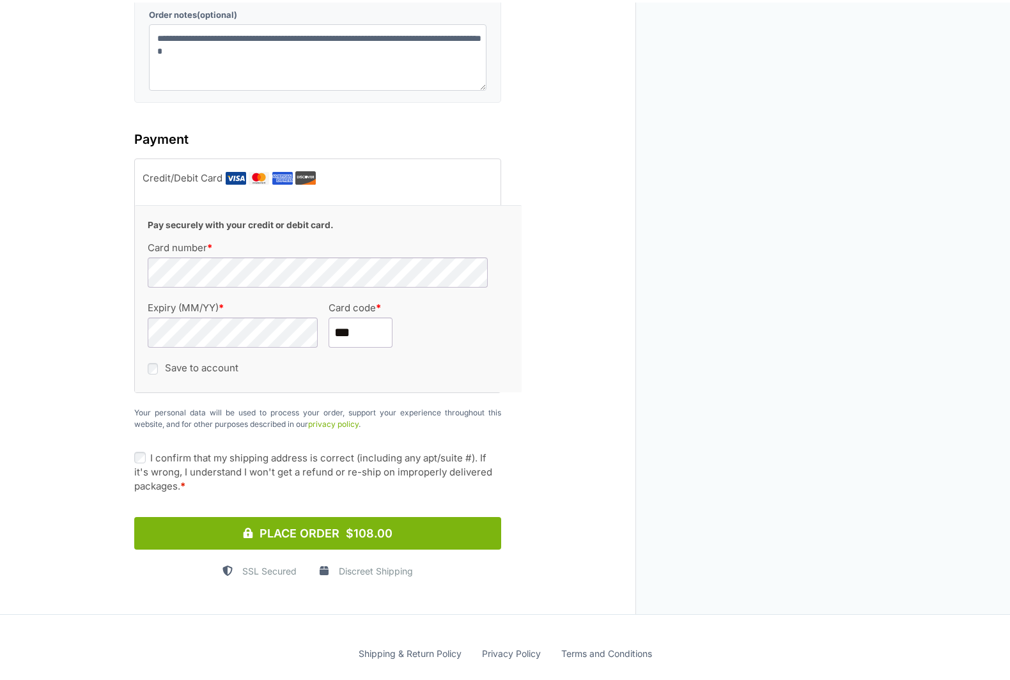
scroll to position [1343, 0]
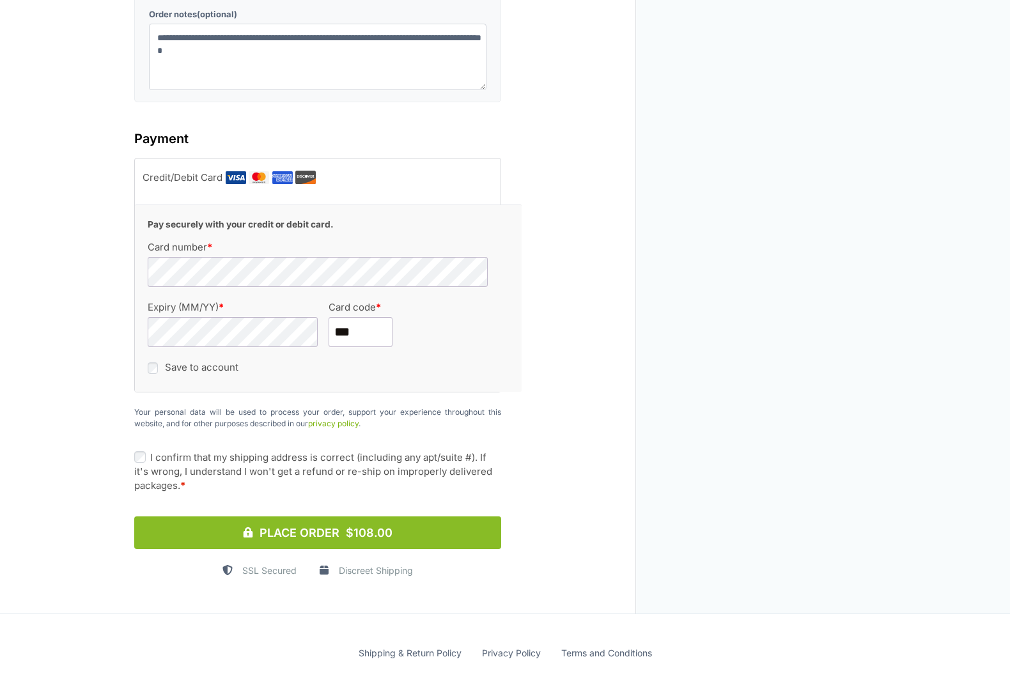
type input "***"
click at [427, 517] on button "Place Order $108.00" at bounding box center [317, 533] width 367 height 33
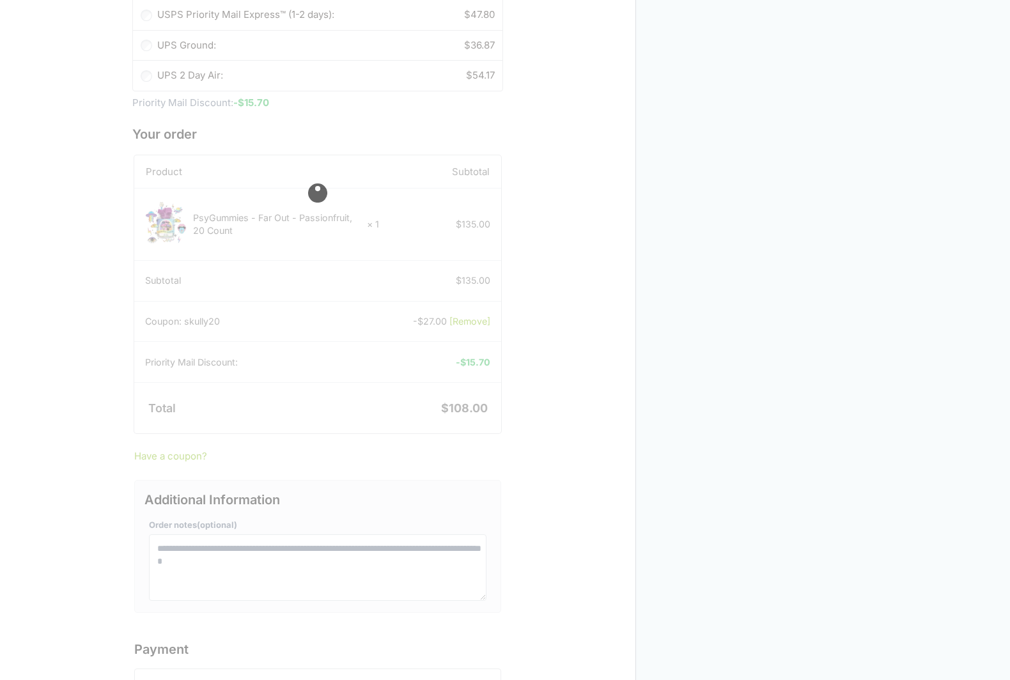
scroll to position [828, 0]
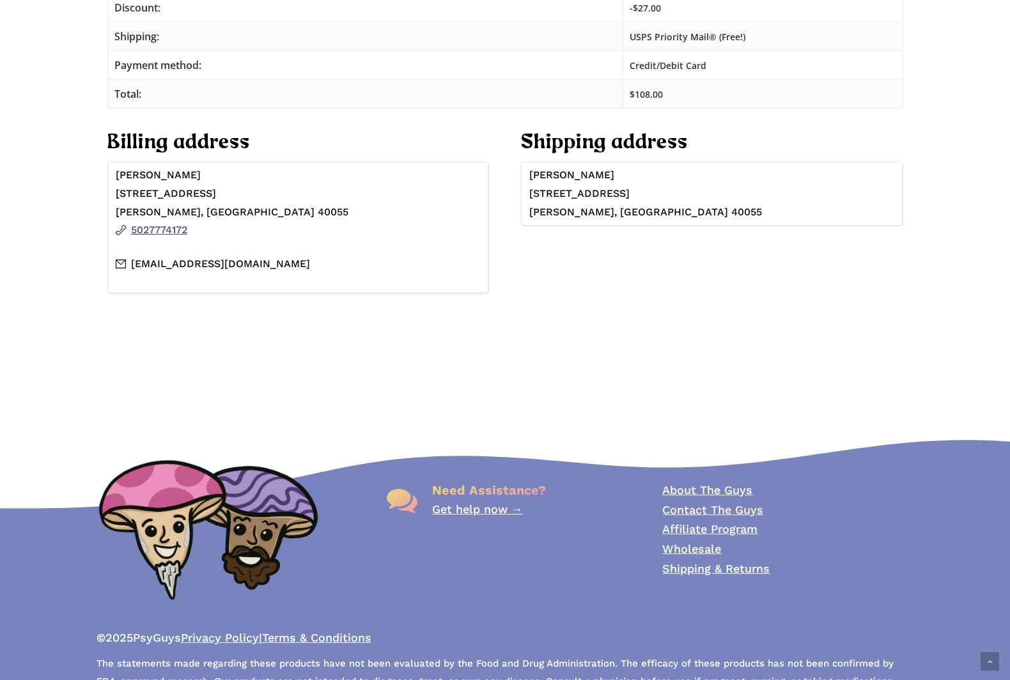
scroll to position [344, 0]
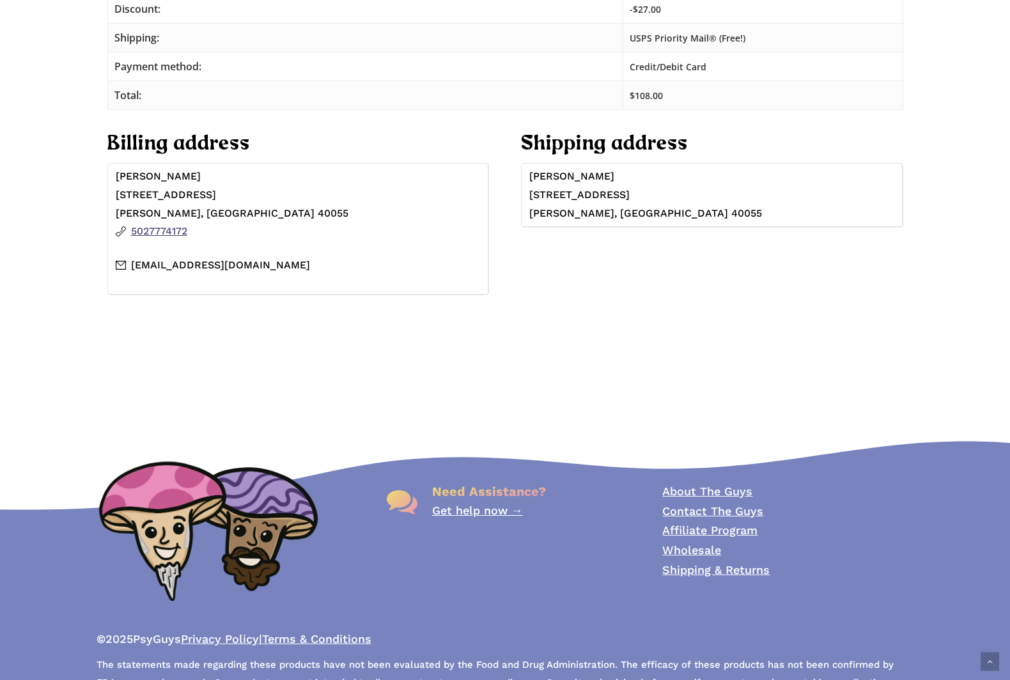
click at [692, 546] on link "Wholesale" at bounding box center [691, 549] width 59 height 13
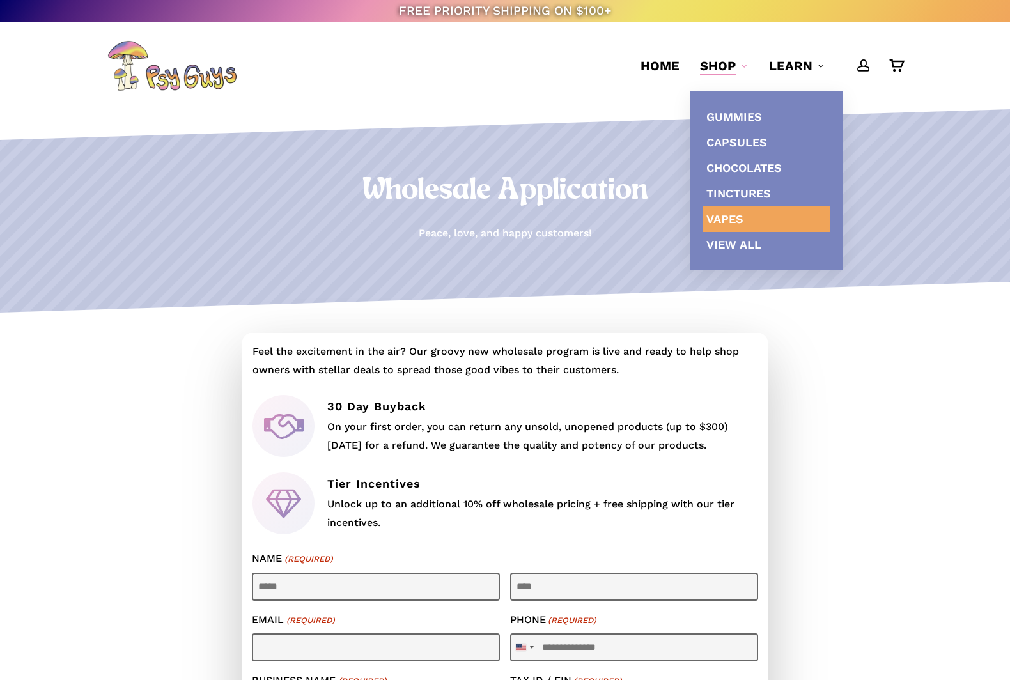
click at [719, 221] on span "Vapes" at bounding box center [724, 218] width 37 height 13
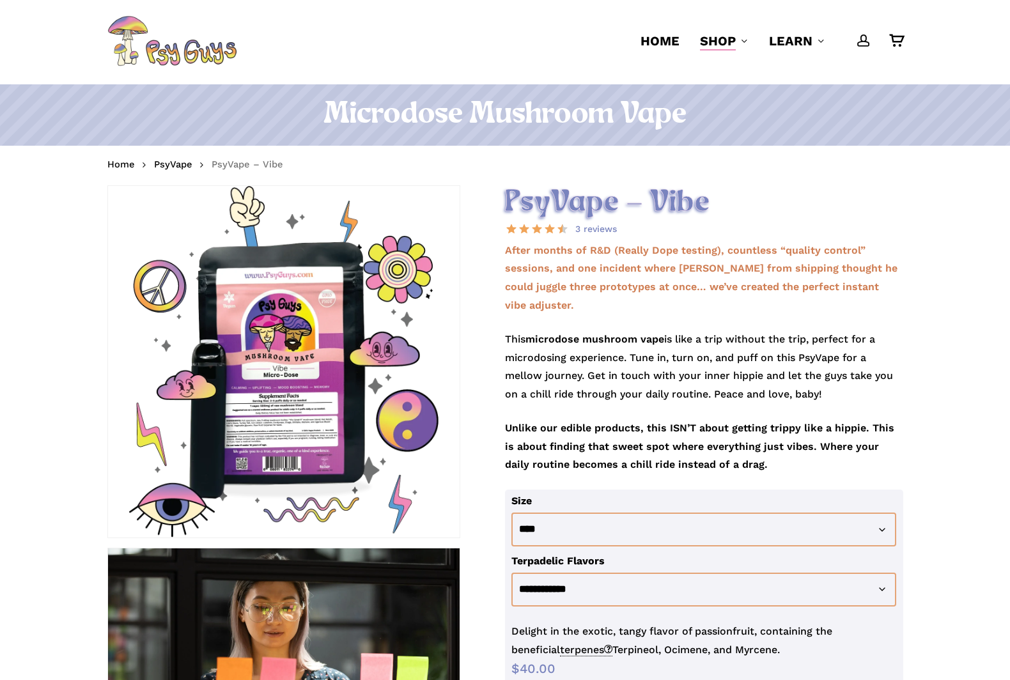
scroll to position [24, 0]
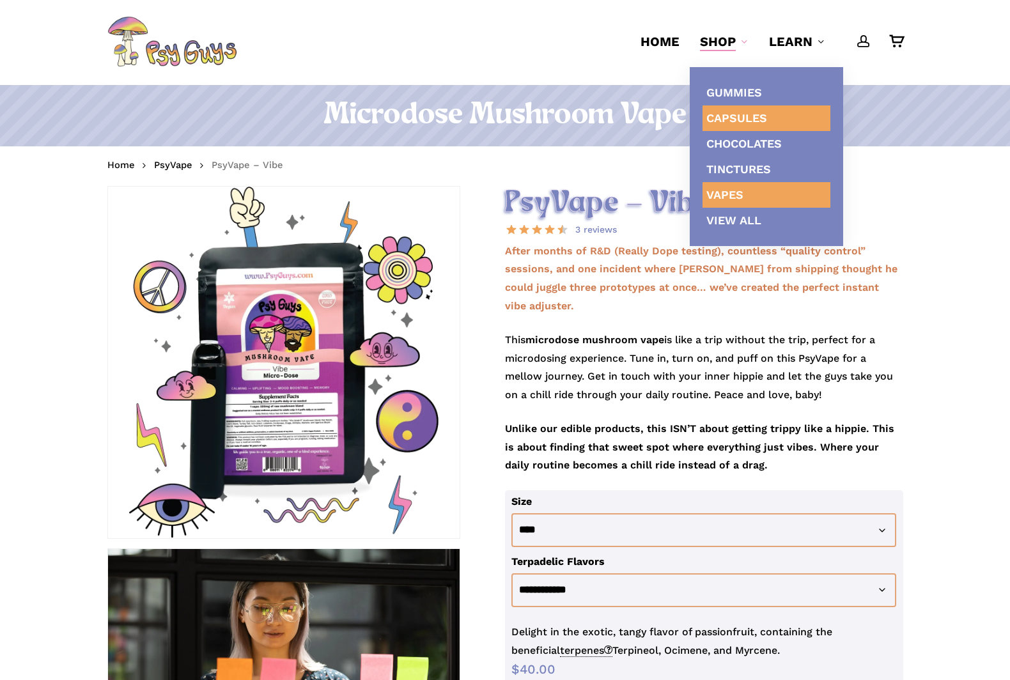
click at [732, 123] on span "Capsules" at bounding box center [736, 117] width 61 height 13
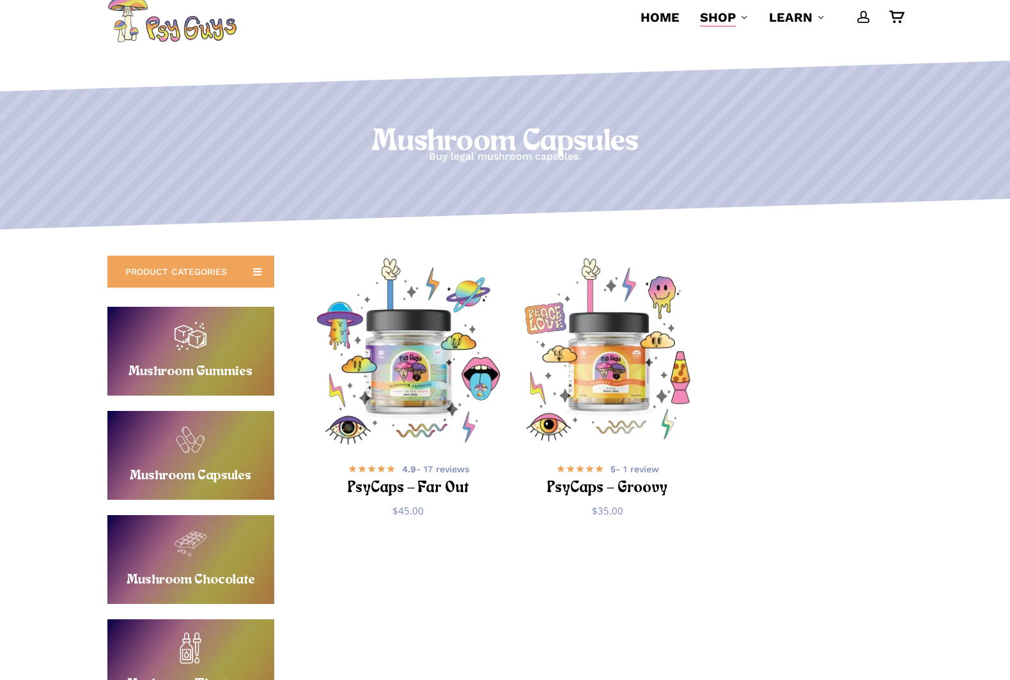
scroll to position [52, 0]
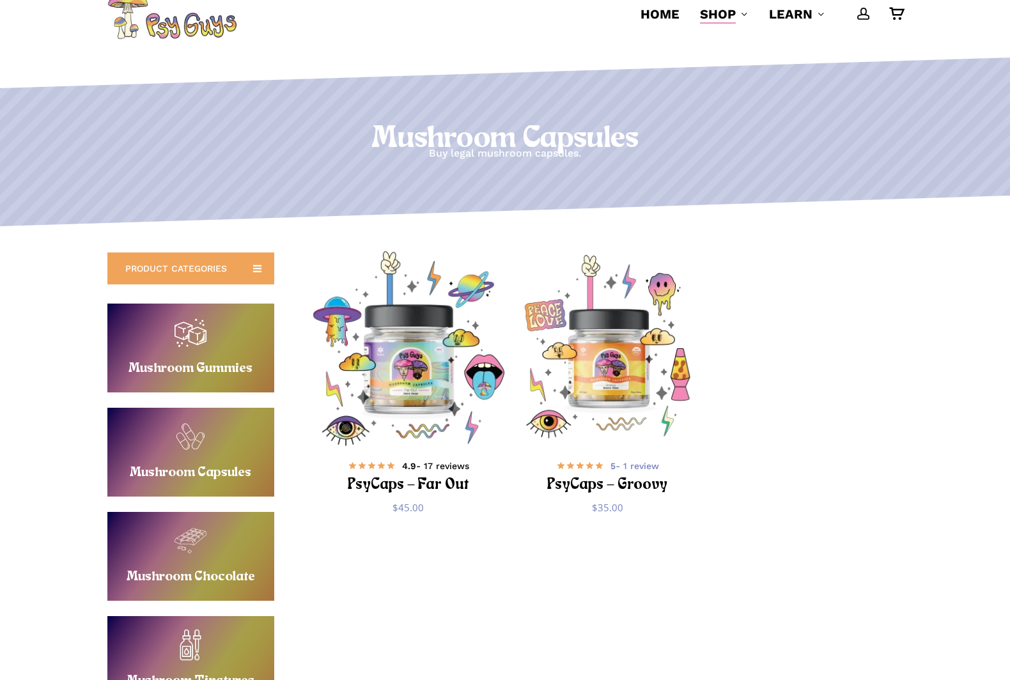
click at [372, 479] on h2 "PsyCaps – Far Out" at bounding box center [408, 486] width 155 height 24
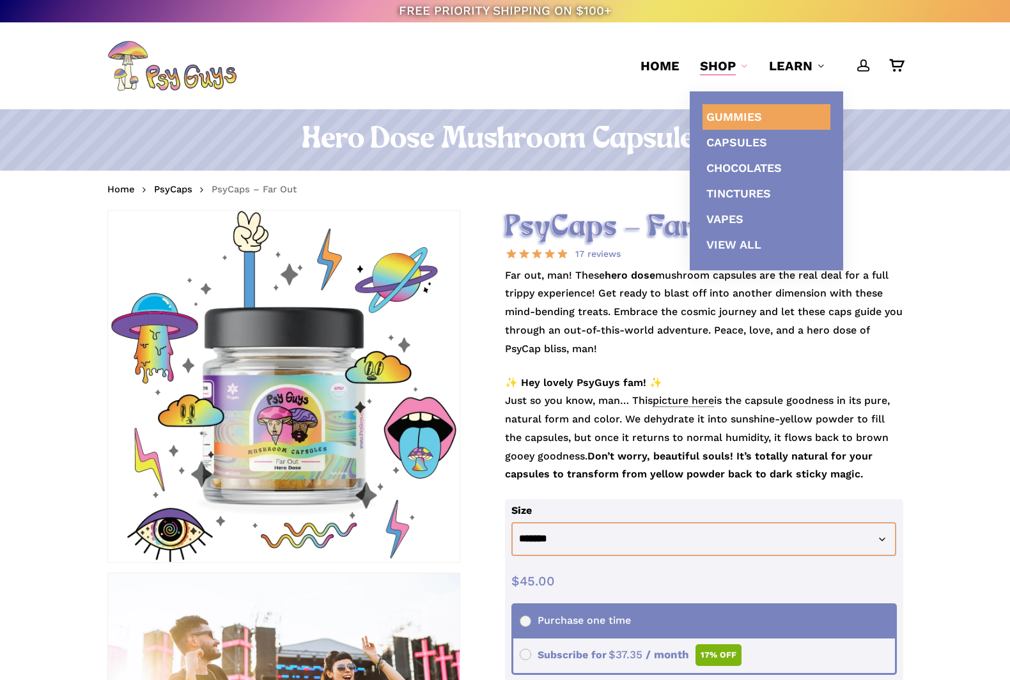
click at [737, 125] on link "Gummies" at bounding box center [766, 117] width 128 height 26
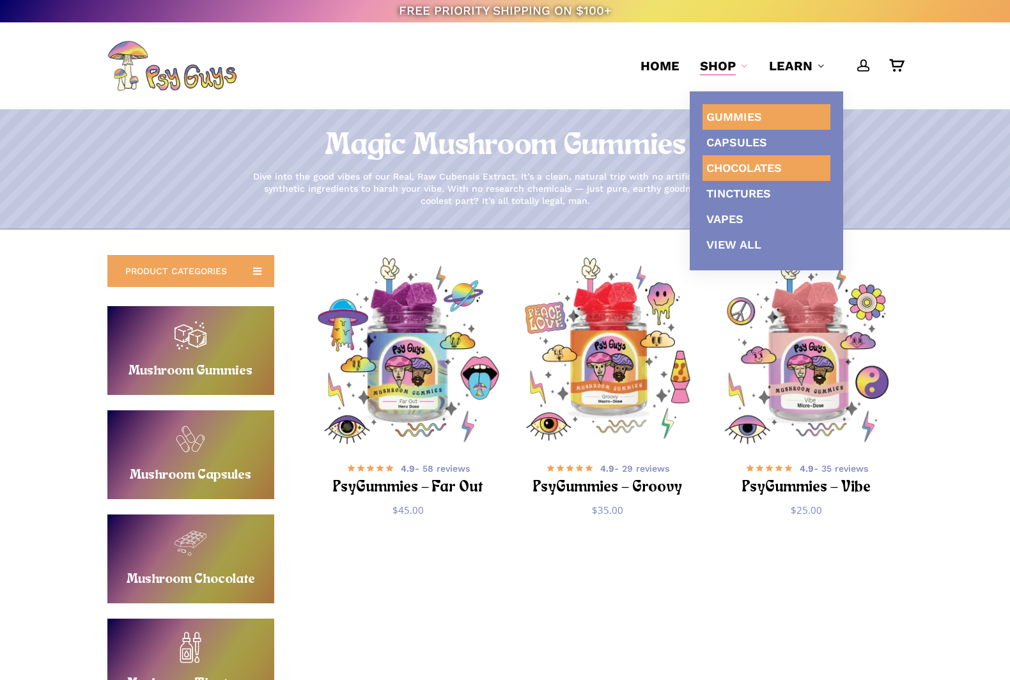
click at [763, 159] on link "Chocolates" at bounding box center [766, 168] width 128 height 26
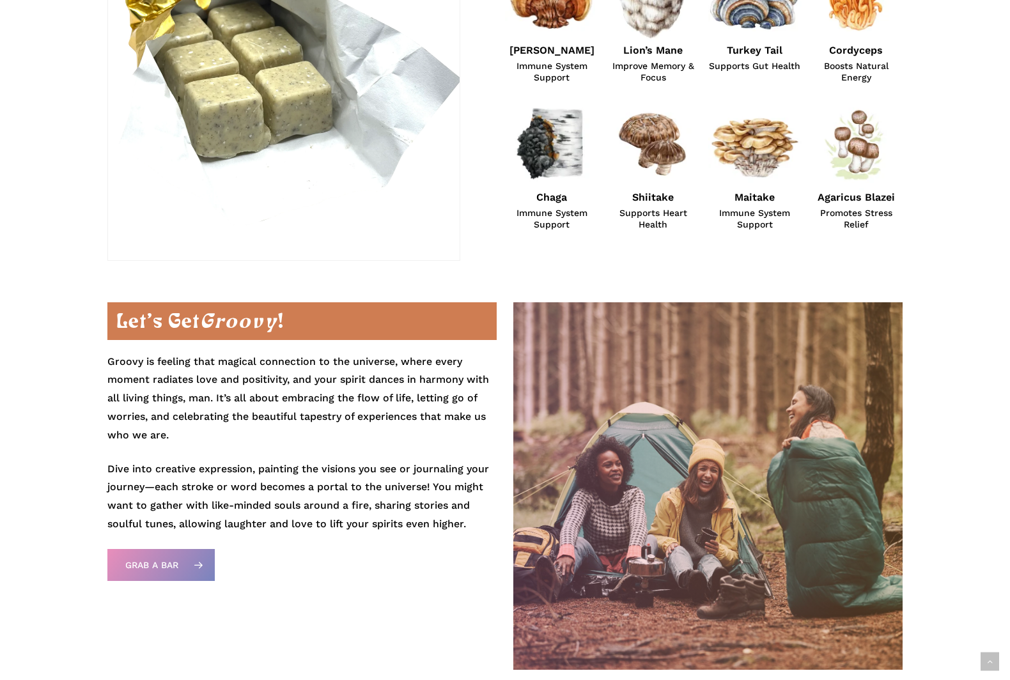
scroll to position [808, 0]
